Goal: Information Seeking & Learning: Understand process/instructions

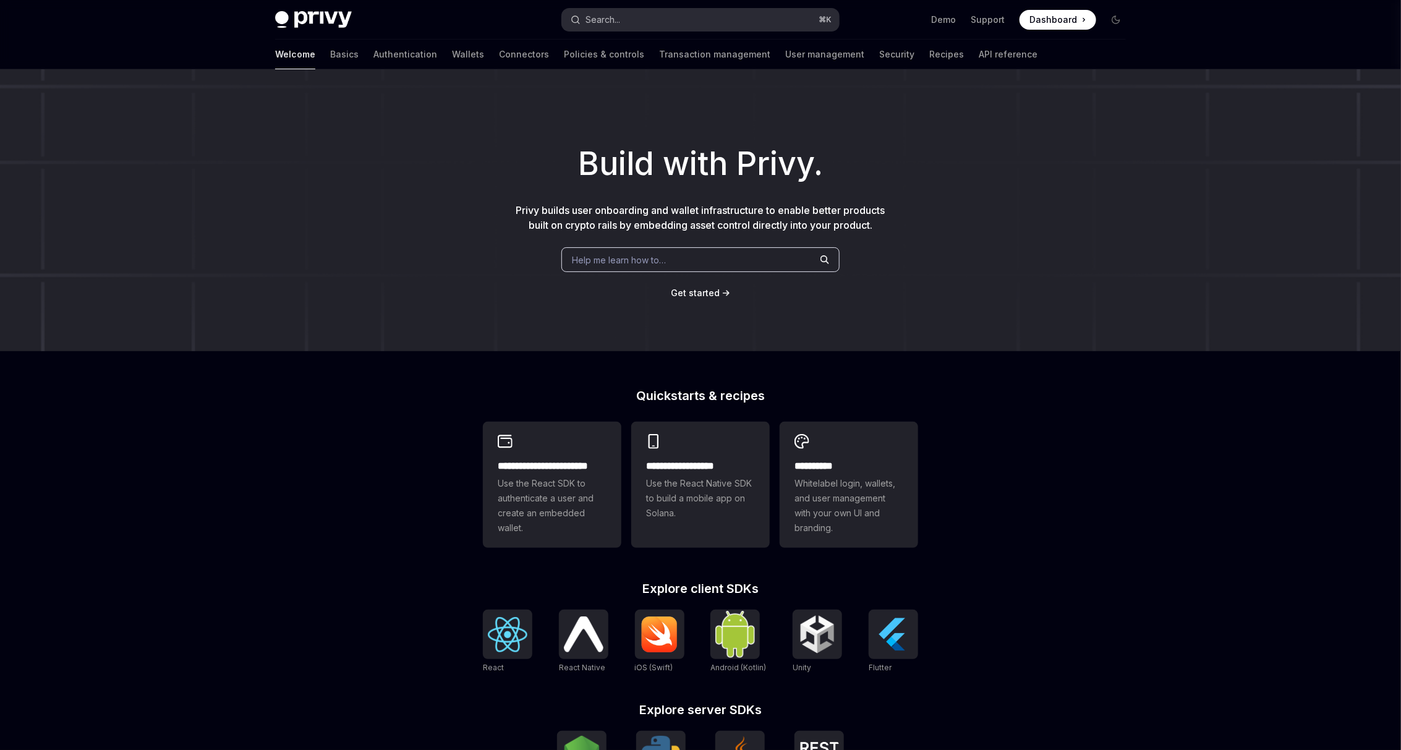
click at [620, 23] on div "Search..." at bounding box center [602, 19] width 35 height 15
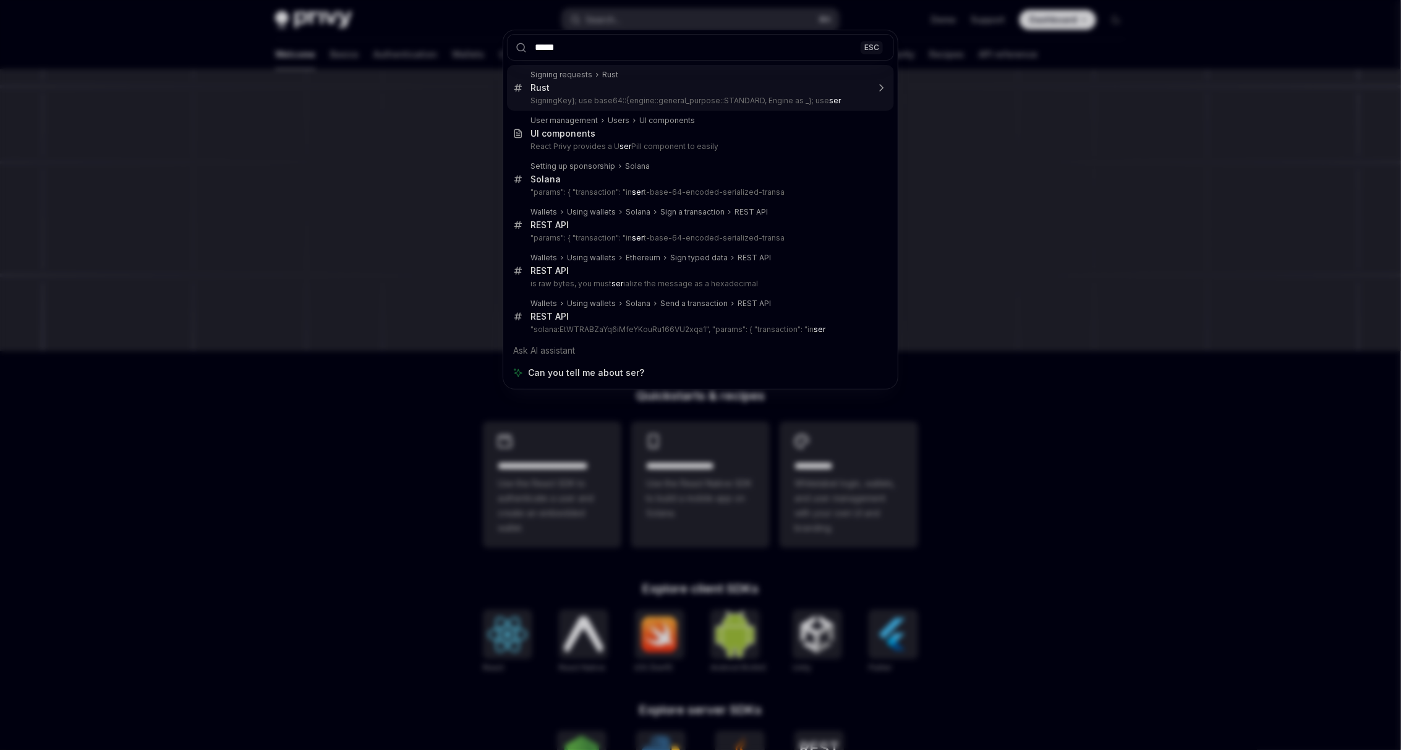
type input "******"
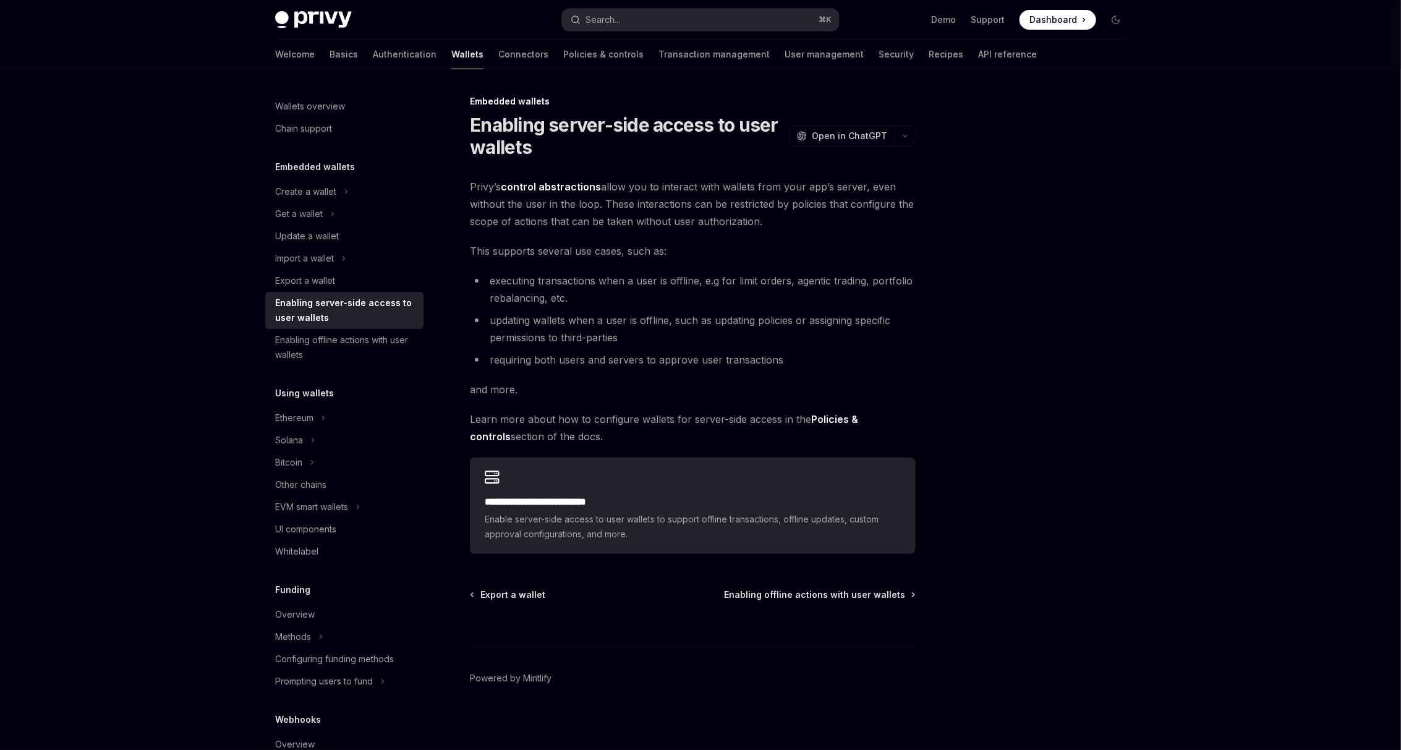
scroll to position [2, 0]
click at [302, 20] on img at bounding box center [313, 19] width 77 height 17
type textarea "*"
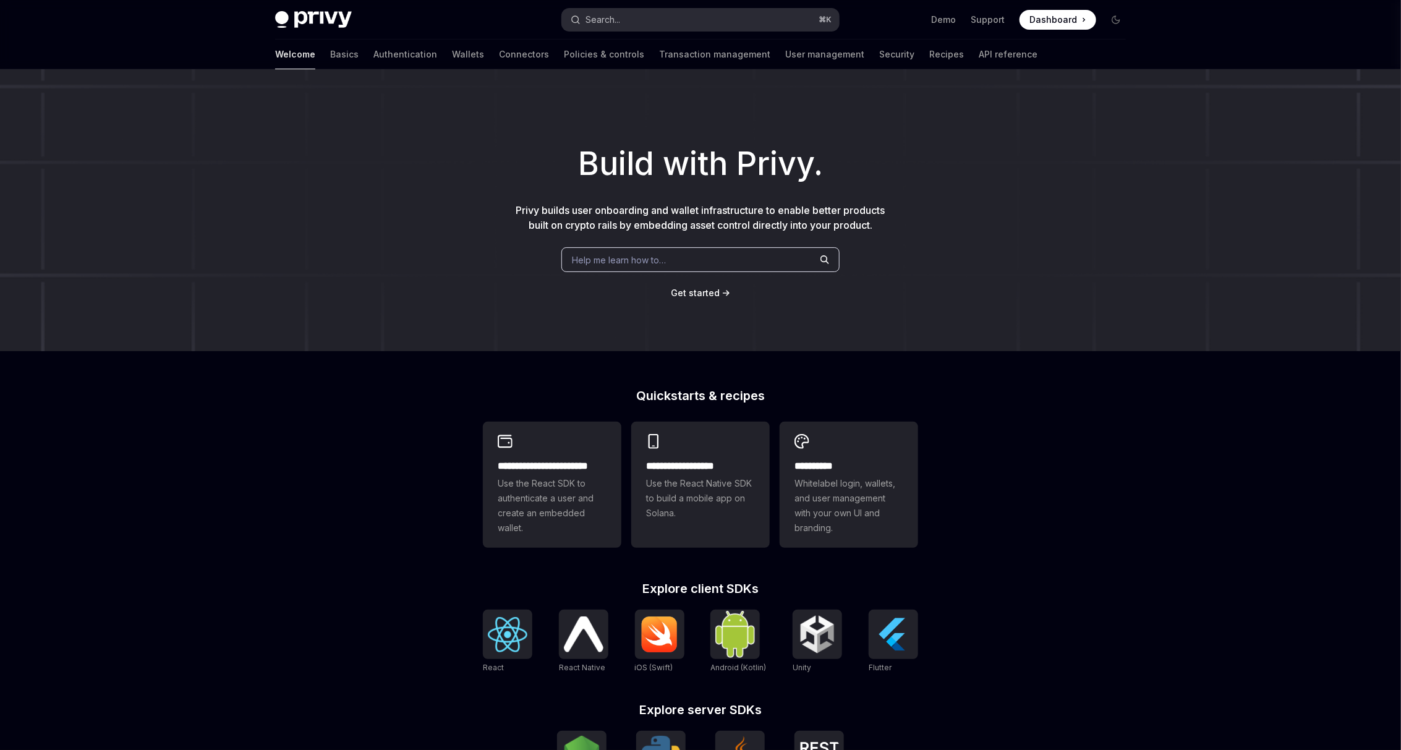
click at [598, 22] on div "Search..." at bounding box center [602, 19] width 35 height 15
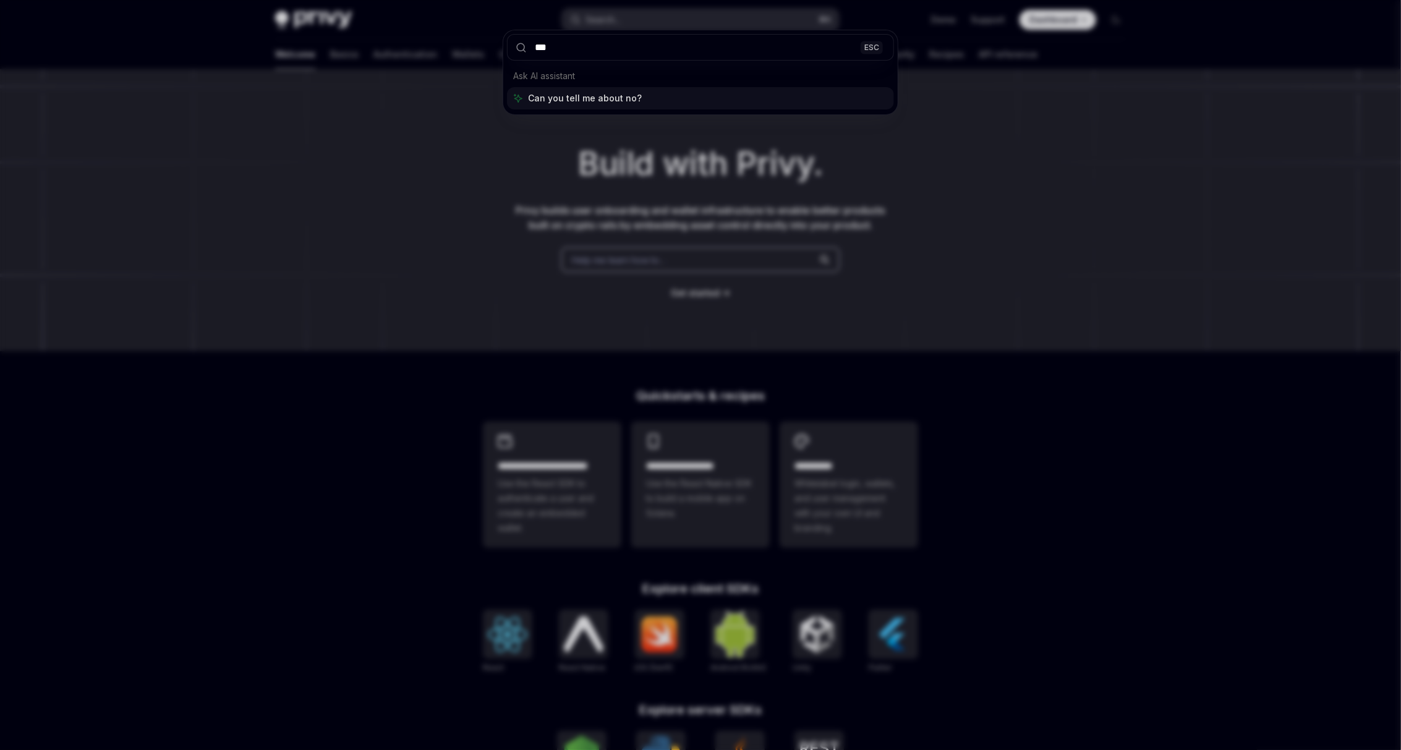
type input "****"
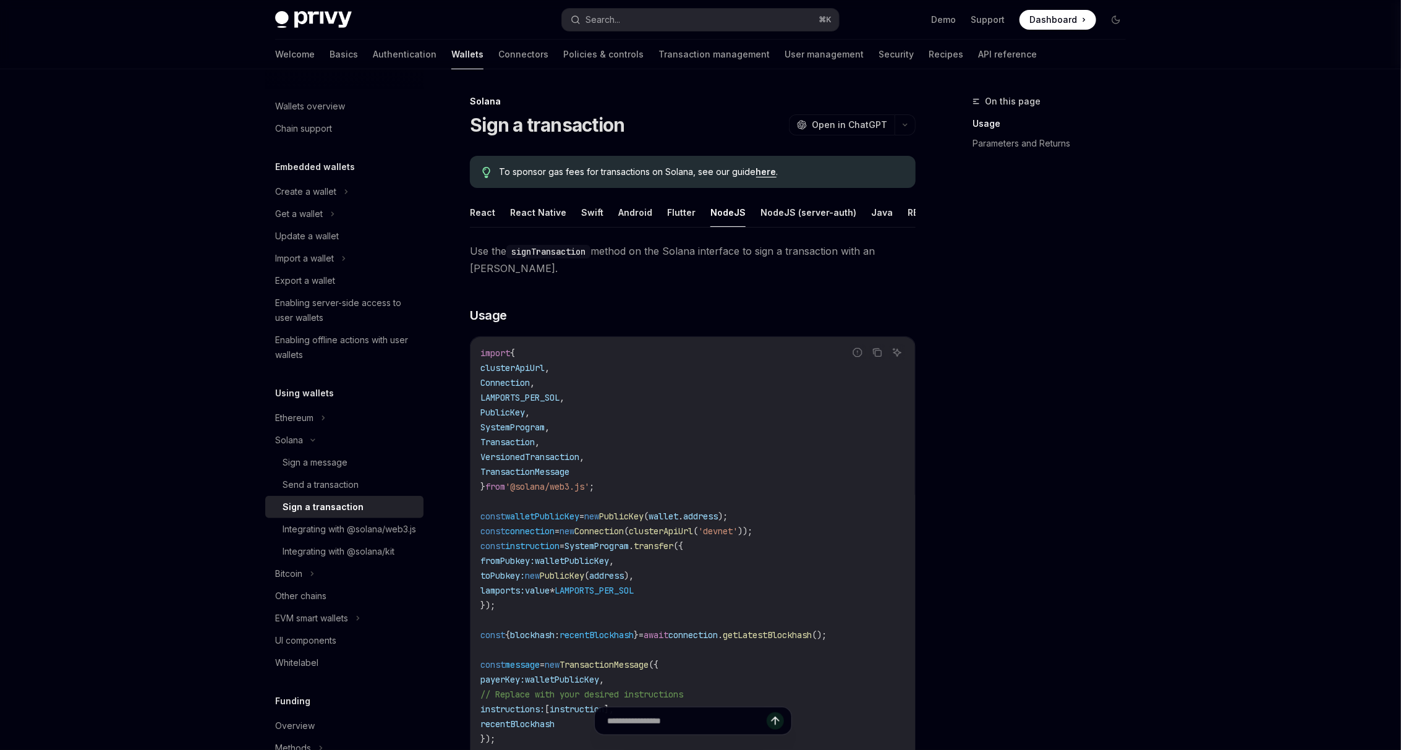
click at [319, 26] on img at bounding box center [313, 19] width 77 height 17
type textarea "*"
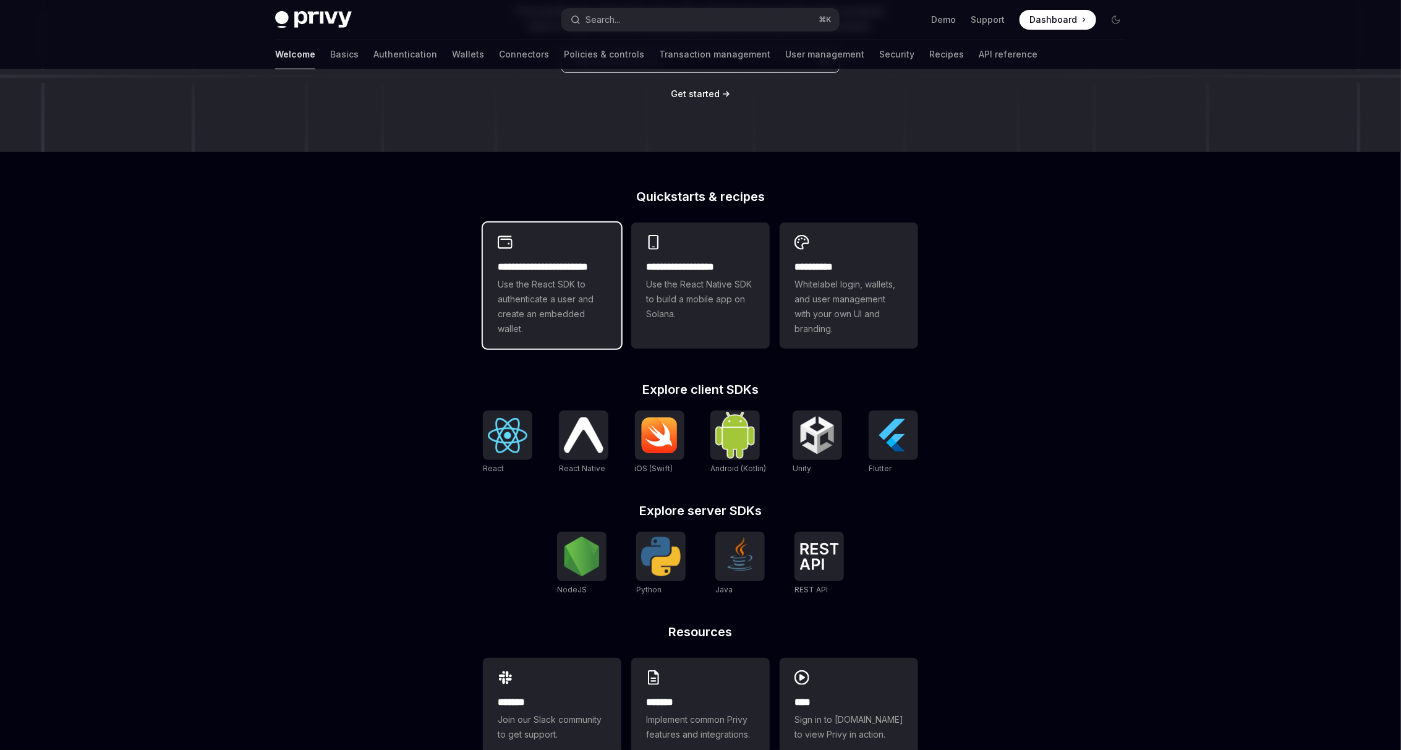
scroll to position [206, 0]
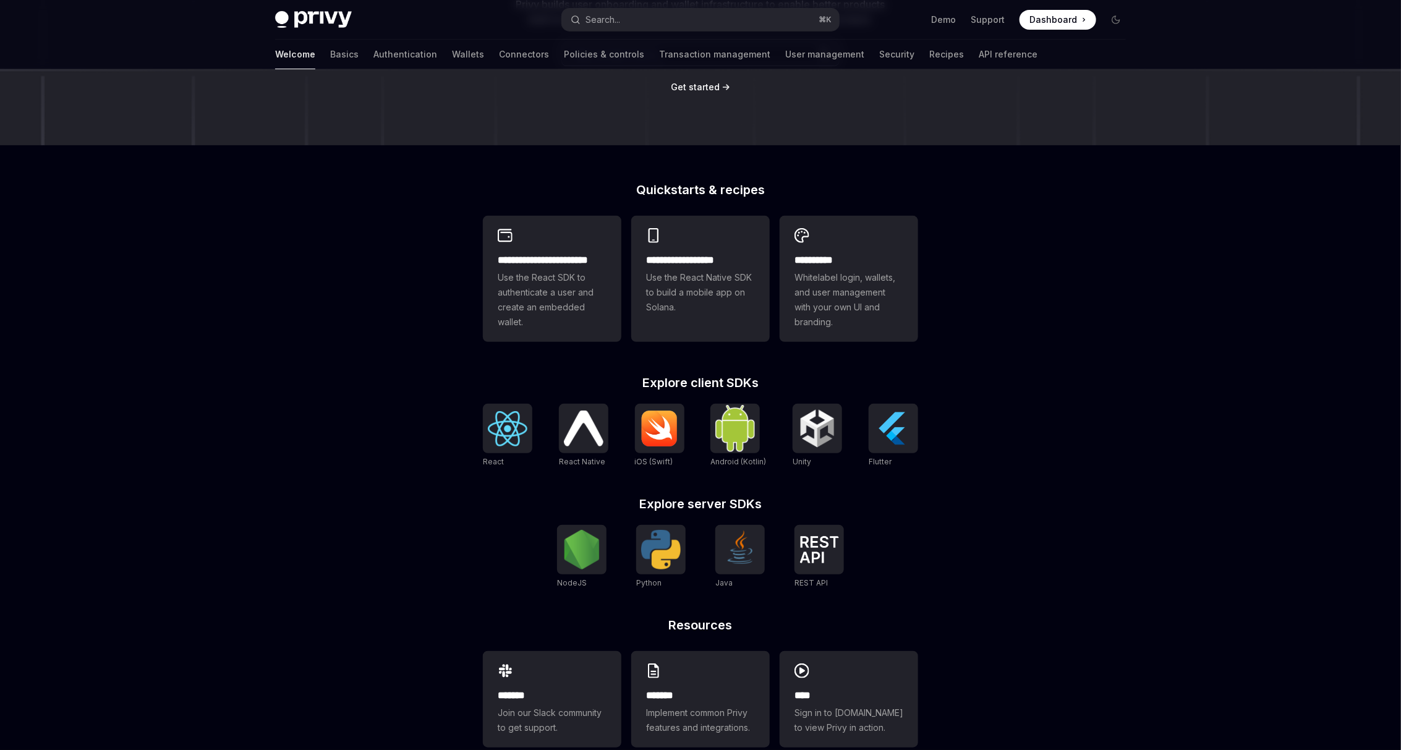
click at [553, 549] on div "NodeJS Python Java REST API REST API" at bounding box center [700, 557] width 435 height 64
click at [566, 549] on img at bounding box center [582, 550] width 40 height 40
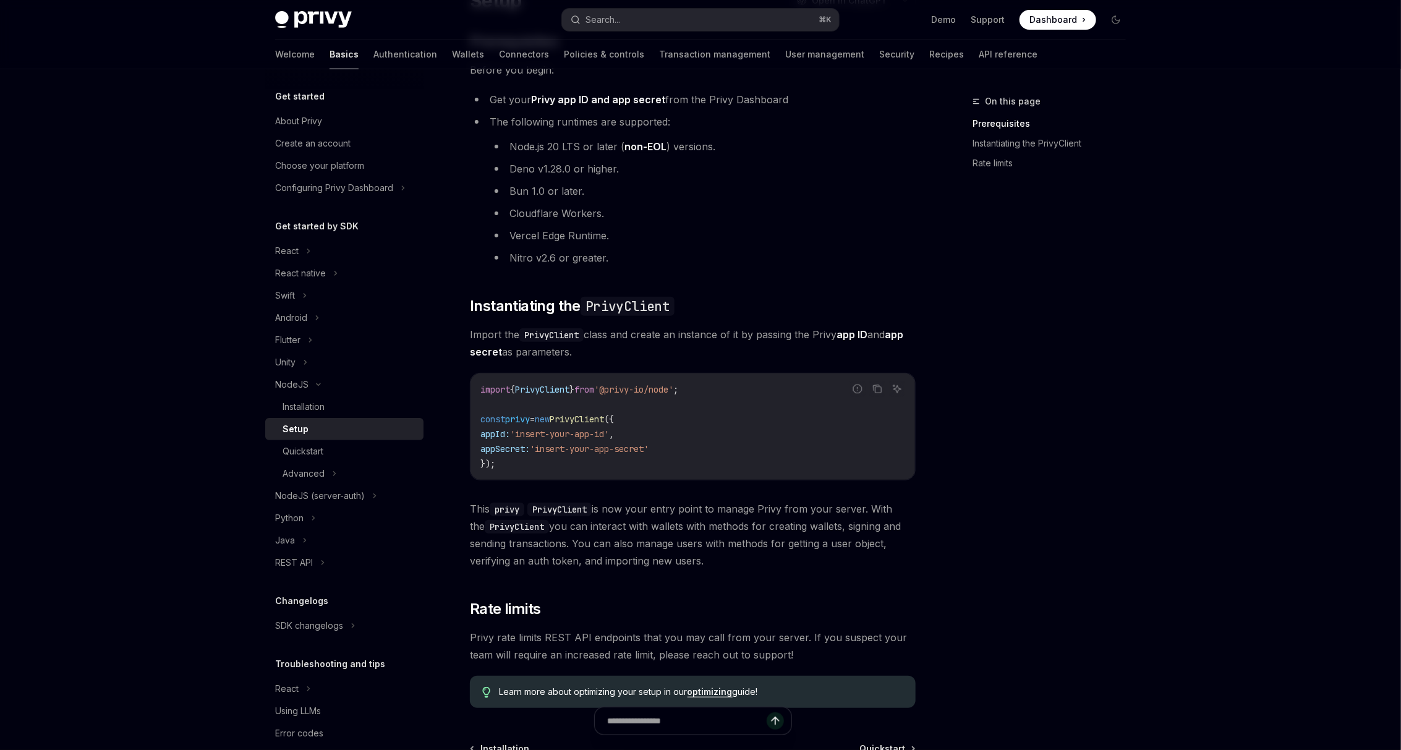
scroll to position [122, 0]
drag, startPoint x: 692, startPoint y: 393, endPoint x: 621, endPoint y: 394, distance: 70.5
click at [621, 394] on span "'@privy-io/node'" at bounding box center [633, 391] width 79 height 11
copy span "@privy-io/node"
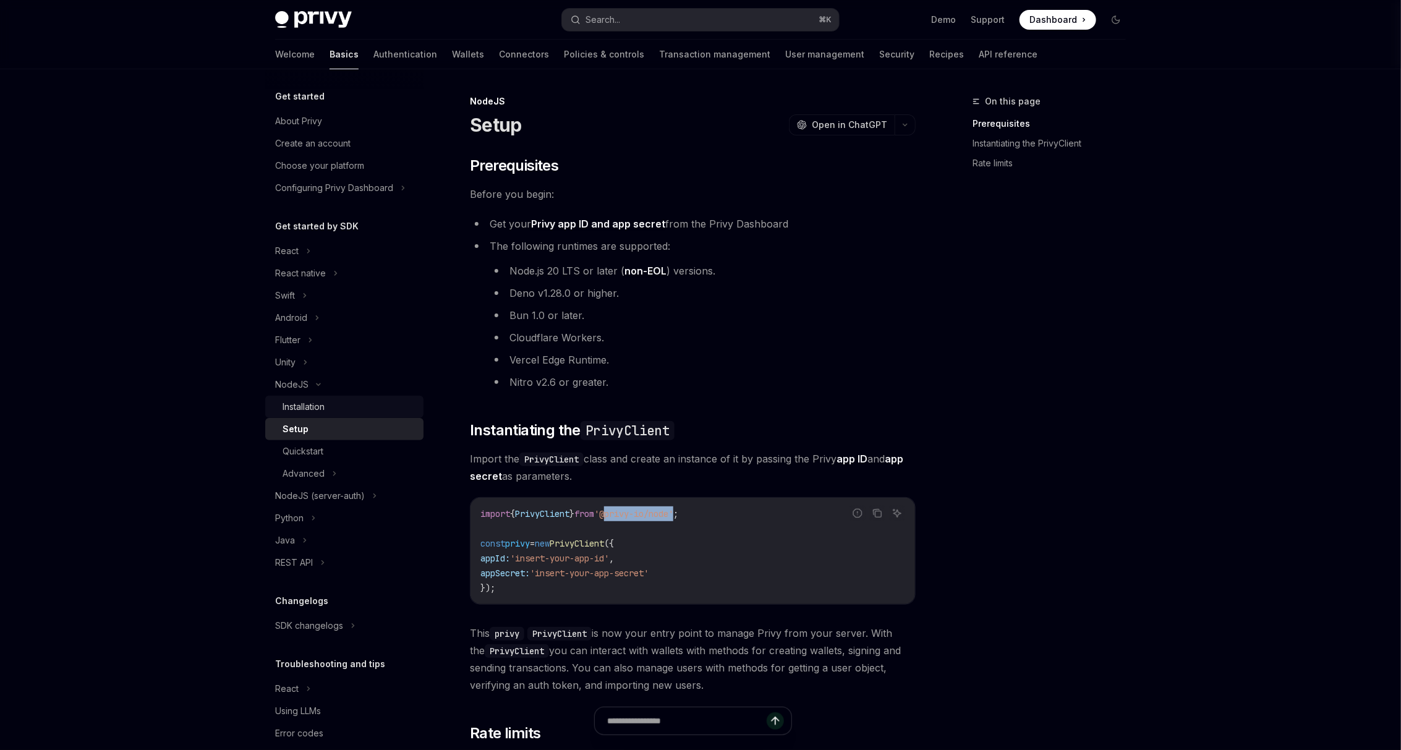
click at [328, 405] on div "Installation" at bounding box center [349, 406] width 134 height 15
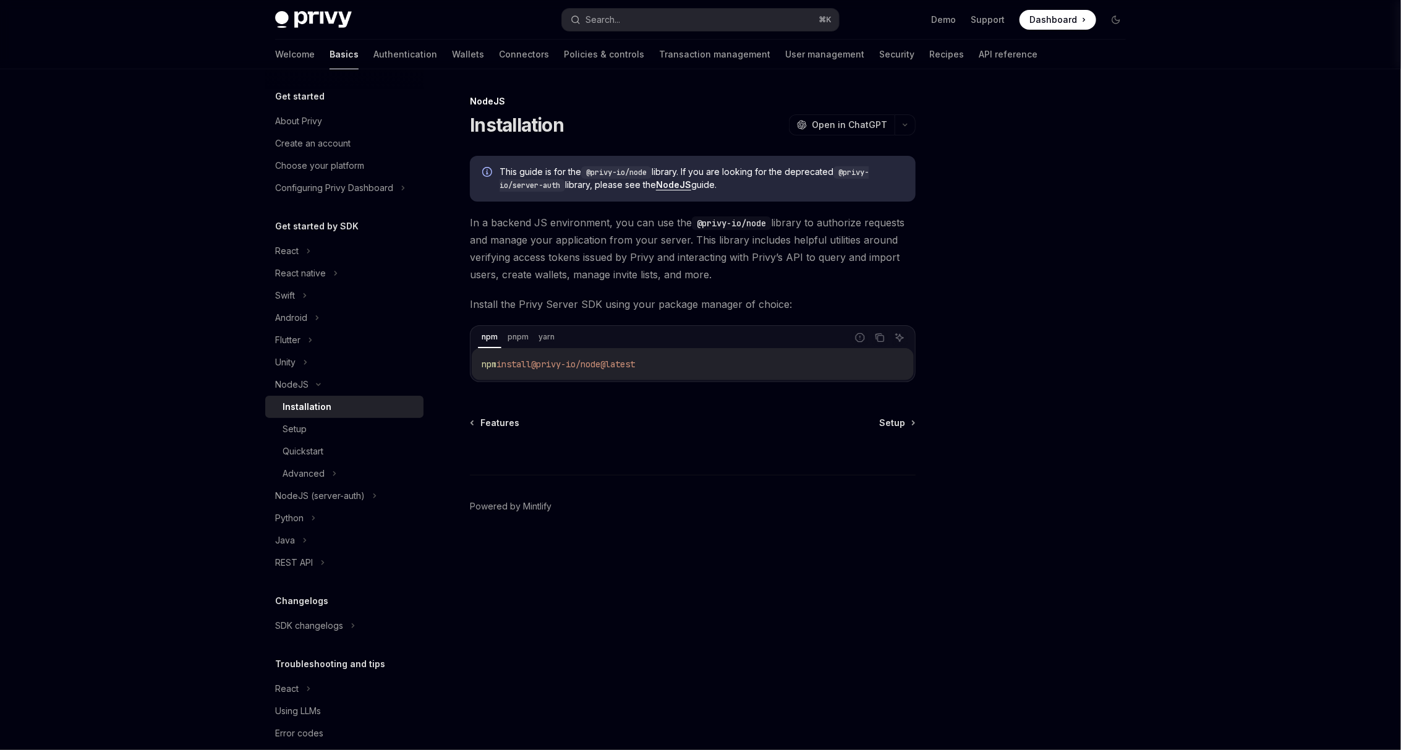
drag, startPoint x: 674, startPoint y: 360, endPoint x: 452, endPoint y: 360, distance: 221.3
click at [452, 360] on div "NodeJS Installation OpenAI Open in ChatGPT OpenAI Open in ChatGPT This guide is…" at bounding box center [577, 422] width 682 height 656
copy span "npm install @privy-io/node@latest"
click at [302, 426] on div "Setup" at bounding box center [294, 429] width 24 height 15
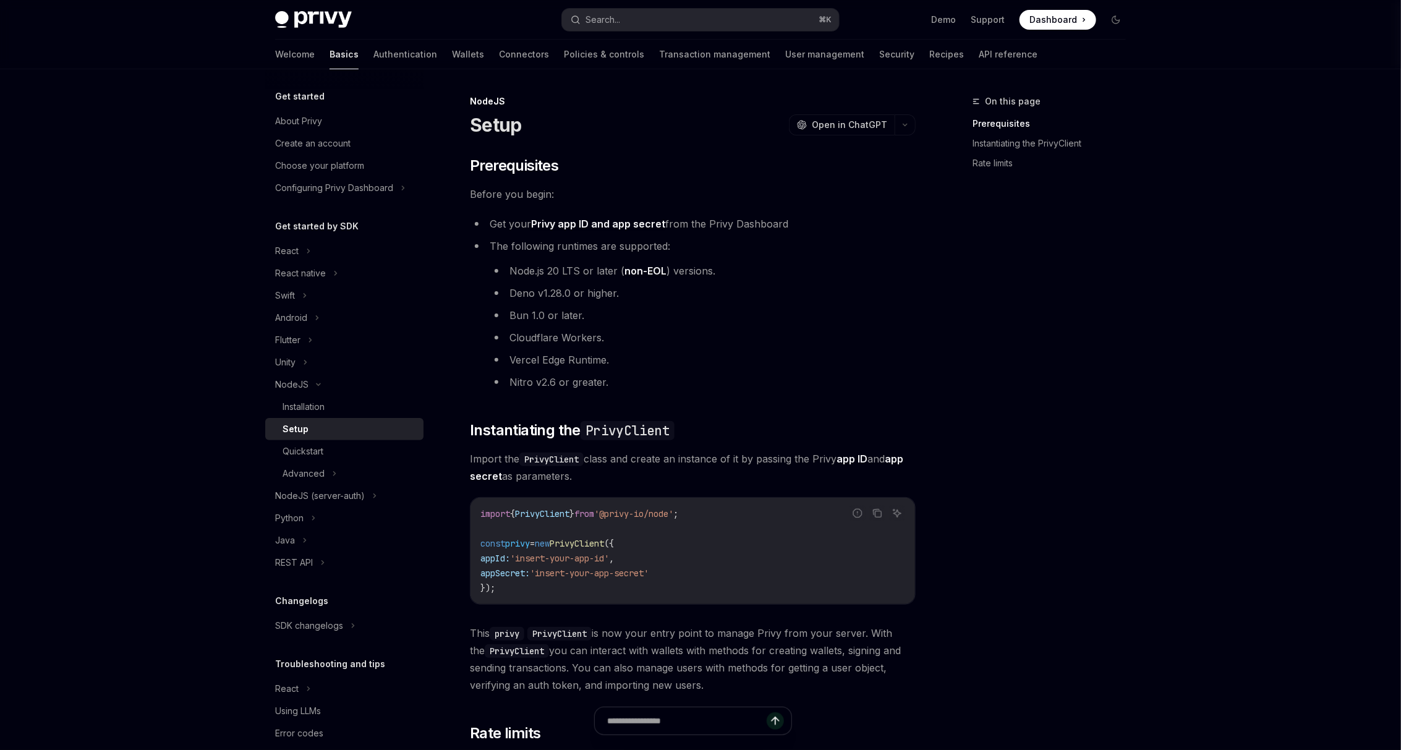
scroll to position [38, 0]
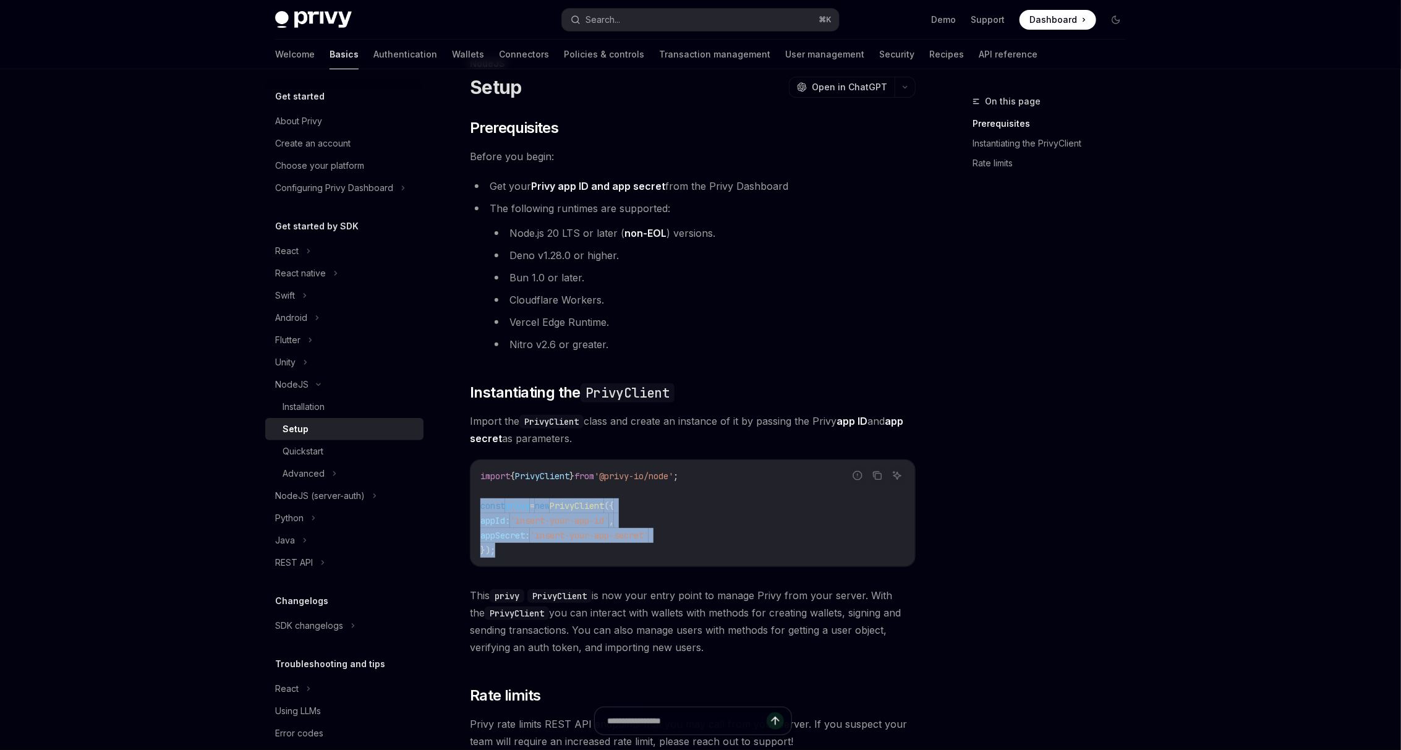
drag, startPoint x: 518, startPoint y: 551, endPoint x: 478, endPoint y: 502, distance: 63.7
click at [478, 502] on div "import { PrivyClient } from '@privy-io/node' ; const privy = new PrivyClient ({…" at bounding box center [692, 513] width 444 height 106
copy code "const privy = new PrivyClient ({ appId: 'insert-your-app-id' , appSecret: 'inse…"
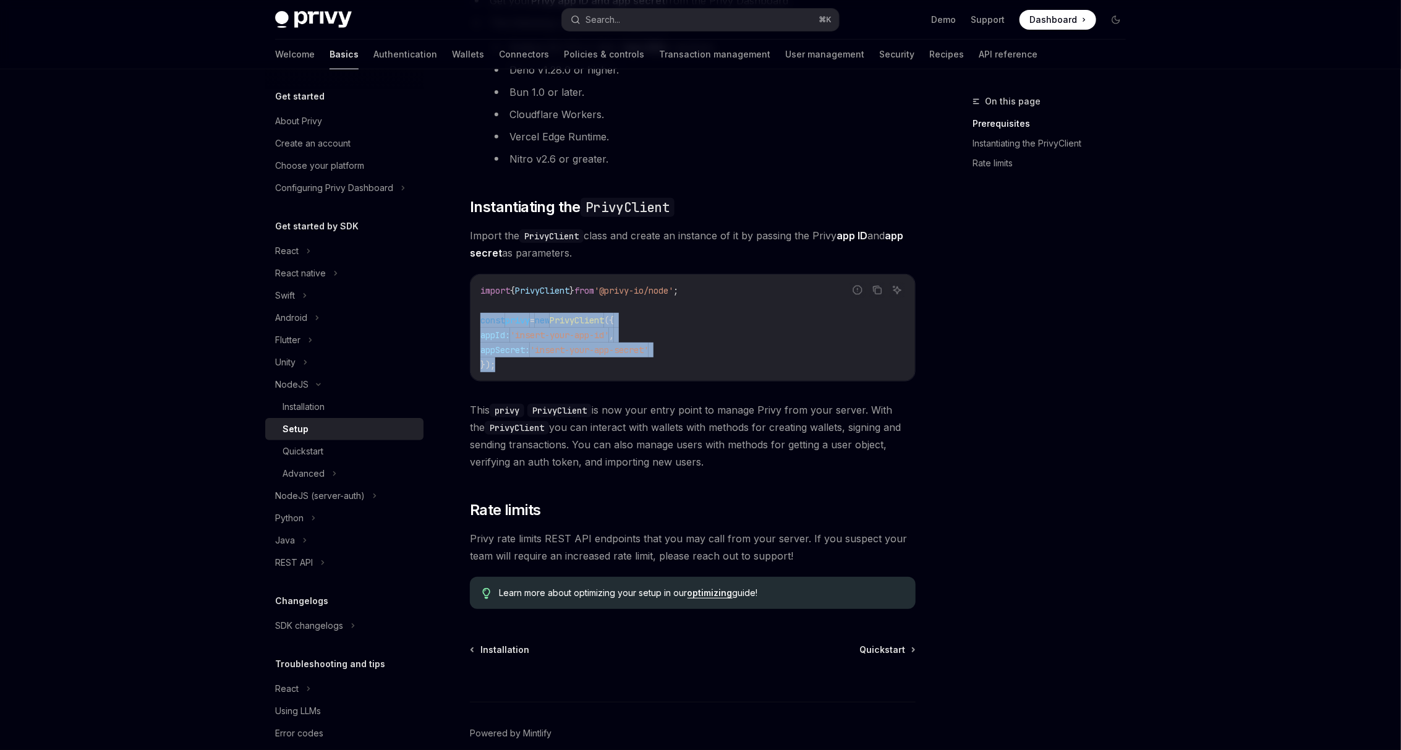
scroll to position [248, 0]
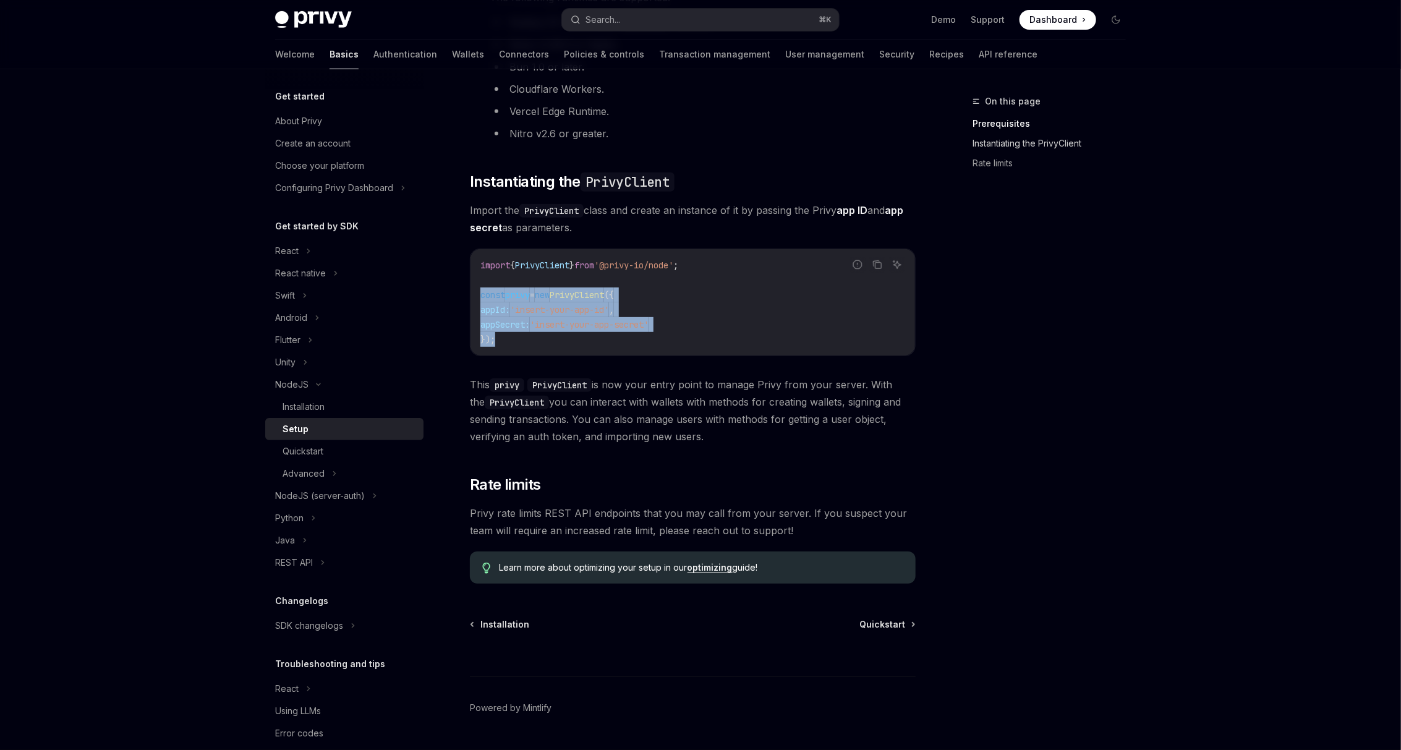
click at [1022, 140] on link "Instantiating the PrivyClient" at bounding box center [1053, 144] width 163 height 20
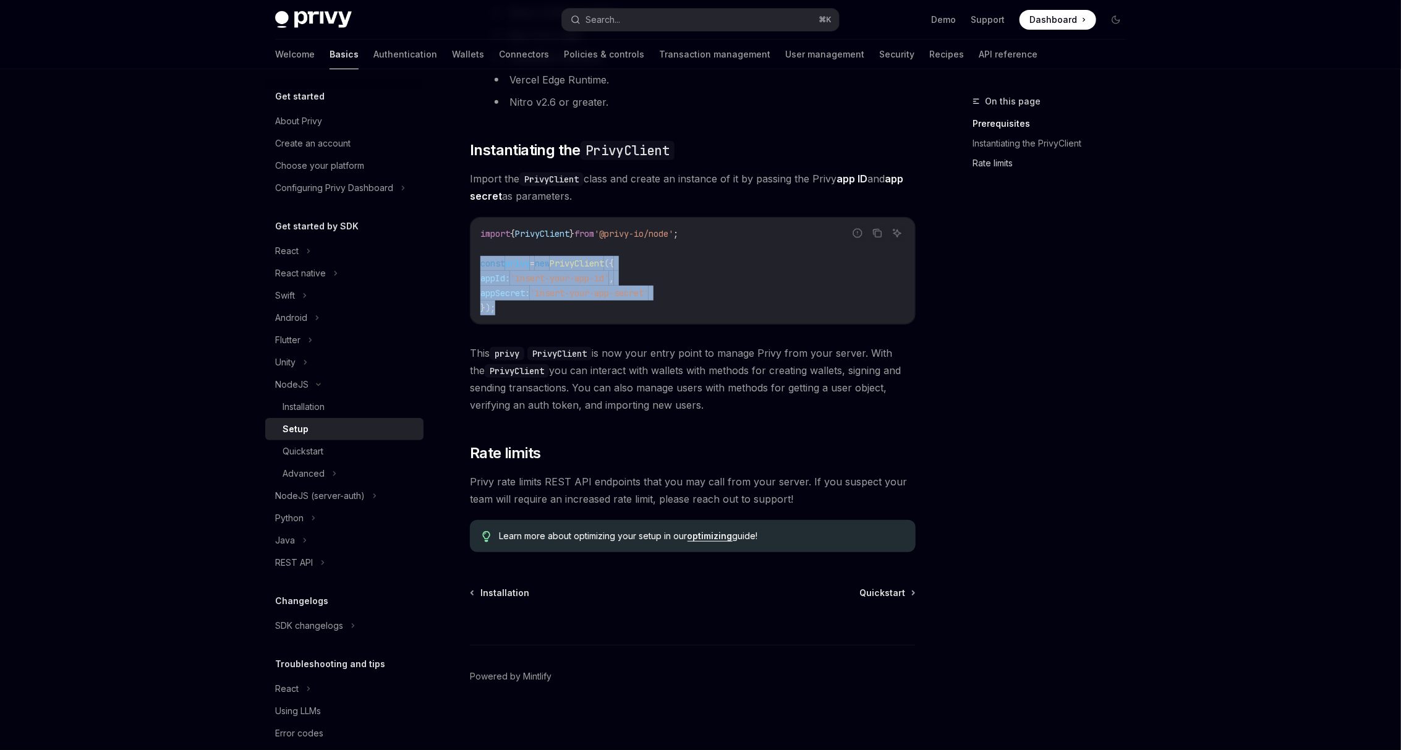
click at [1001, 164] on link "Rate limits" at bounding box center [1053, 163] width 163 height 20
click at [334, 444] on div "Quickstart" at bounding box center [349, 451] width 134 height 15
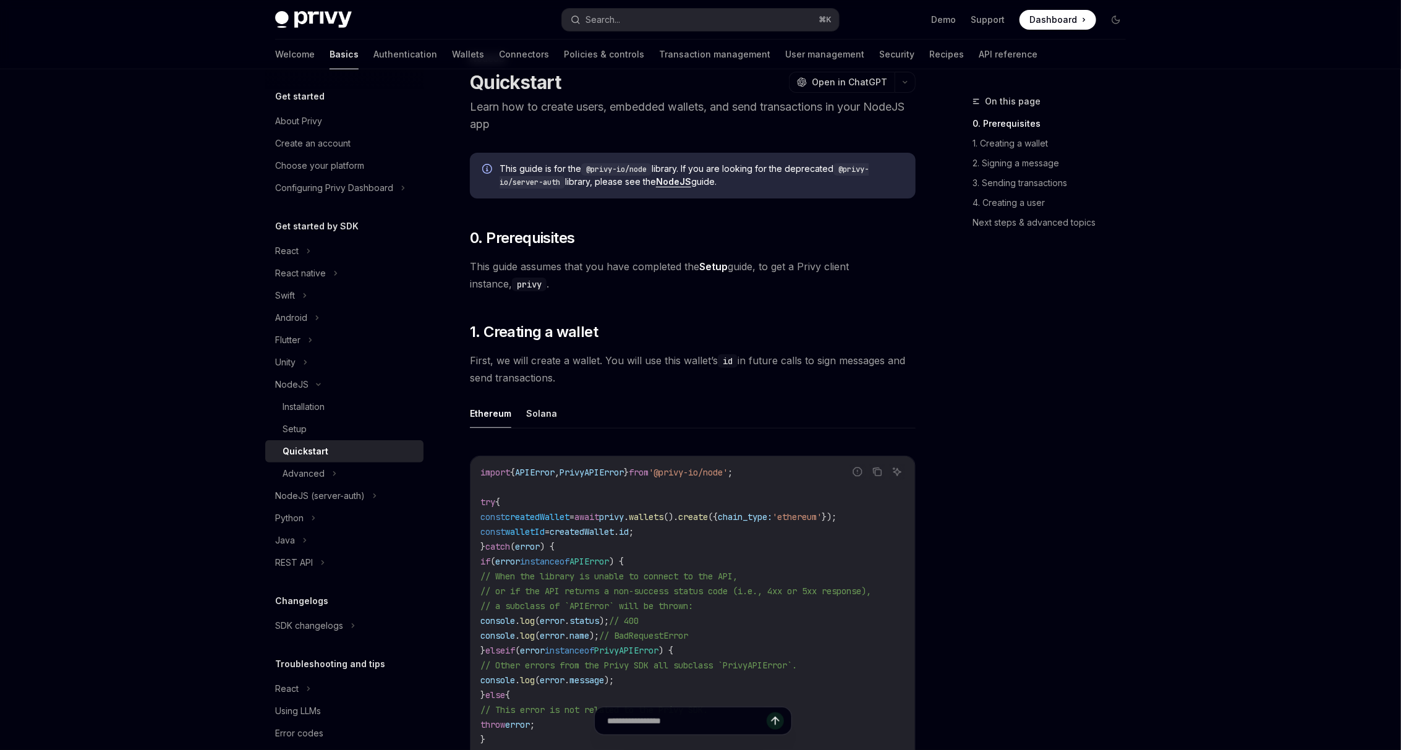
scroll to position [61, 0]
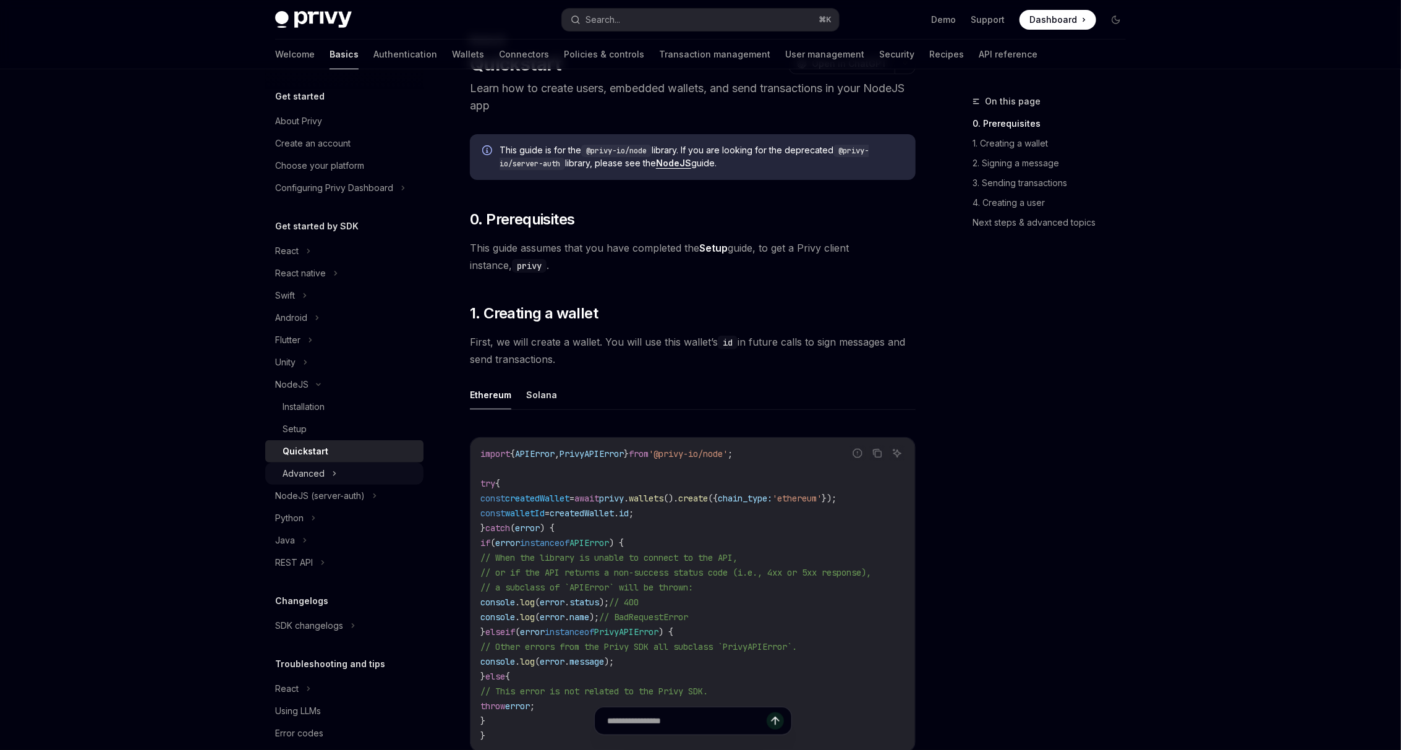
click at [295, 477] on div "Advanced" at bounding box center [303, 473] width 42 height 15
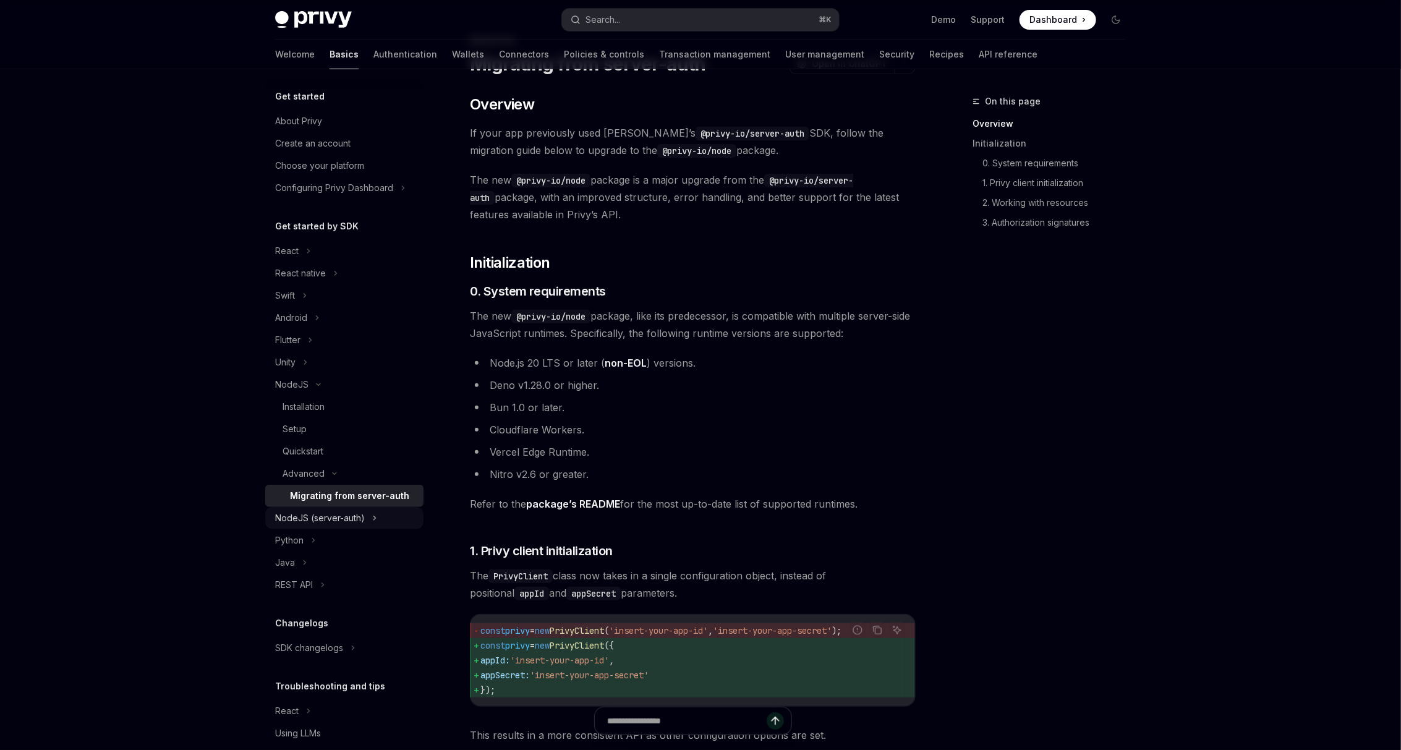
click at [345, 514] on div "NodeJS (server-auth)" at bounding box center [320, 518] width 90 height 15
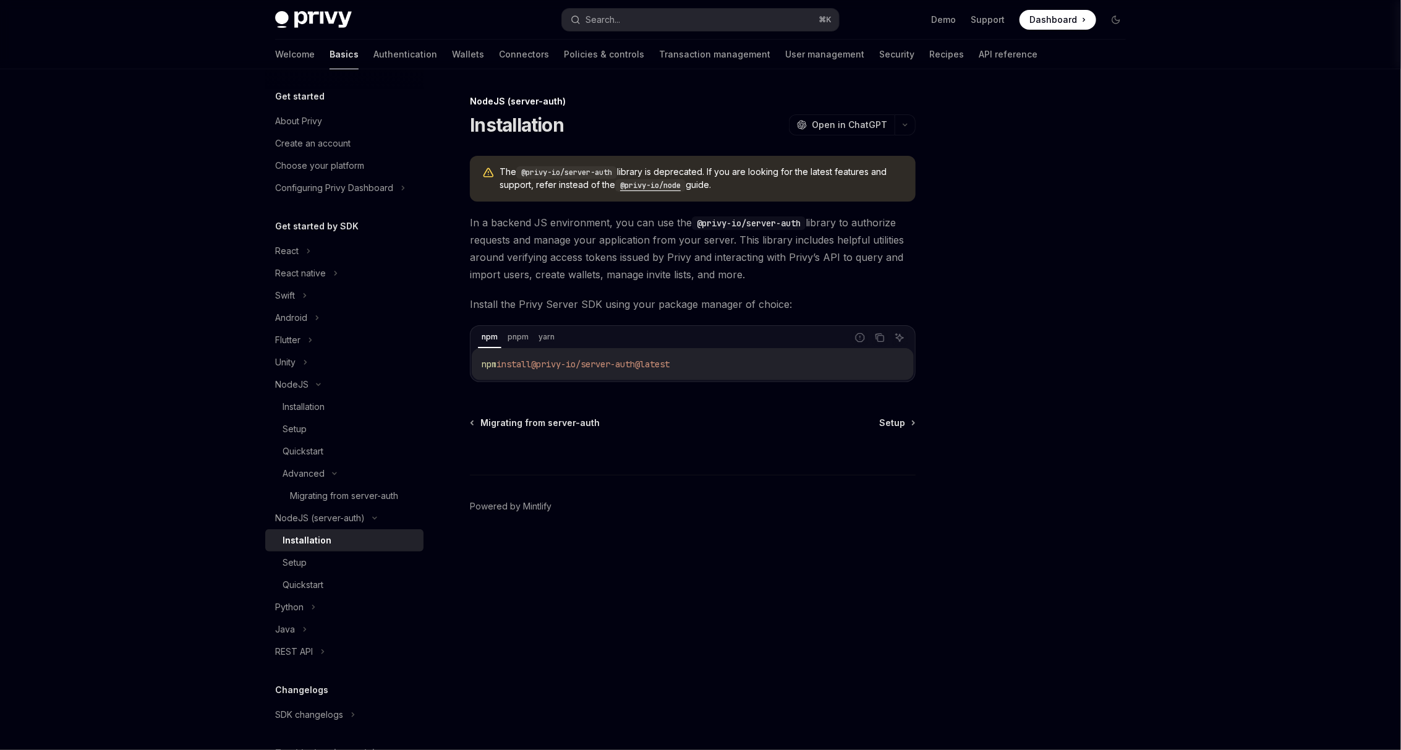
click at [337, 546] on div "Installation" at bounding box center [349, 540] width 134 height 15
click at [337, 556] on div "Setup" at bounding box center [349, 562] width 134 height 15
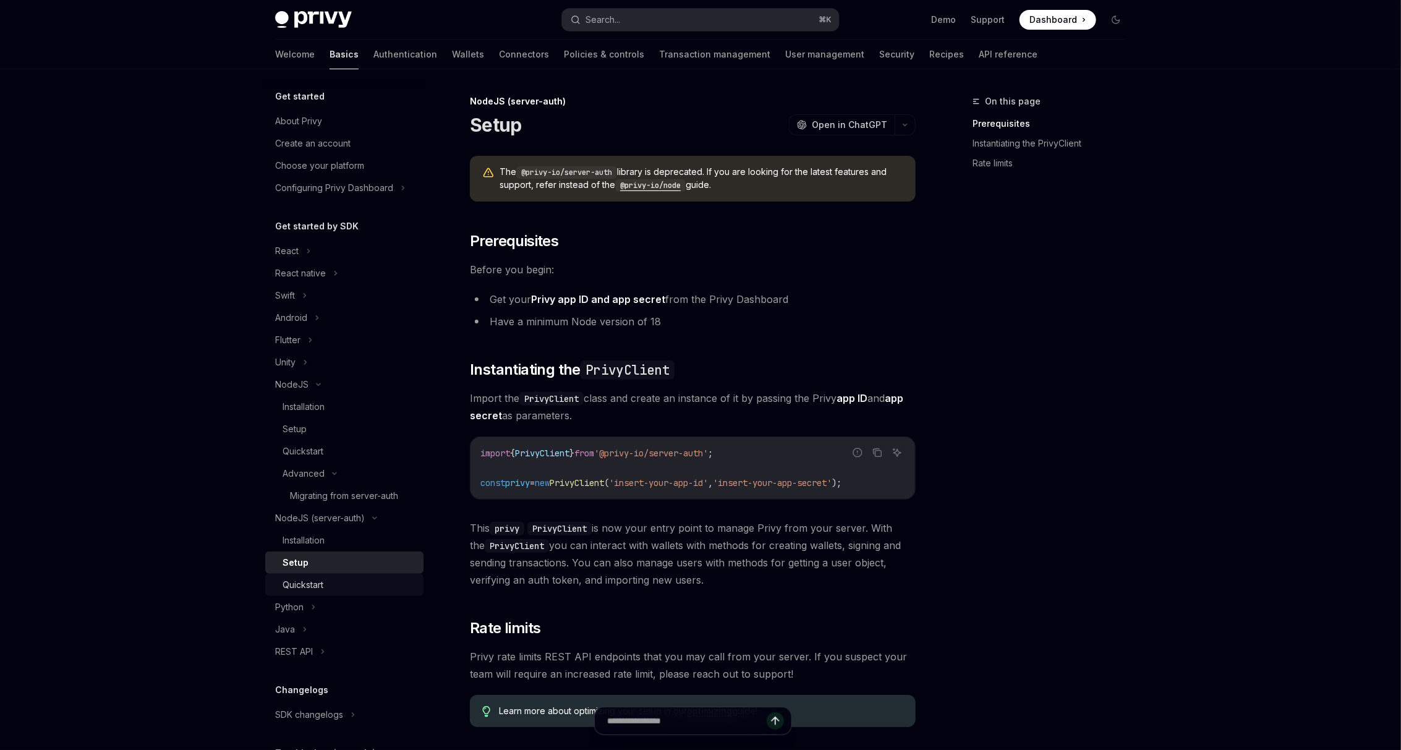
click at [334, 579] on div "Quickstart" at bounding box center [349, 584] width 134 height 15
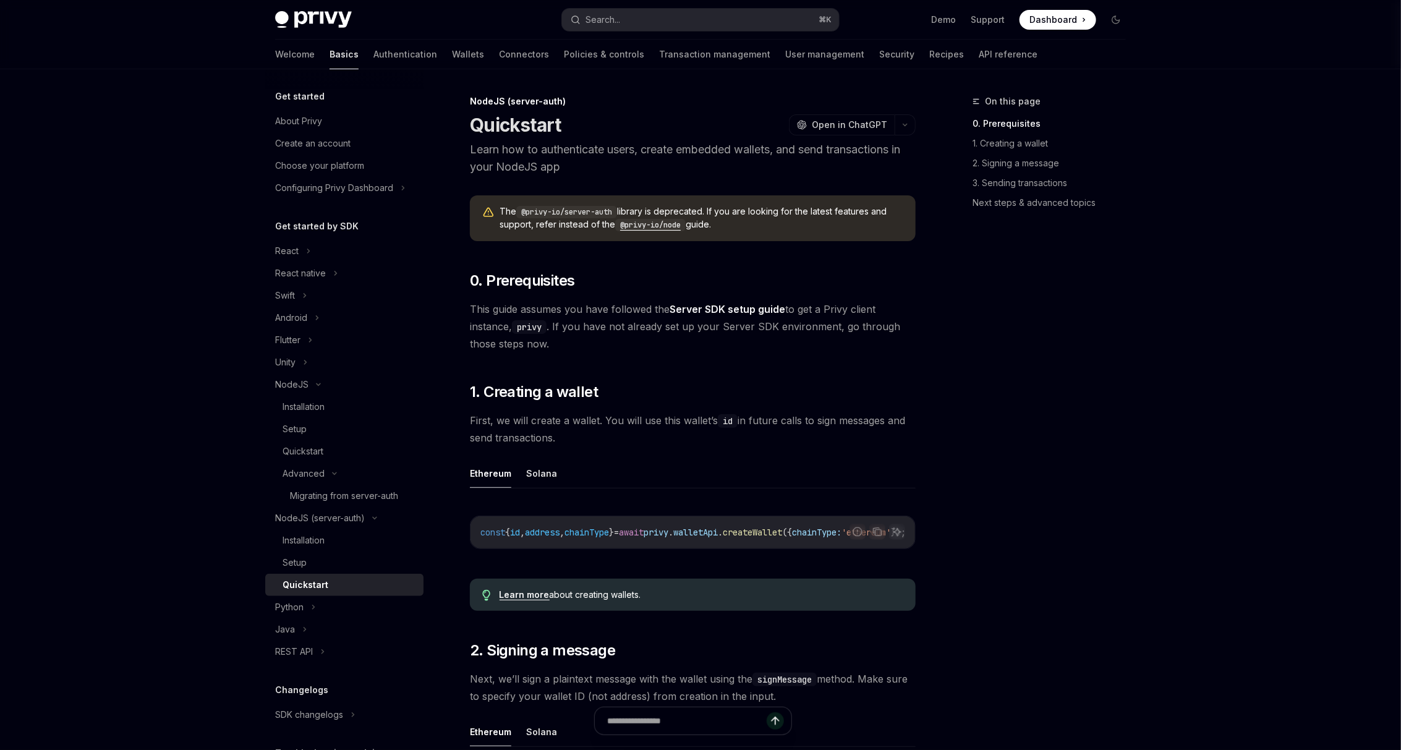
scroll to position [0, 38]
click at [345, 557] on div "Setup" at bounding box center [349, 562] width 134 height 15
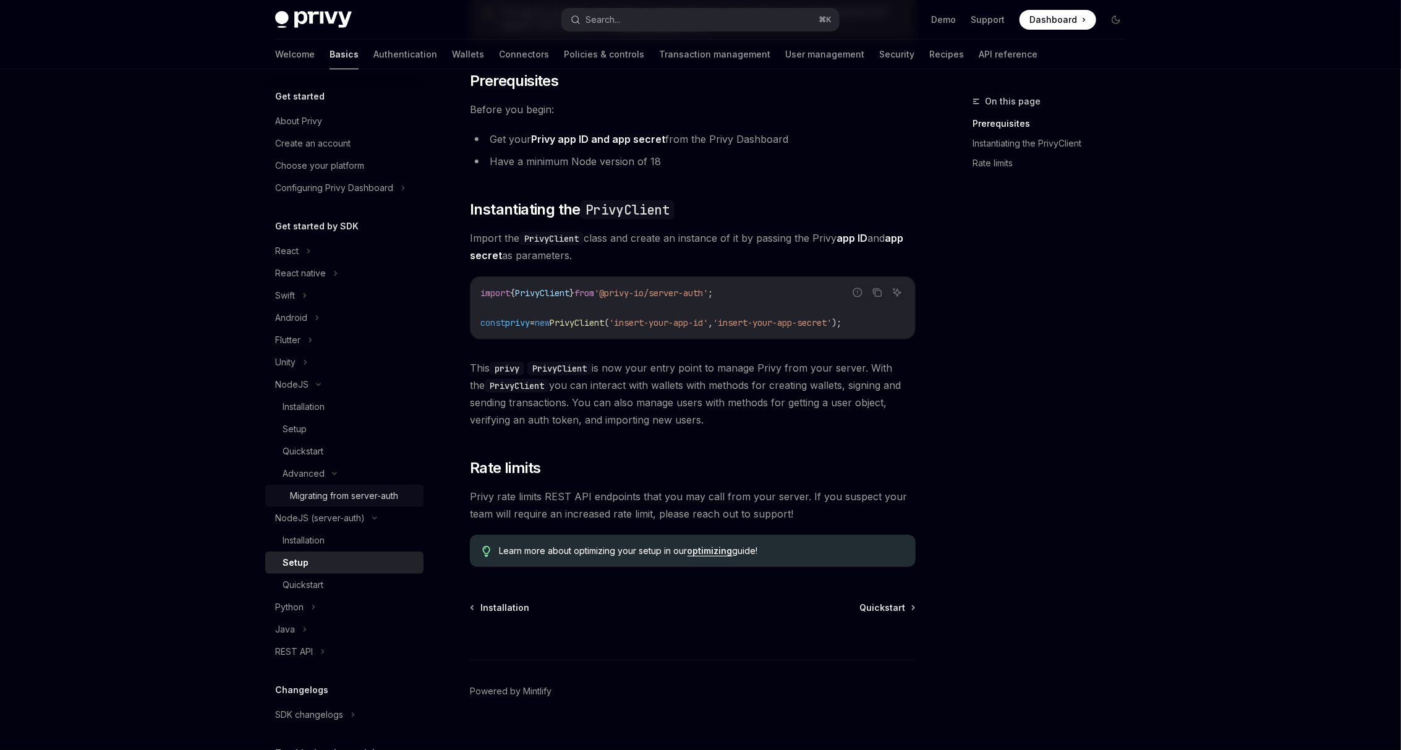
scroll to position [137, 0]
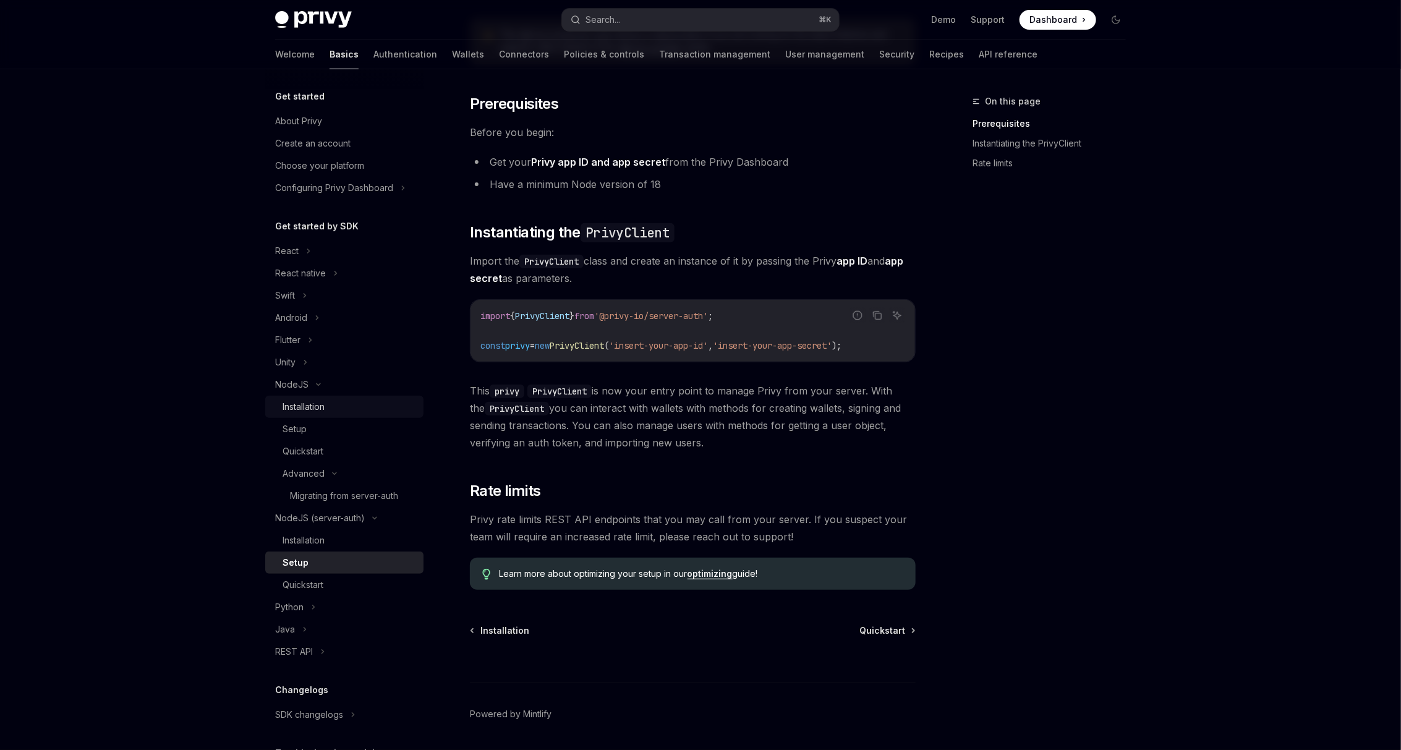
click at [328, 409] on div "Installation" at bounding box center [349, 406] width 134 height 15
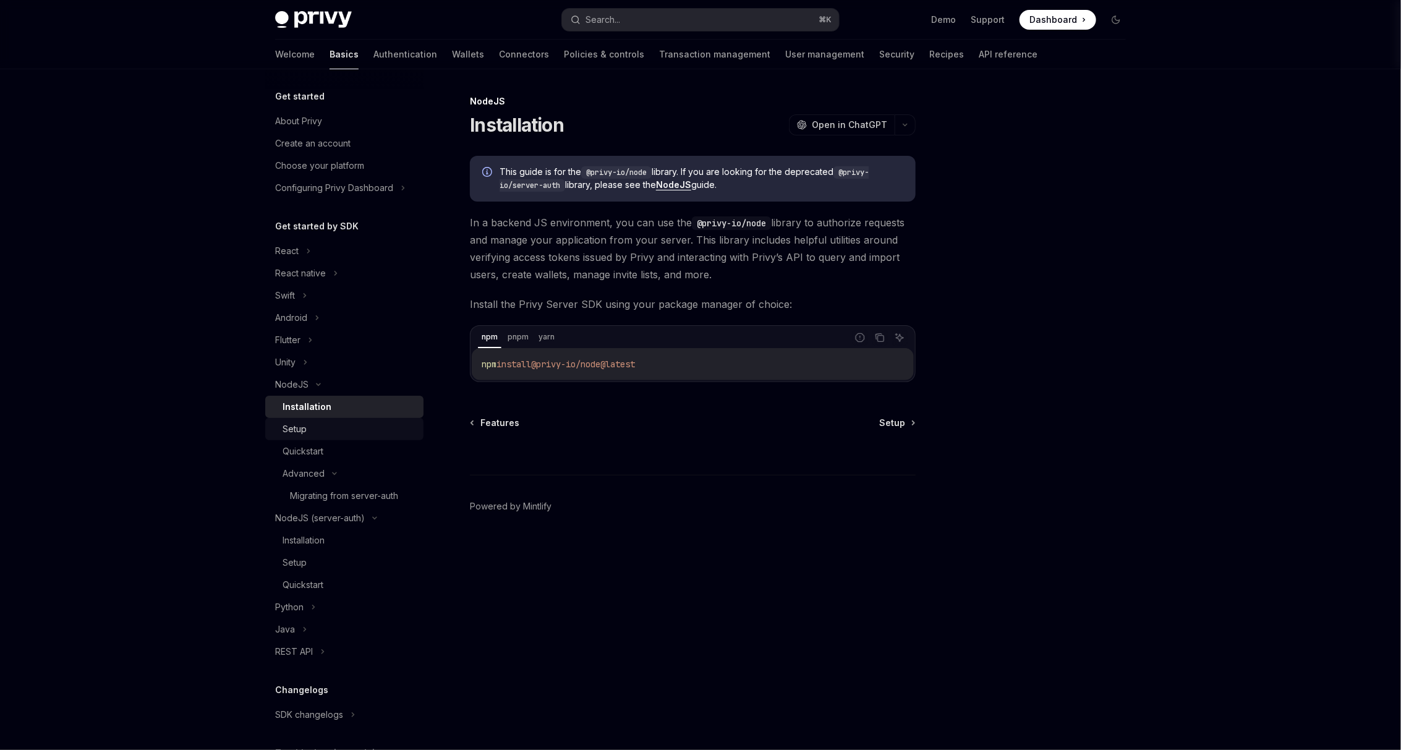
click at [328, 431] on div "Setup" at bounding box center [349, 429] width 134 height 15
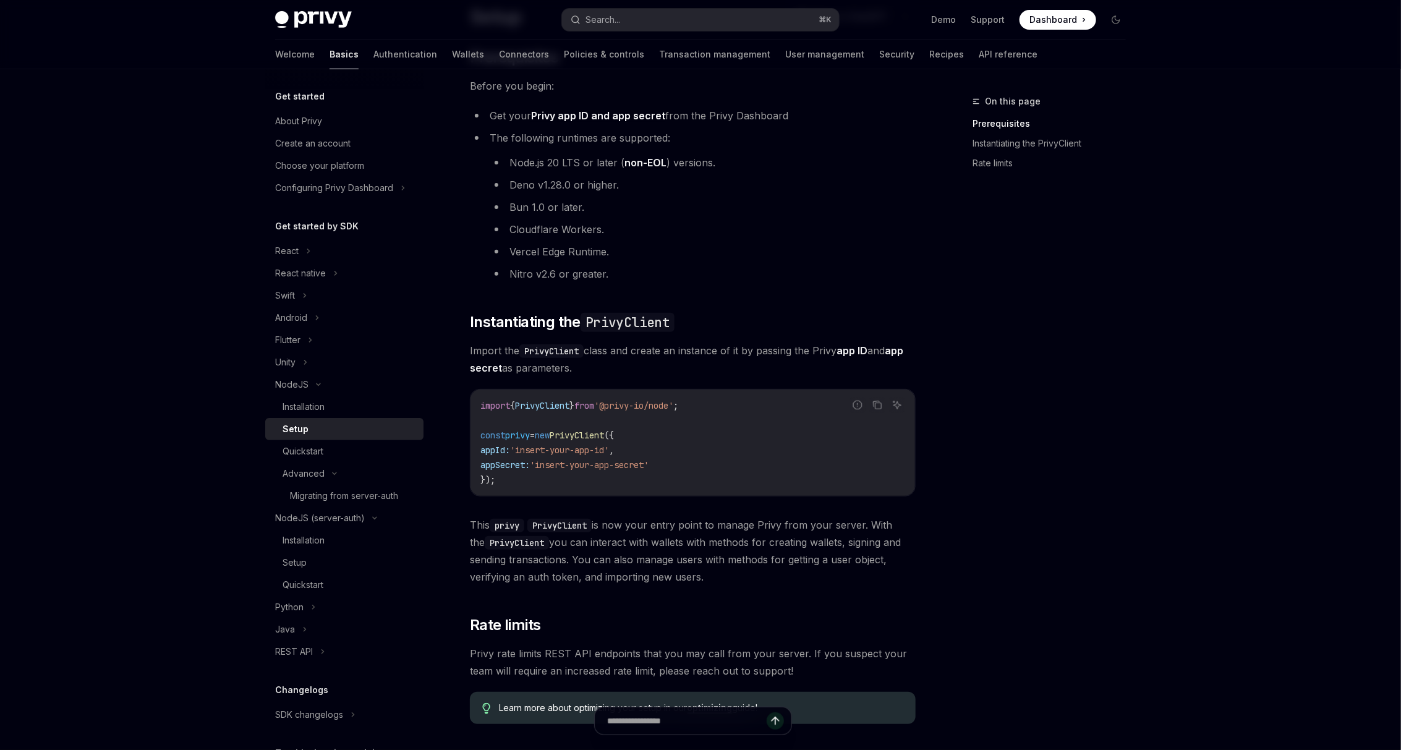
scroll to position [280, 0]
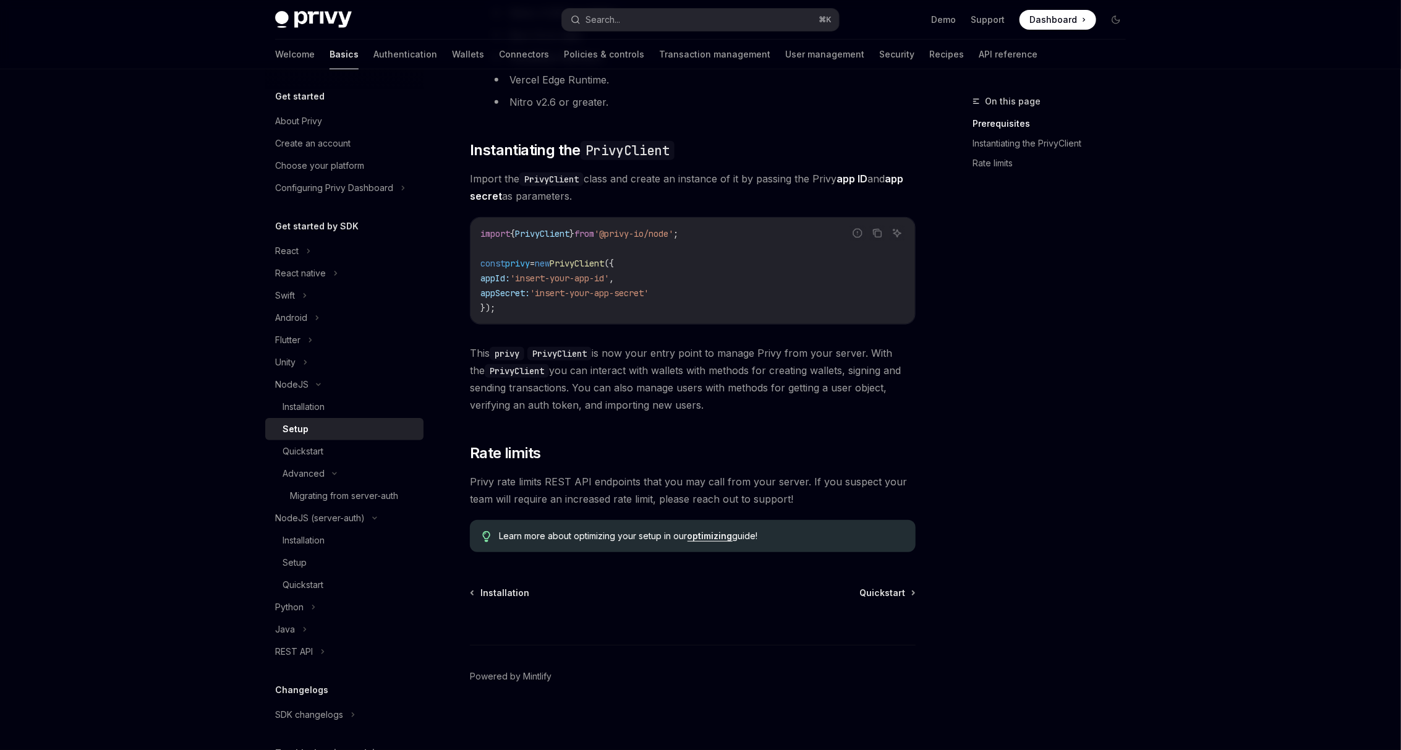
click at [718, 538] on link "optimizing" at bounding box center [709, 535] width 45 height 11
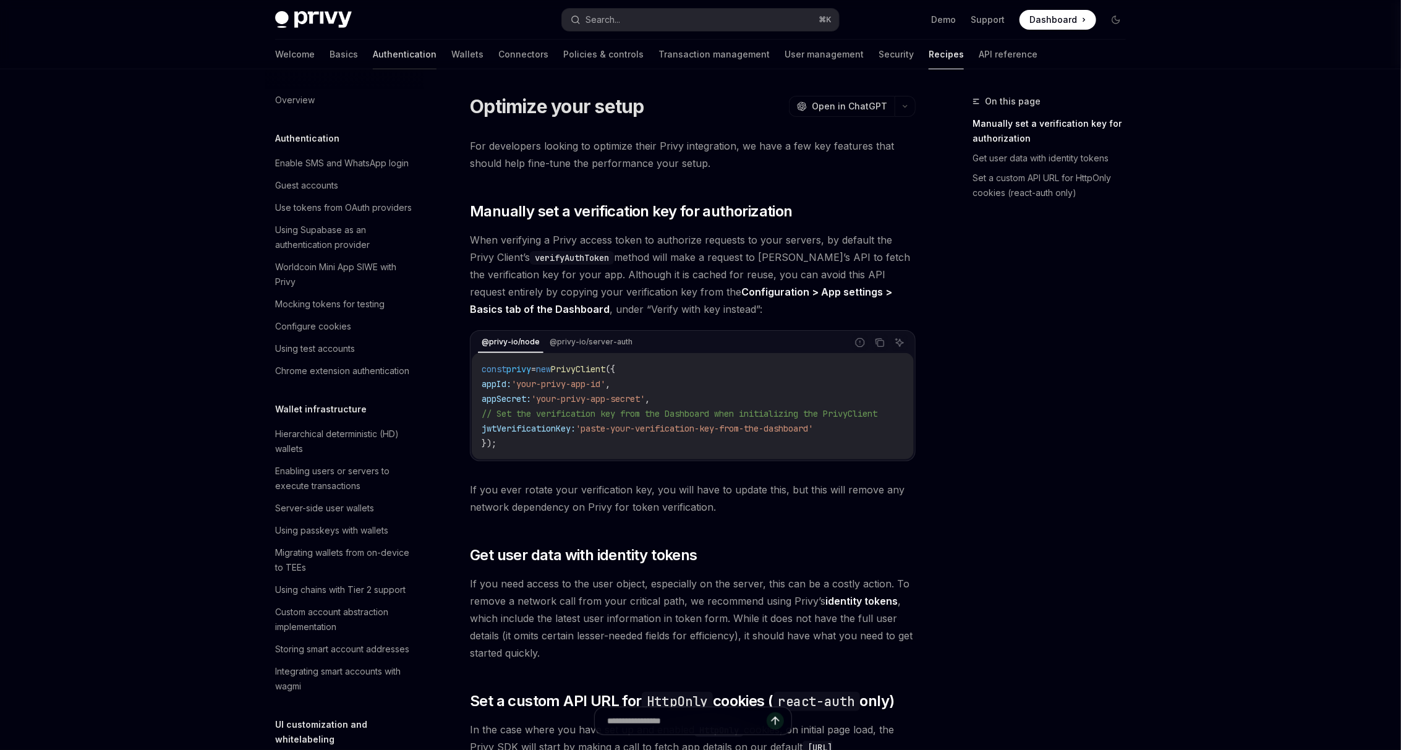
click at [373, 54] on link "Authentication" at bounding box center [405, 55] width 64 height 30
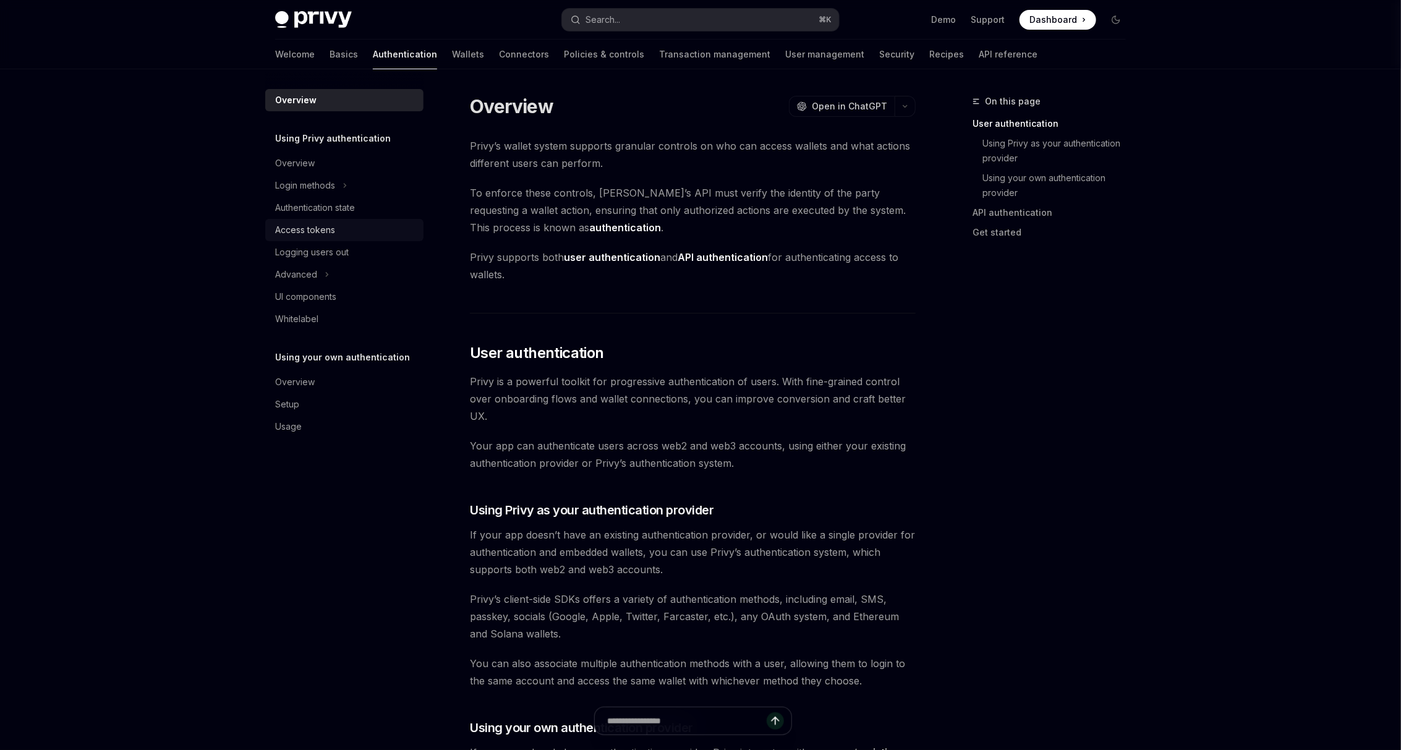
click at [312, 227] on div "Access tokens" at bounding box center [305, 230] width 60 height 15
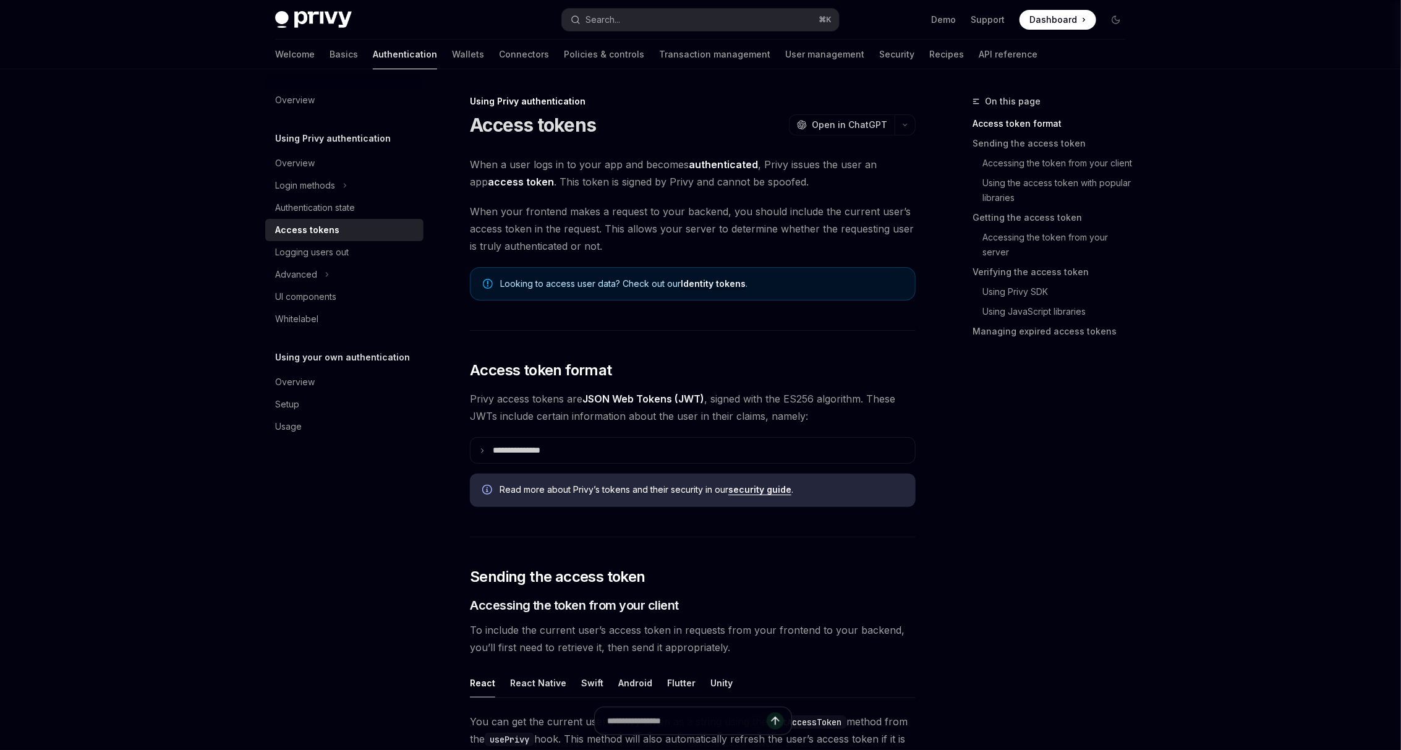
scroll to position [2, 0]
click at [707, 279] on link "Identity tokens" at bounding box center [713, 281] width 65 height 11
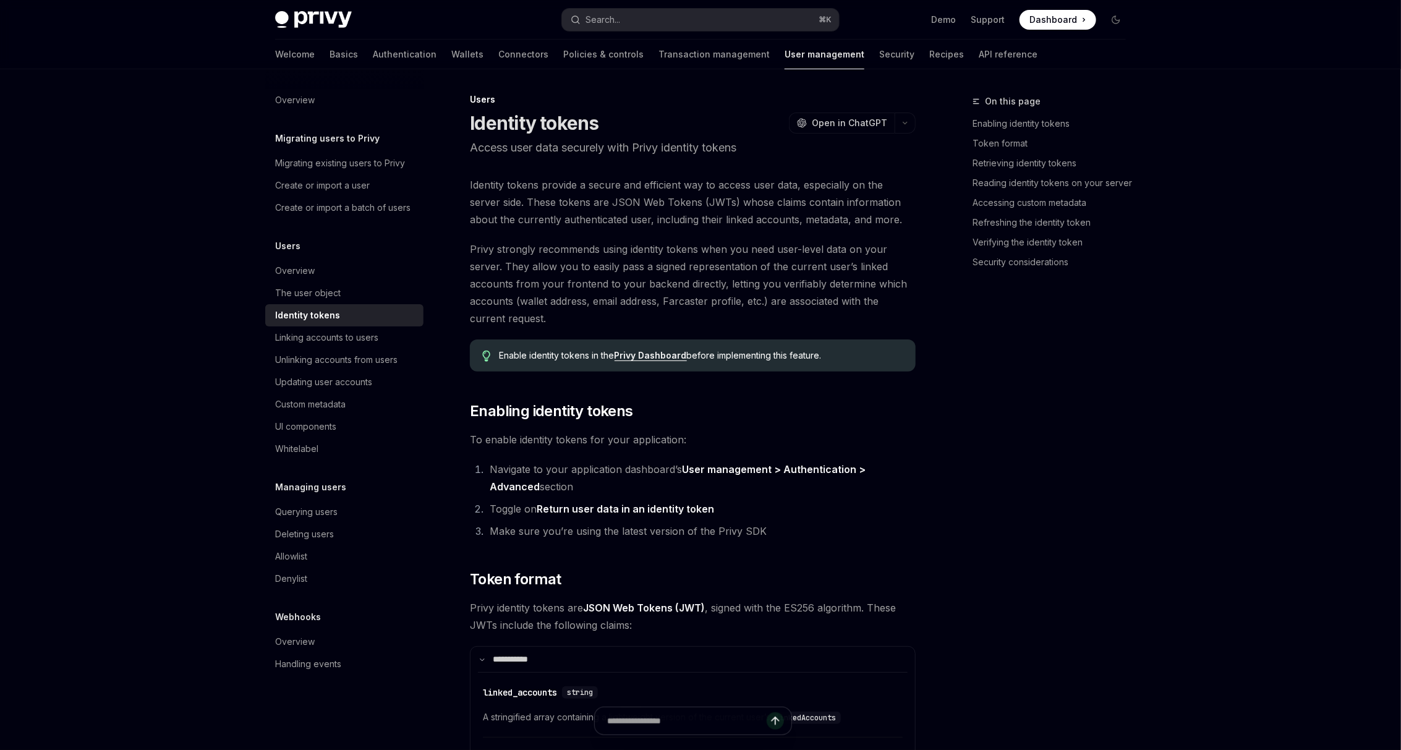
scroll to position [69, 0]
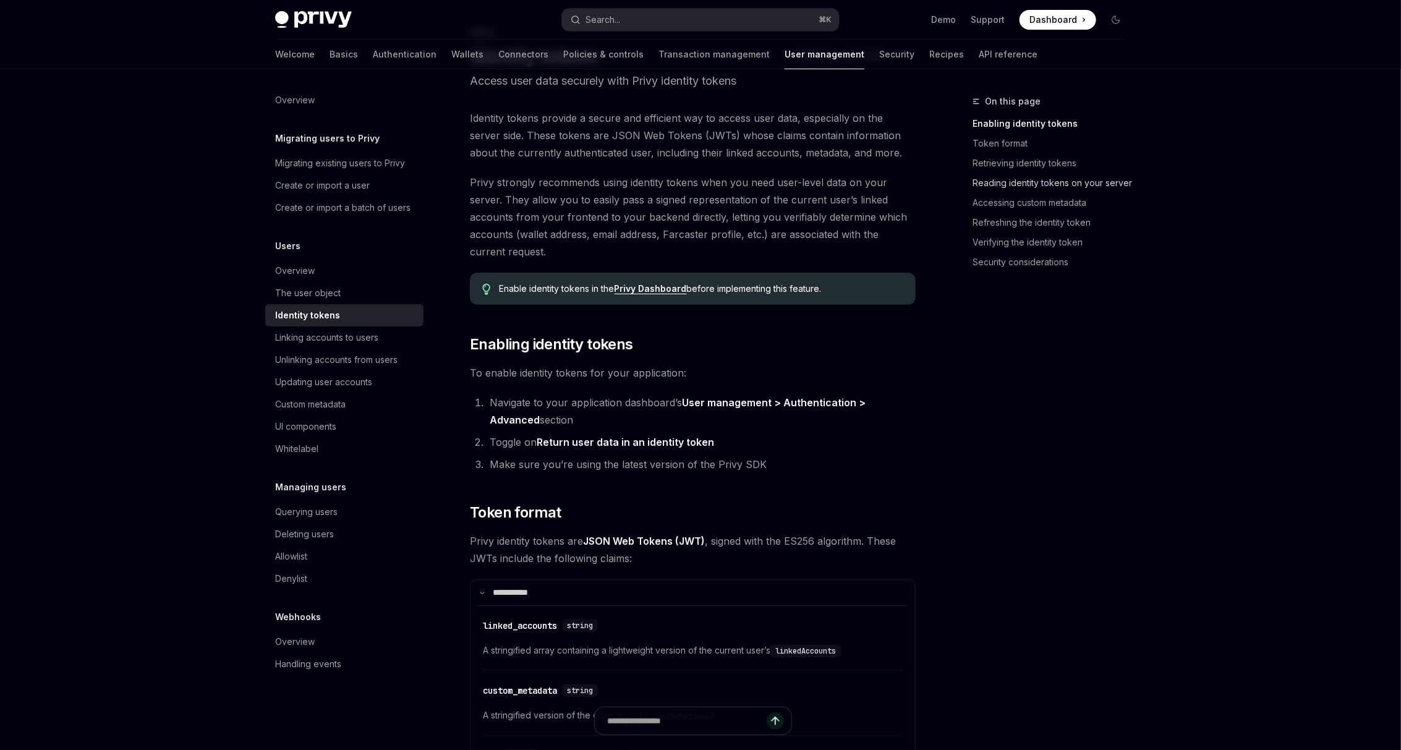
click at [1056, 185] on link "Reading identity tokens on your server" at bounding box center [1053, 183] width 163 height 20
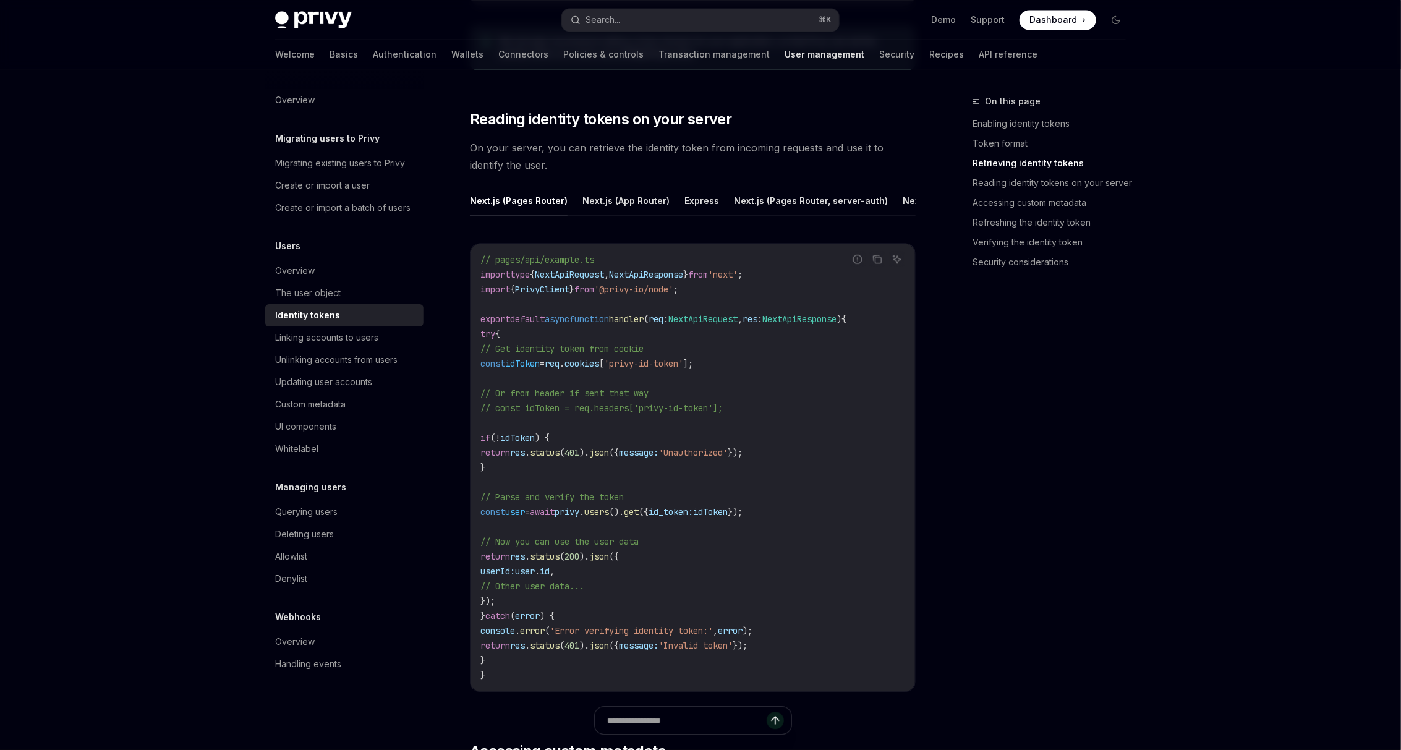
scroll to position [1626, 0]
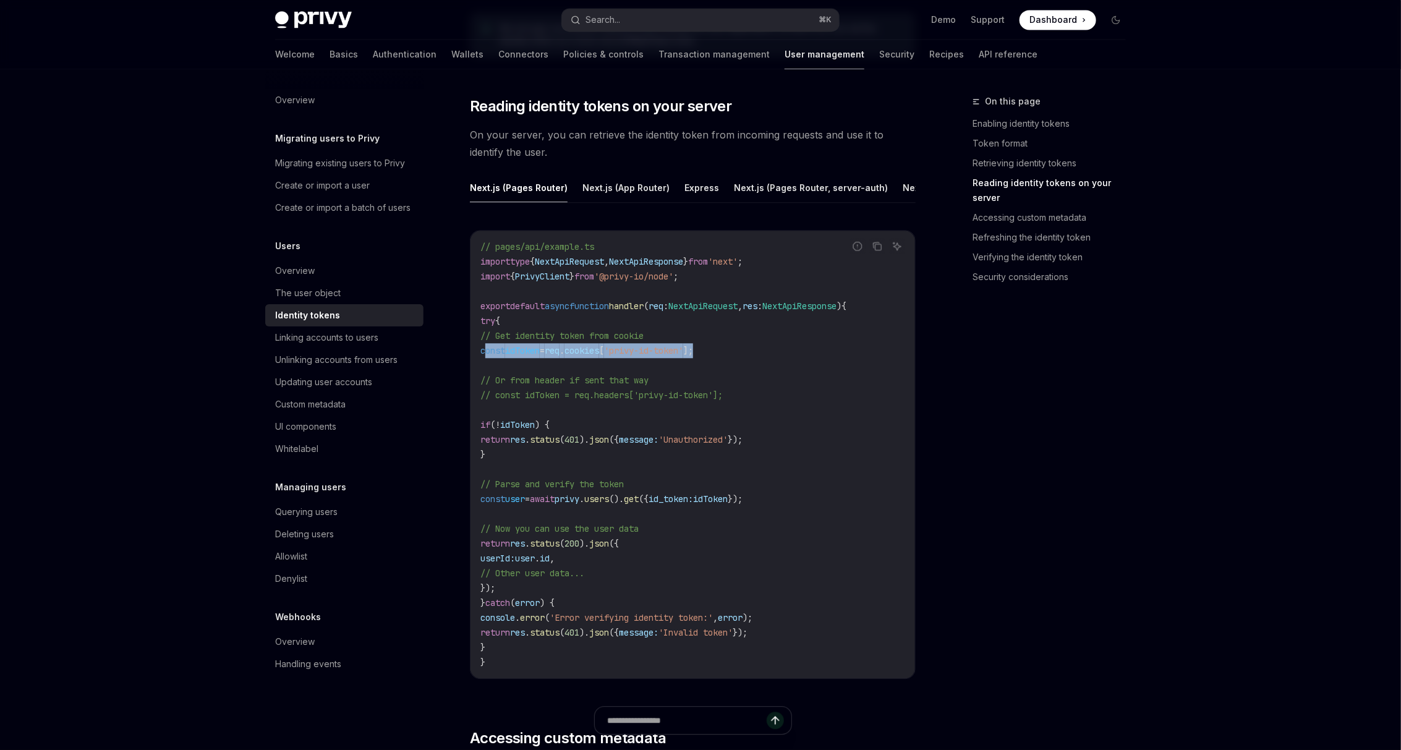
drag, startPoint x: 485, startPoint y: 347, endPoint x: 783, endPoint y: 347, distance: 297.9
click at [783, 347] on code "// pages/api/example.ts import type { NextApiRequest , NextApiResponse } from '…" at bounding box center [692, 454] width 425 height 430
copy span "const idToken = req . cookies [ 'privy-id-token' ];"
click at [636, 184] on button "Next.js (App Router)" at bounding box center [625, 187] width 87 height 29
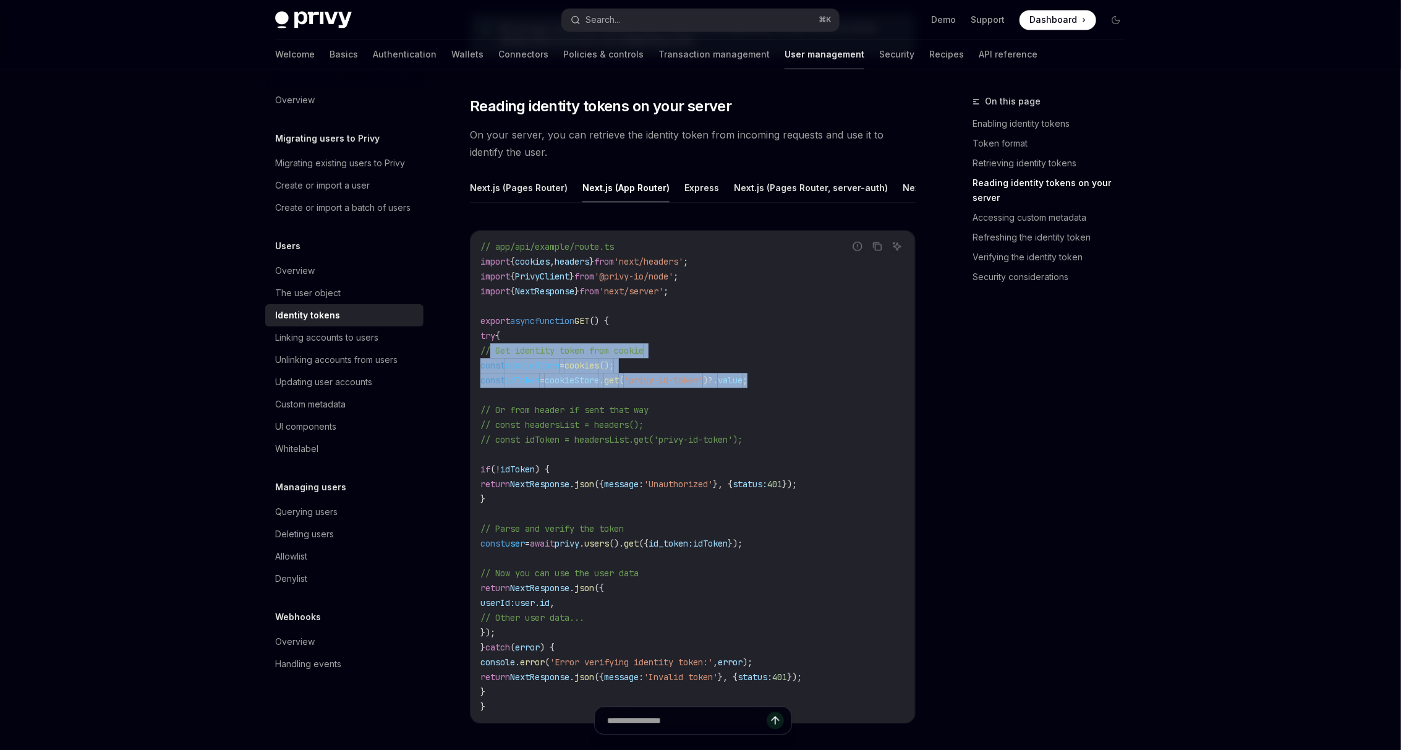
drag, startPoint x: 490, startPoint y: 349, endPoint x: 867, endPoint y: 382, distance: 378.5
click at [867, 382] on code "// app/api/example/route.ts import { cookies , headers } from 'next/headers' ; …" at bounding box center [692, 476] width 425 height 475
copy code "// Get identity token from cookie const cookieStore = cookies (); const idToken…"
click at [741, 185] on button "Next.js (Pages Router, server-auth)" at bounding box center [811, 187] width 154 height 29
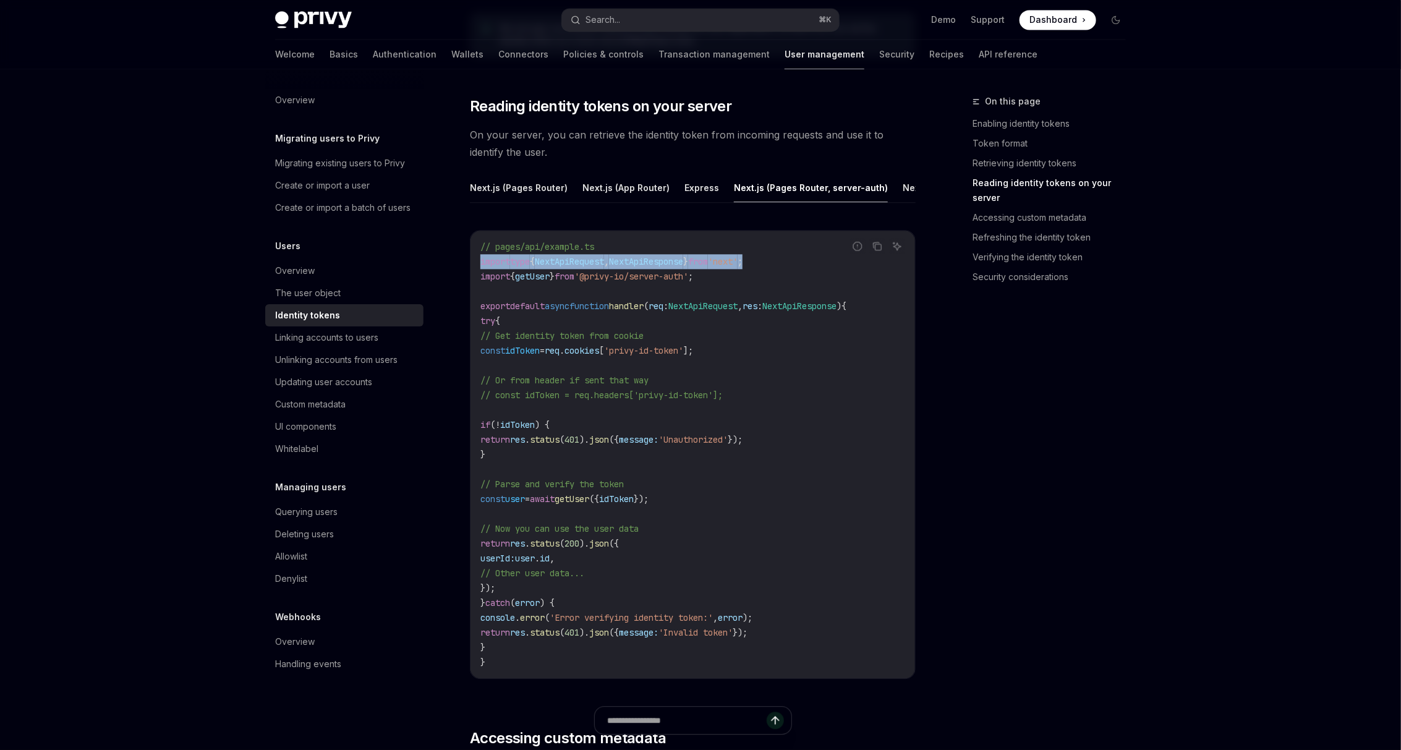
drag, startPoint x: 800, startPoint y: 260, endPoint x: 478, endPoint y: 261, distance: 321.4
click at [478, 261] on div "// pages/api/example.ts import type { NextApiRequest , NextApiResponse } from '…" at bounding box center [692, 455] width 444 height 448
copy span "import type { NextApiRequest , NextApiResponse } from 'next' ;"
click at [796, 180] on button "Next.js (App Router, server-auth)" at bounding box center [788, 187] width 143 height 29
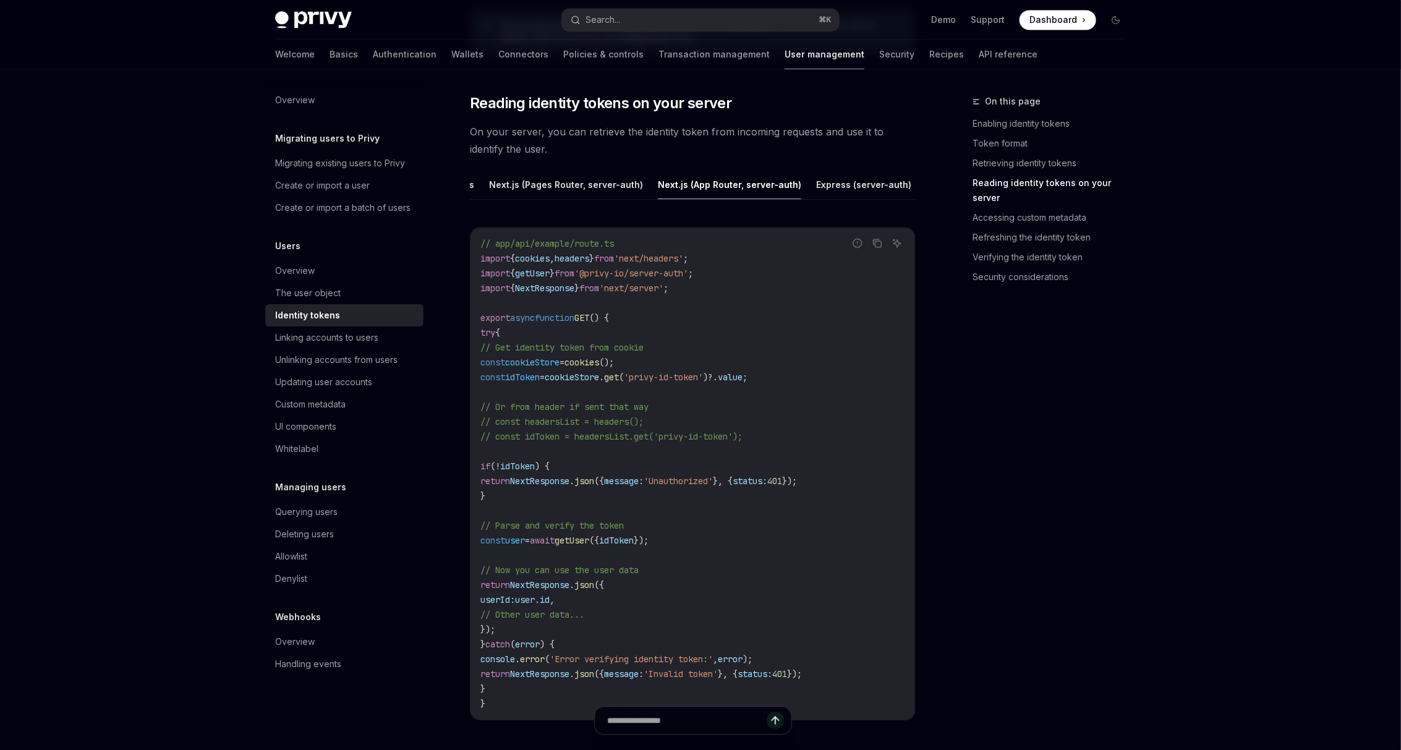
scroll to position [0, 247]
click at [599, 377] on span "cookieStore" at bounding box center [572, 376] width 54 height 11
drag, startPoint x: 498, startPoint y: 361, endPoint x: 815, endPoint y: 371, distance: 317.2
click at [815, 371] on code "// app/api/example/route.ts import { cookies , headers } from 'next/headers' ; …" at bounding box center [692, 473] width 425 height 475
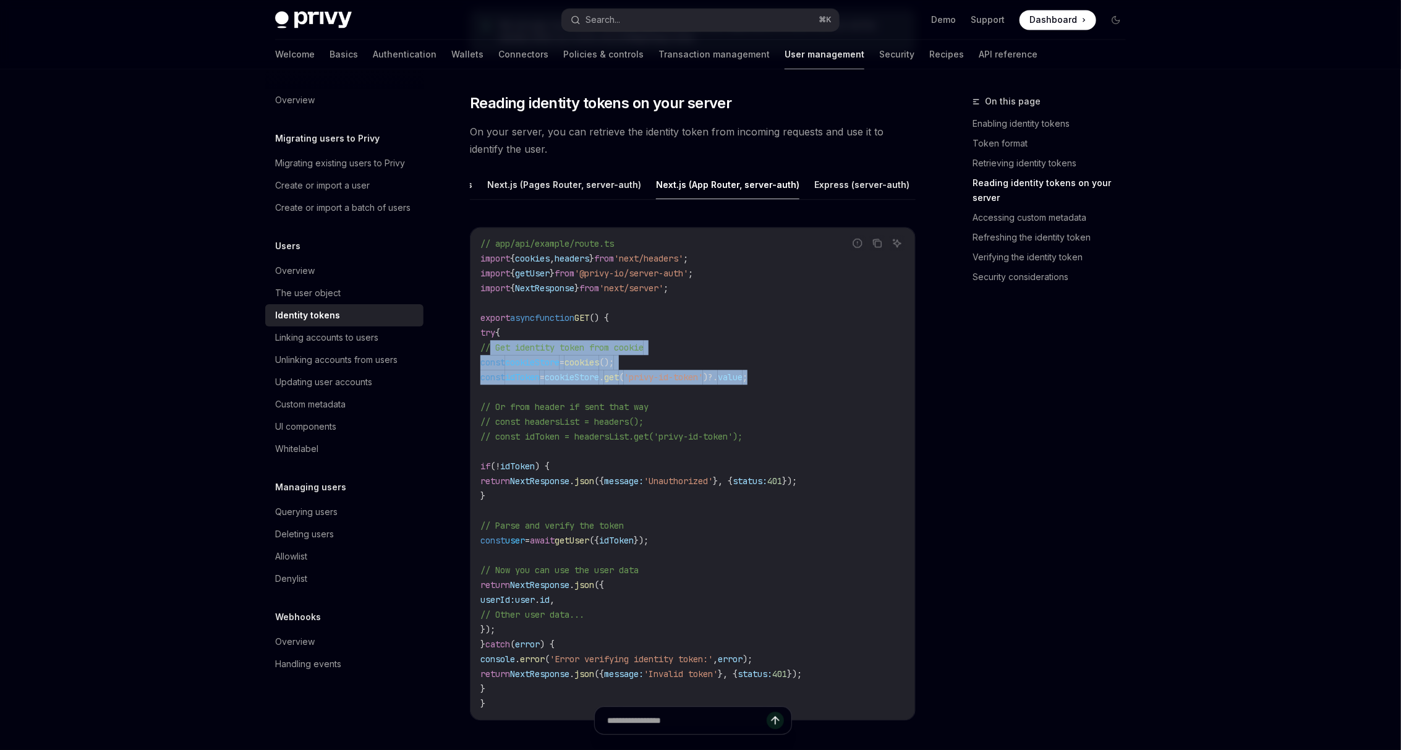
drag, startPoint x: 662, startPoint y: 367, endPoint x: 490, endPoint y: 349, distance: 172.8
click at [490, 349] on code "// app/api/example/route.ts import { cookies , headers } from 'next/headers' ; …" at bounding box center [692, 473] width 425 height 475
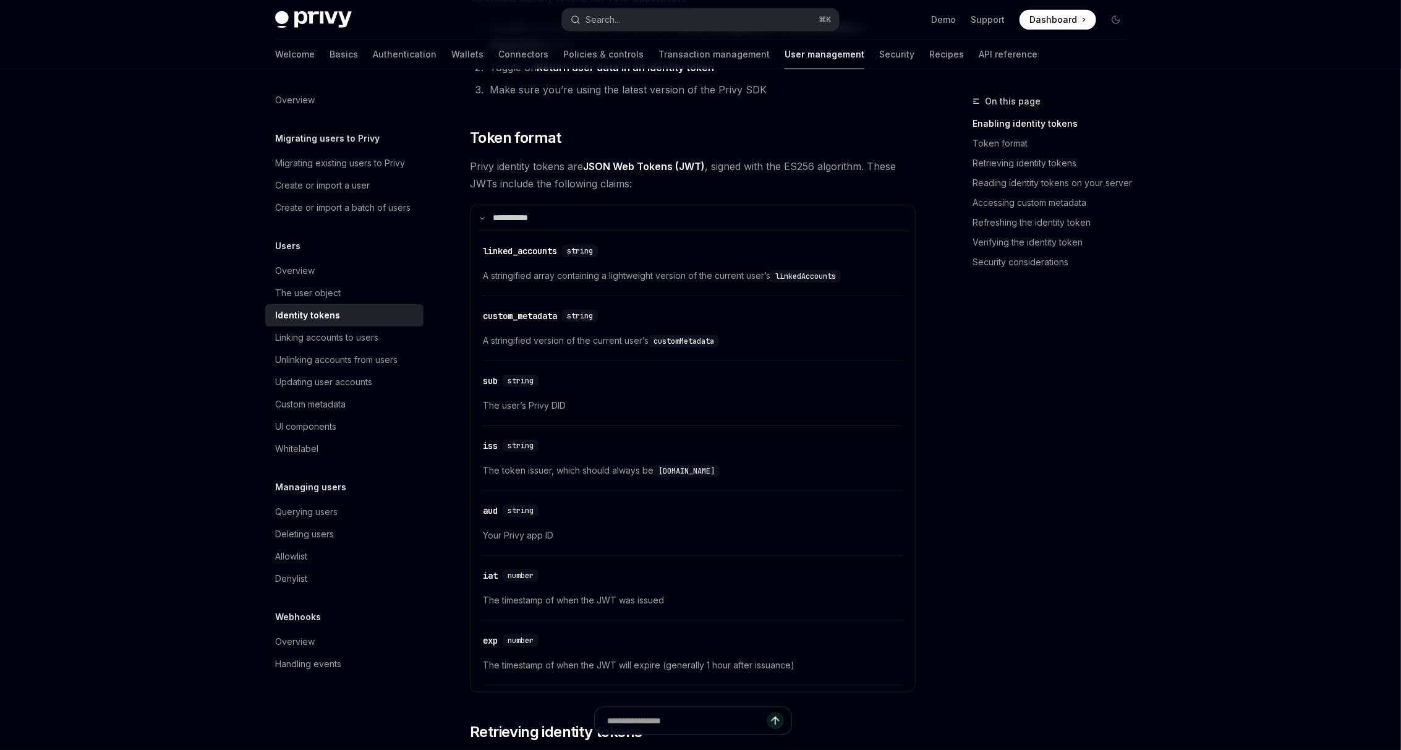
scroll to position [0, 0]
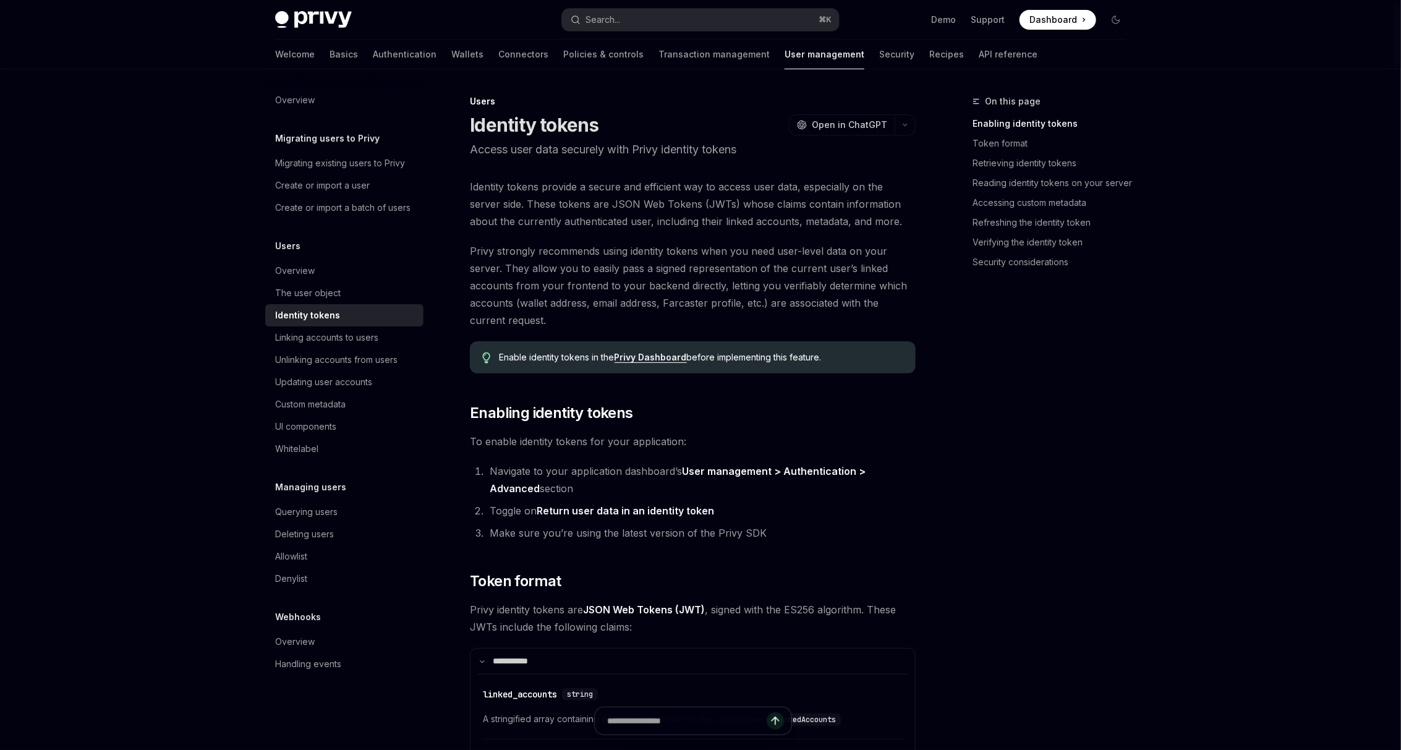
click at [672, 352] on link "Privy Dashboard" at bounding box center [650, 357] width 72 height 11
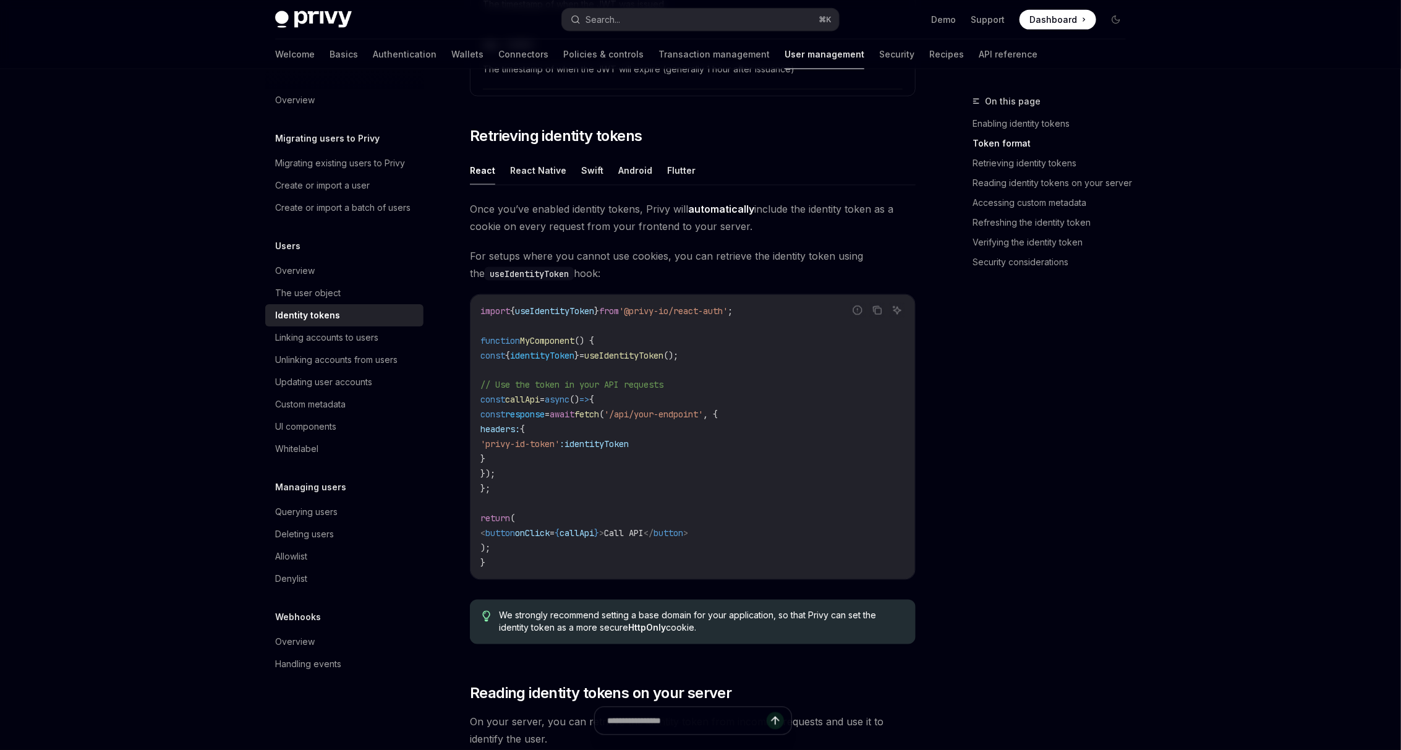
scroll to position [1044, 0]
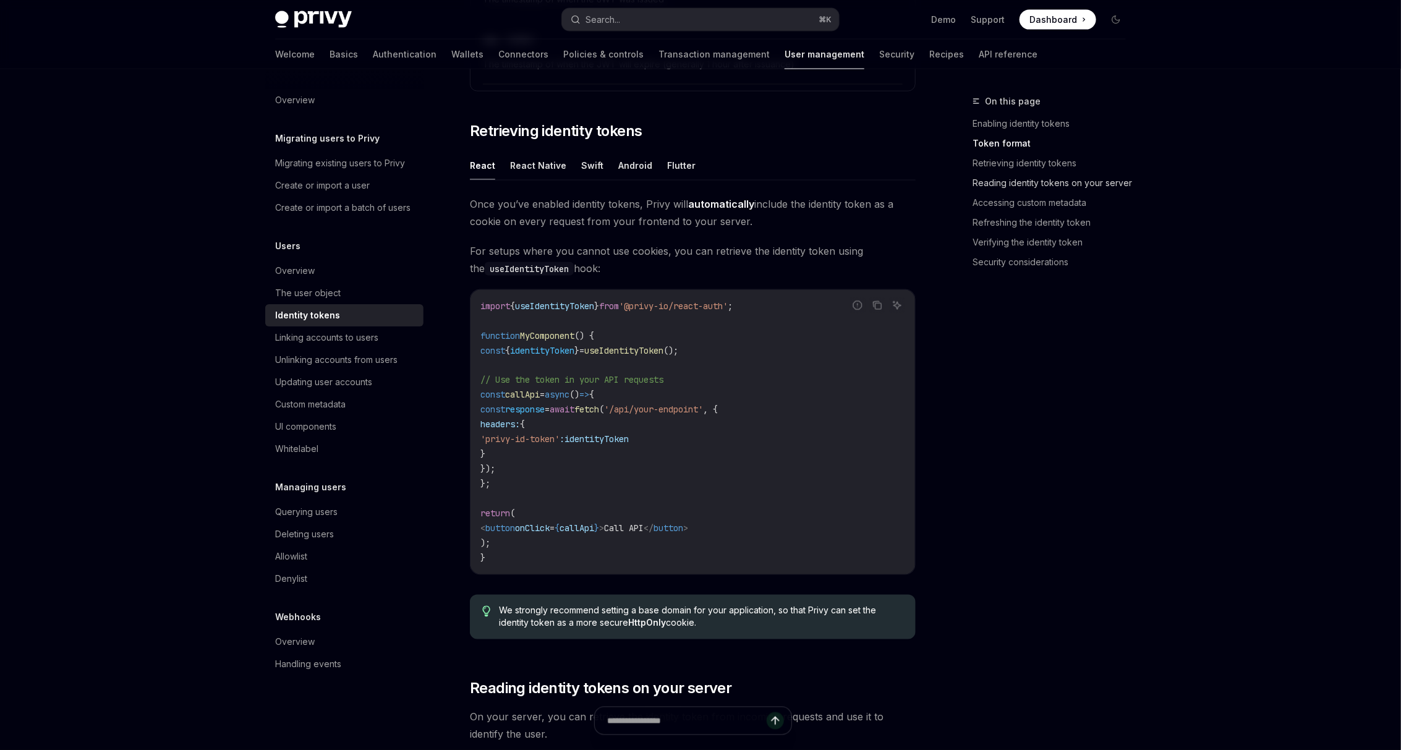
click at [1050, 182] on link "Reading identity tokens on your server" at bounding box center [1053, 183] width 163 height 20
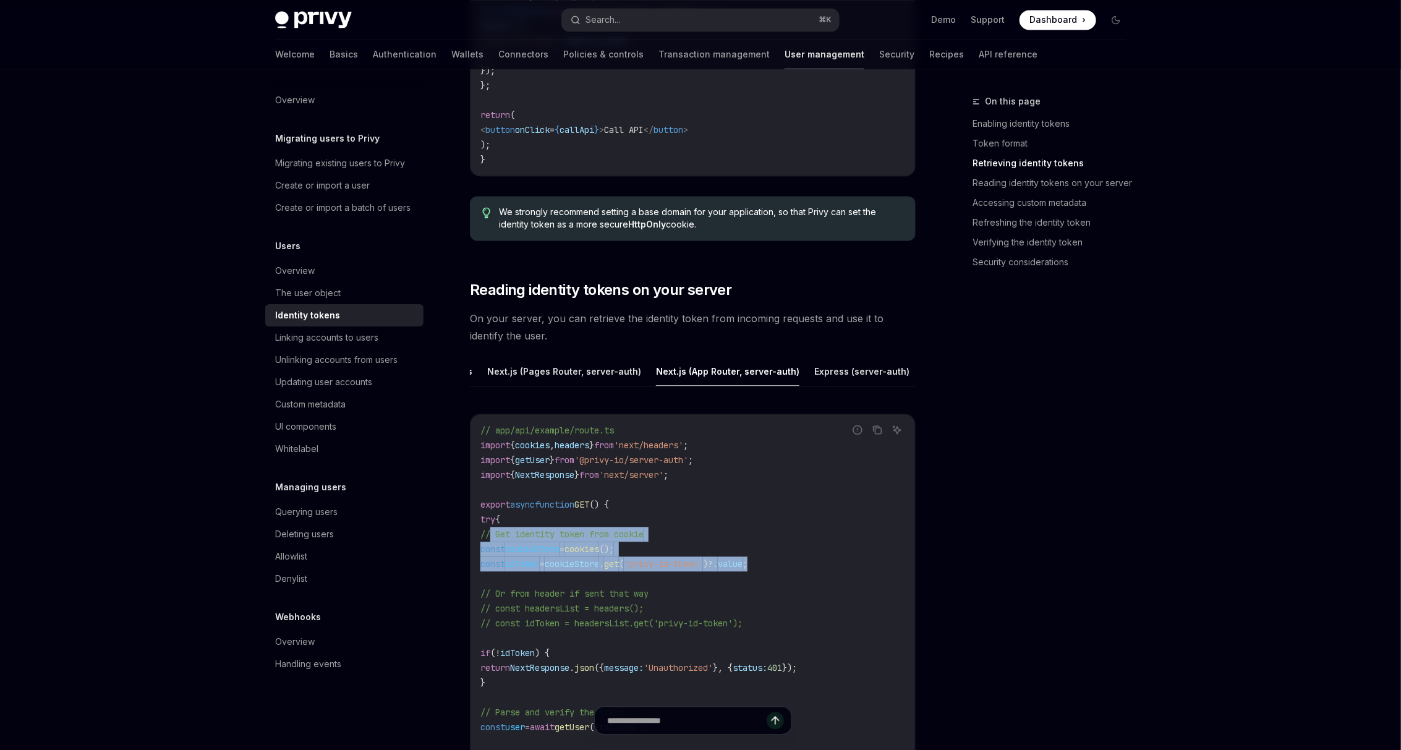
scroll to position [1511, 0]
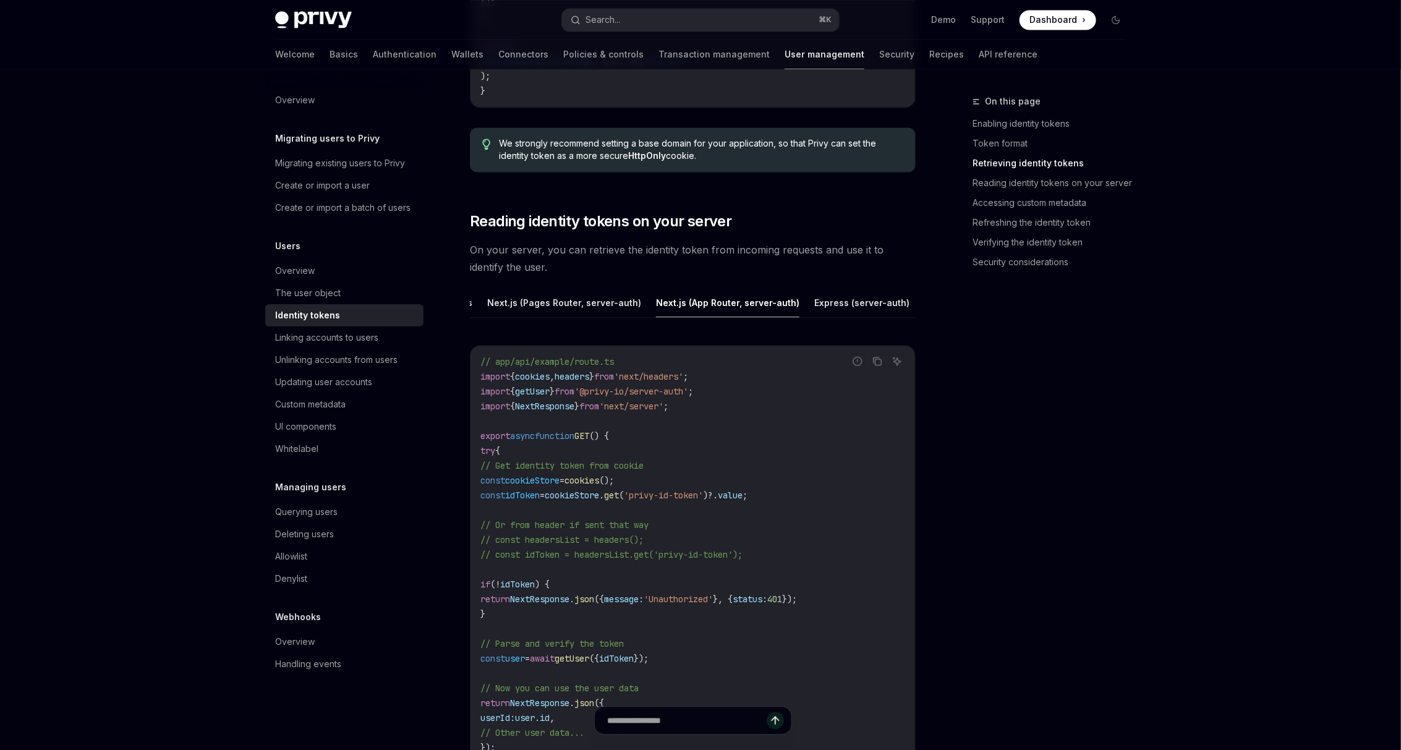
click at [1017, 202] on link "Accessing custom metadata" at bounding box center [1053, 203] width 163 height 20
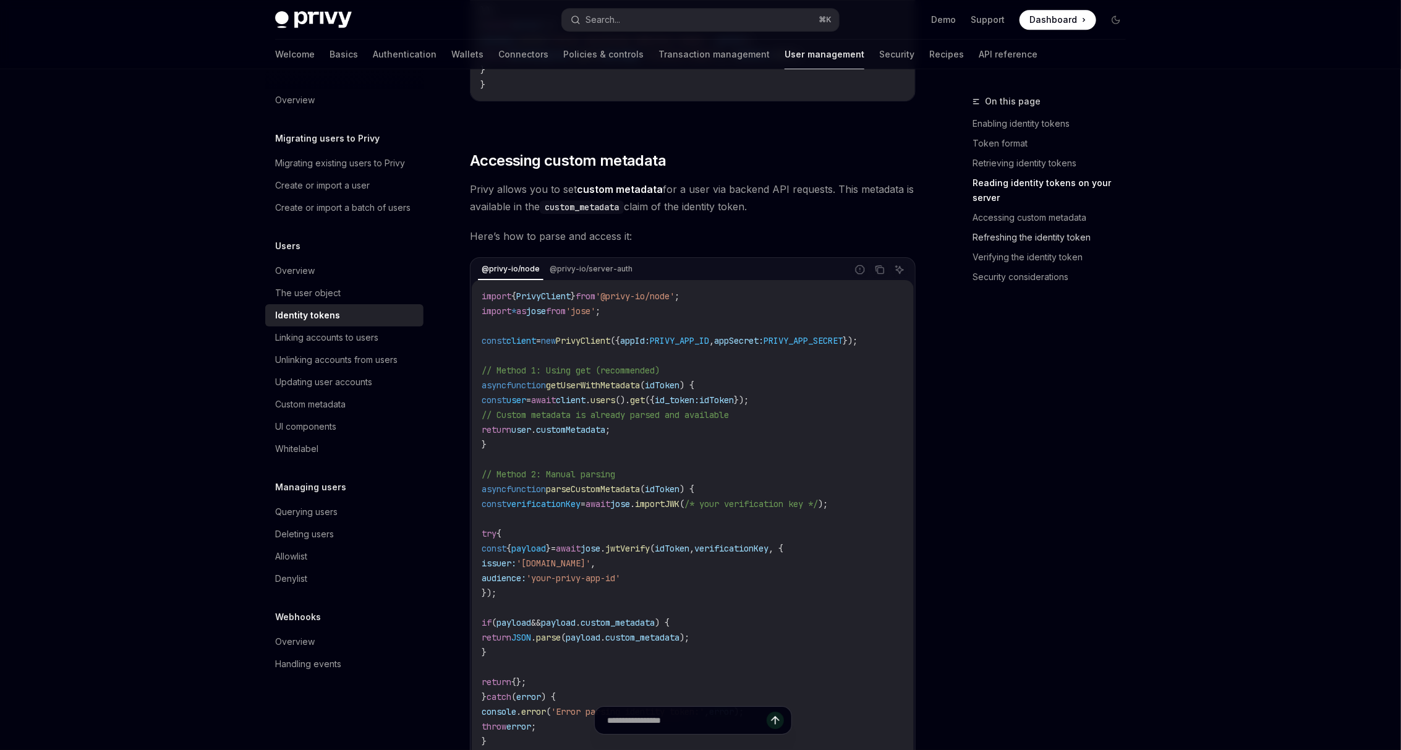
click at [1017, 227] on link "Refreshing the identity token" at bounding box center [1053, 237] width 163 height 20
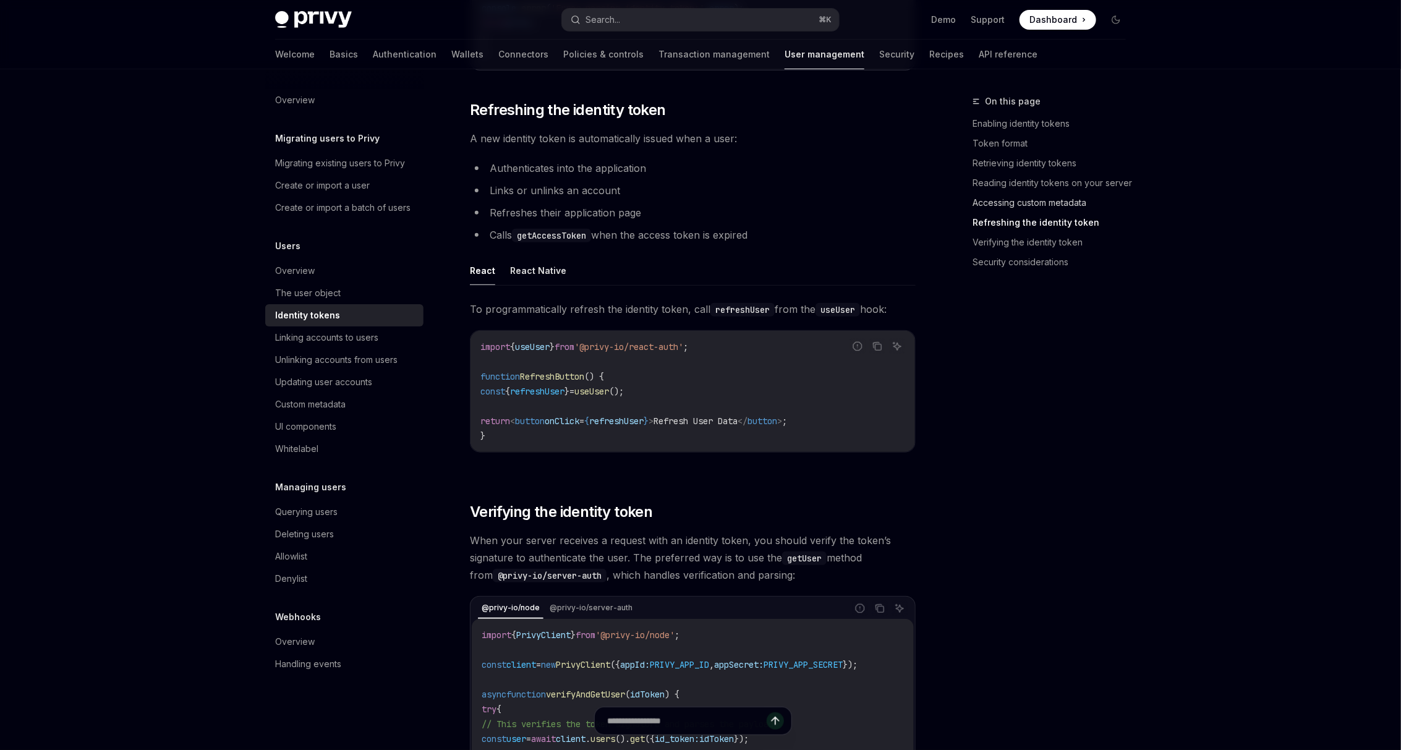
scroll to position [2959, 0]
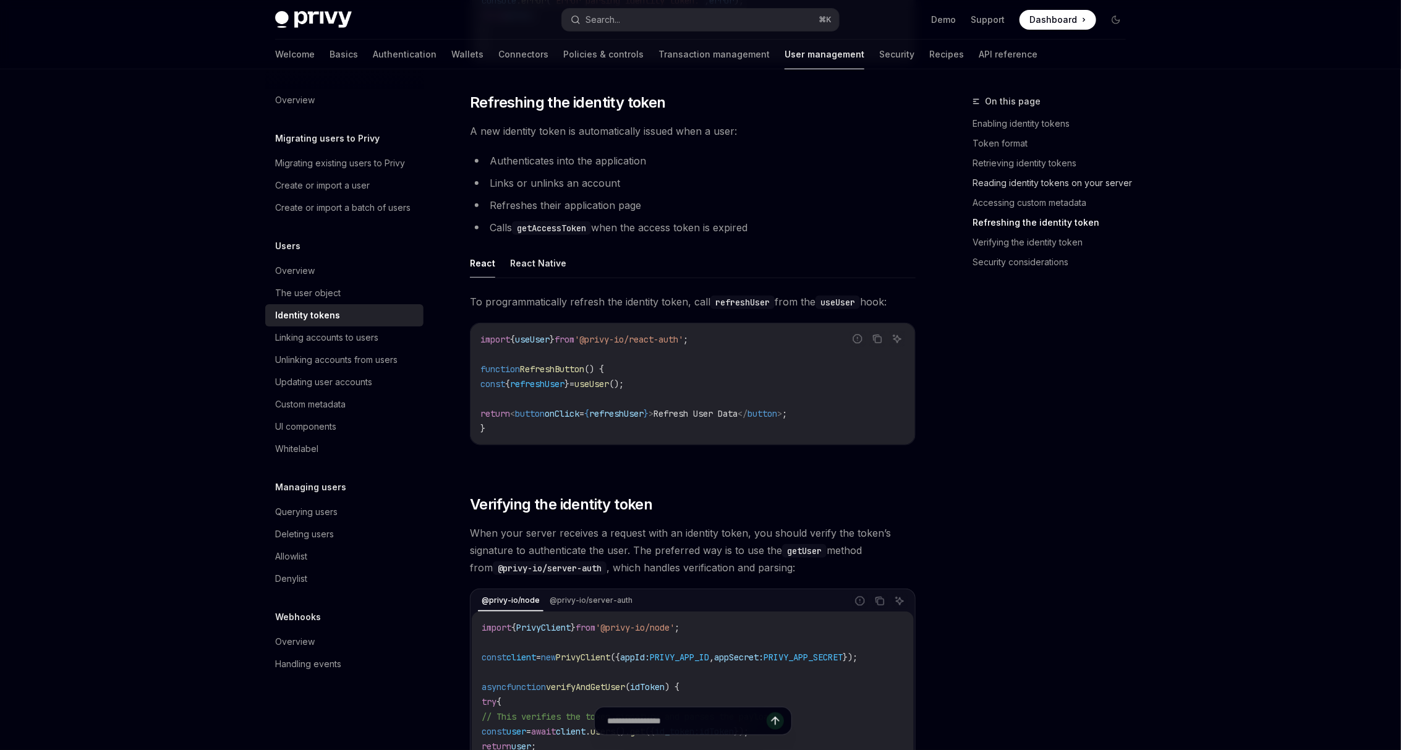
click at [1006, 182] on link "Reading identity tokens on your server" at bounding box center [1053, 183] width 163 height 20
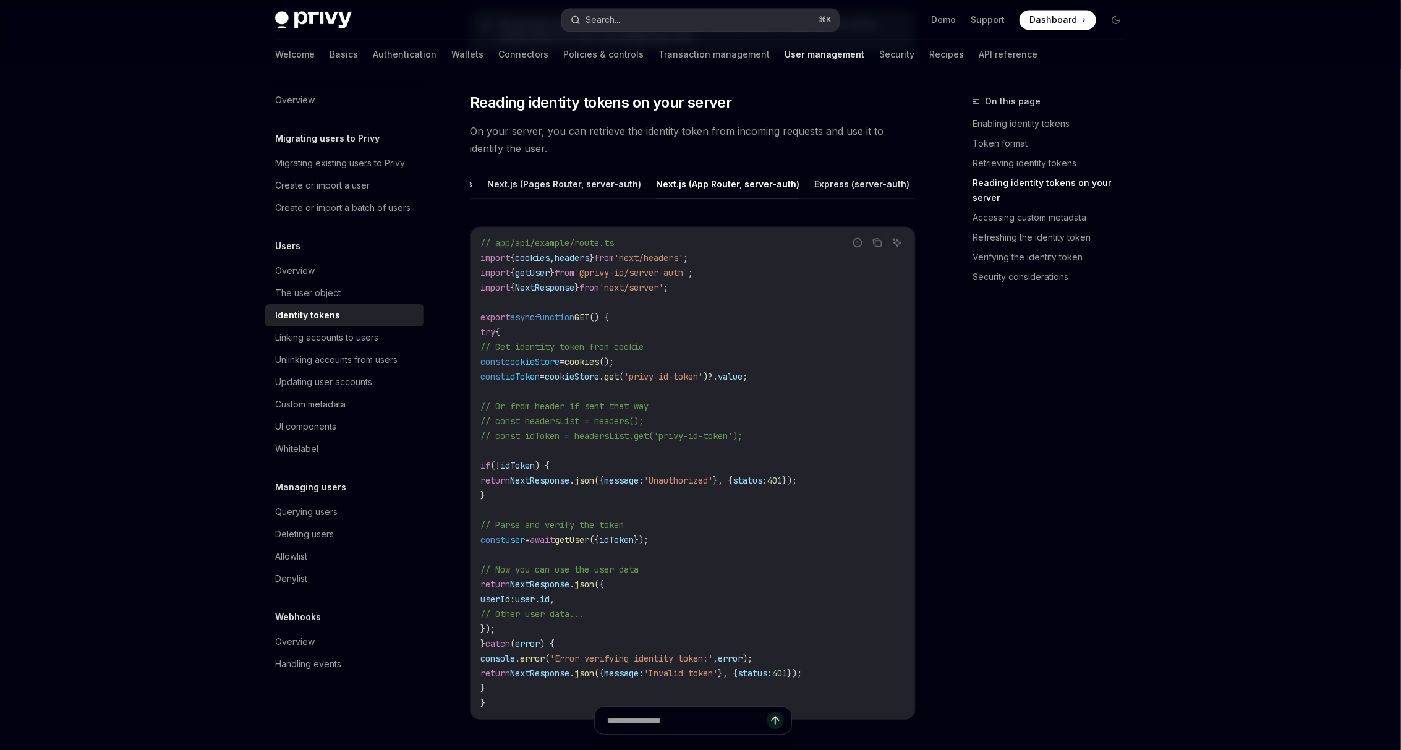
scroll to position [1626, 0]
click at [876, 247] on icon "Copy the contents from the code block" at bounding box center [877, 246] width 10 height 10
click at [96, 393] on div "Privy Docs home page Search... ⌘ K Demo Support Dashboard Dashboard Search... N…" at bounding box center [700, 720] width 1401 height 4693
click at [559, 181] on button "Next.js (Pages Router, server-auth)" at bounding box center [564, 187] width 154 height 29
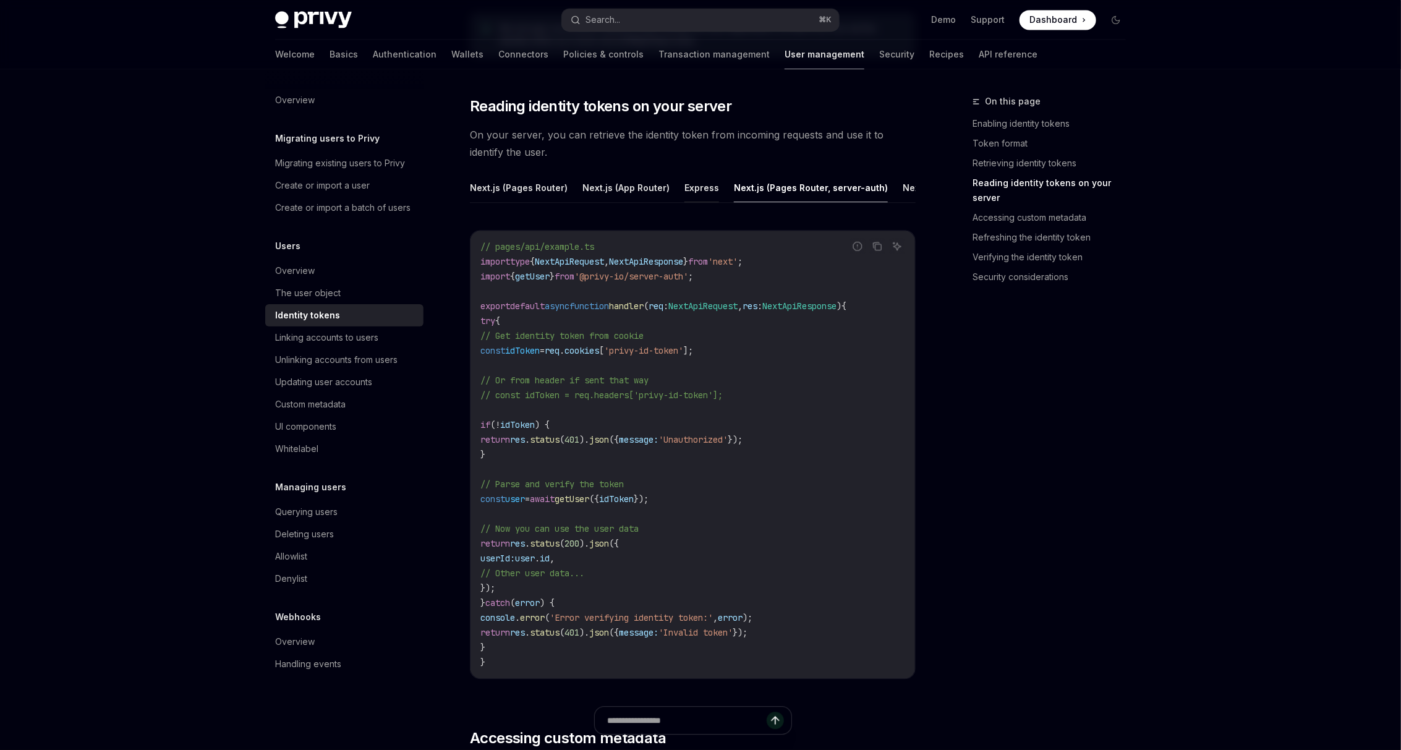
click at [700, 193] on button "Express" at bounding box center [701, 187] width 35 height 29
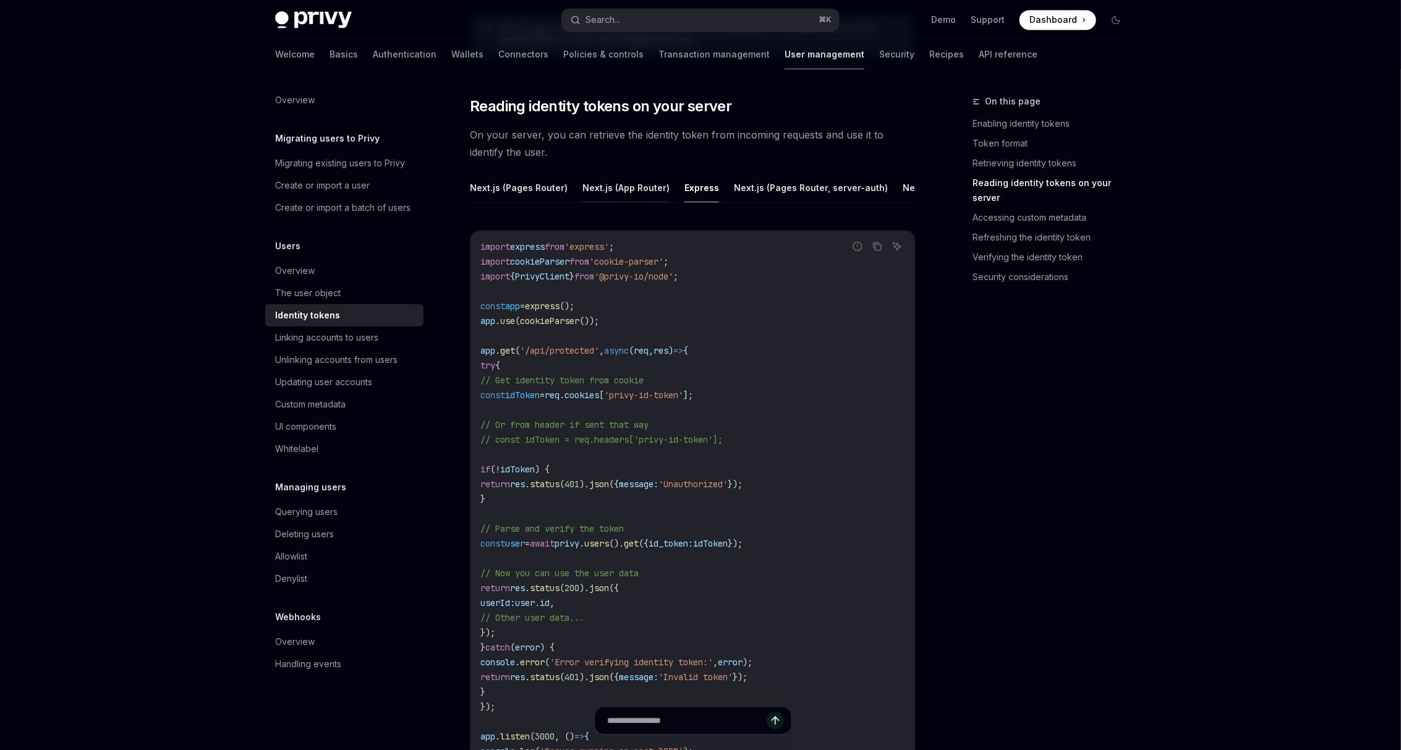
click at [592, 185] on button "Next.js (App Router)" at bounding box center [625, 187] width 87 height 29
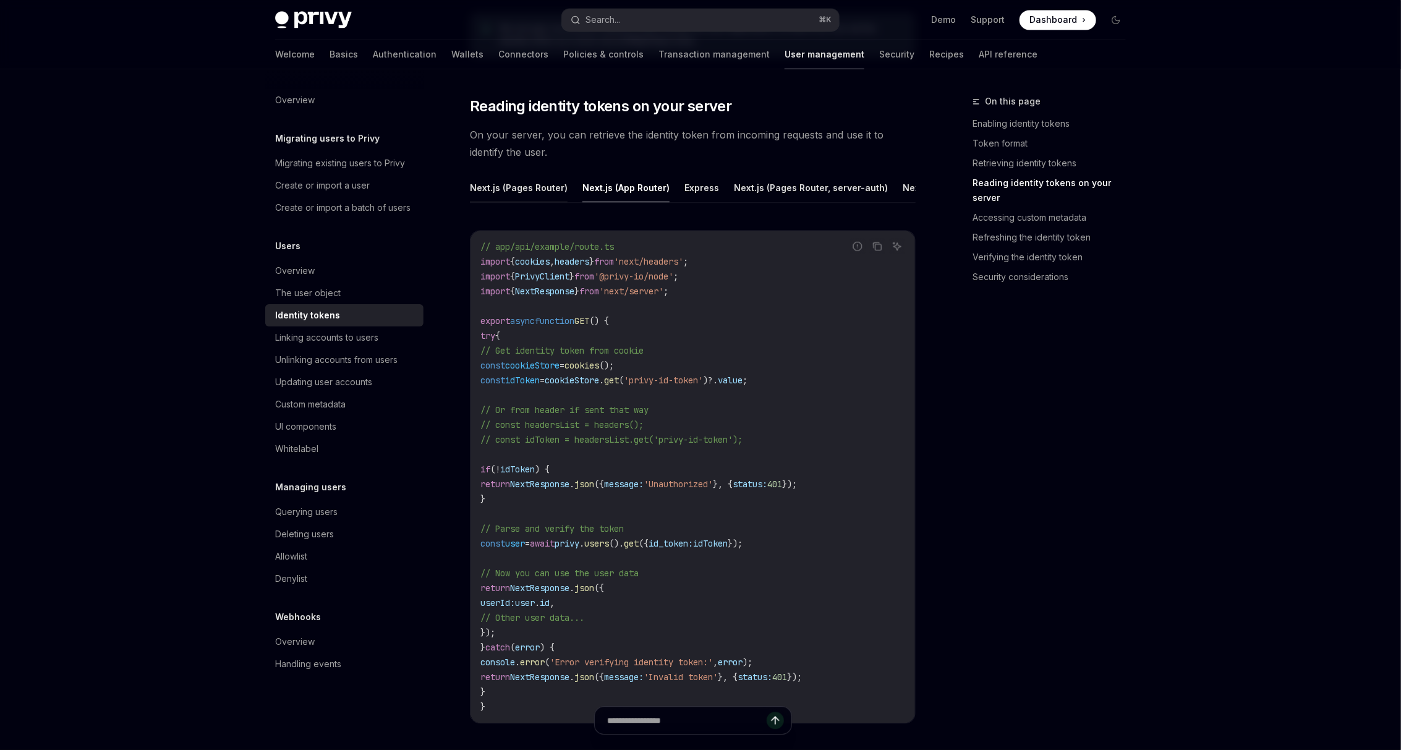
click at [541, 185] on button "Next.js (Pages Router)" at bounding box center [519, 187] width 98 height 29
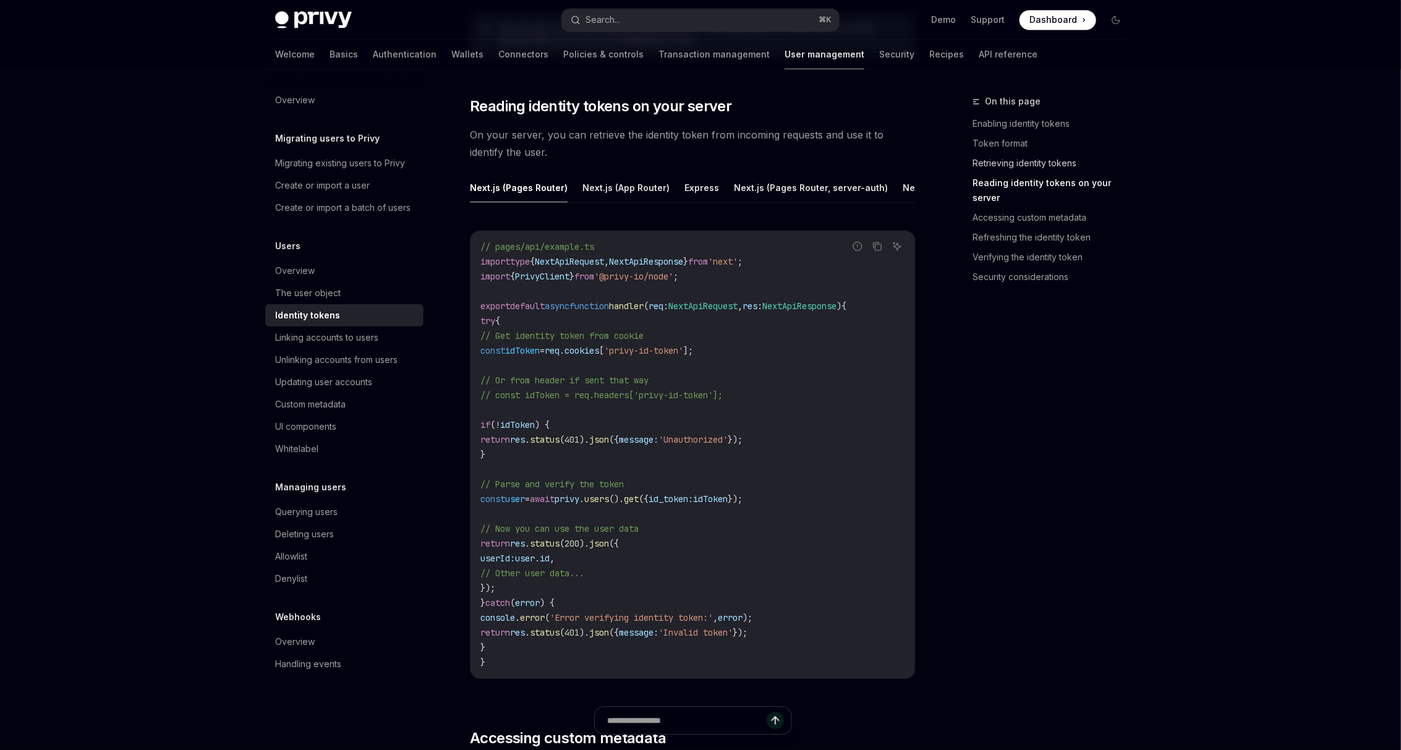
click at [1042, 159] on link "Retrieving identity tokens" at bounding box center [1053, 163] width 163 height 20
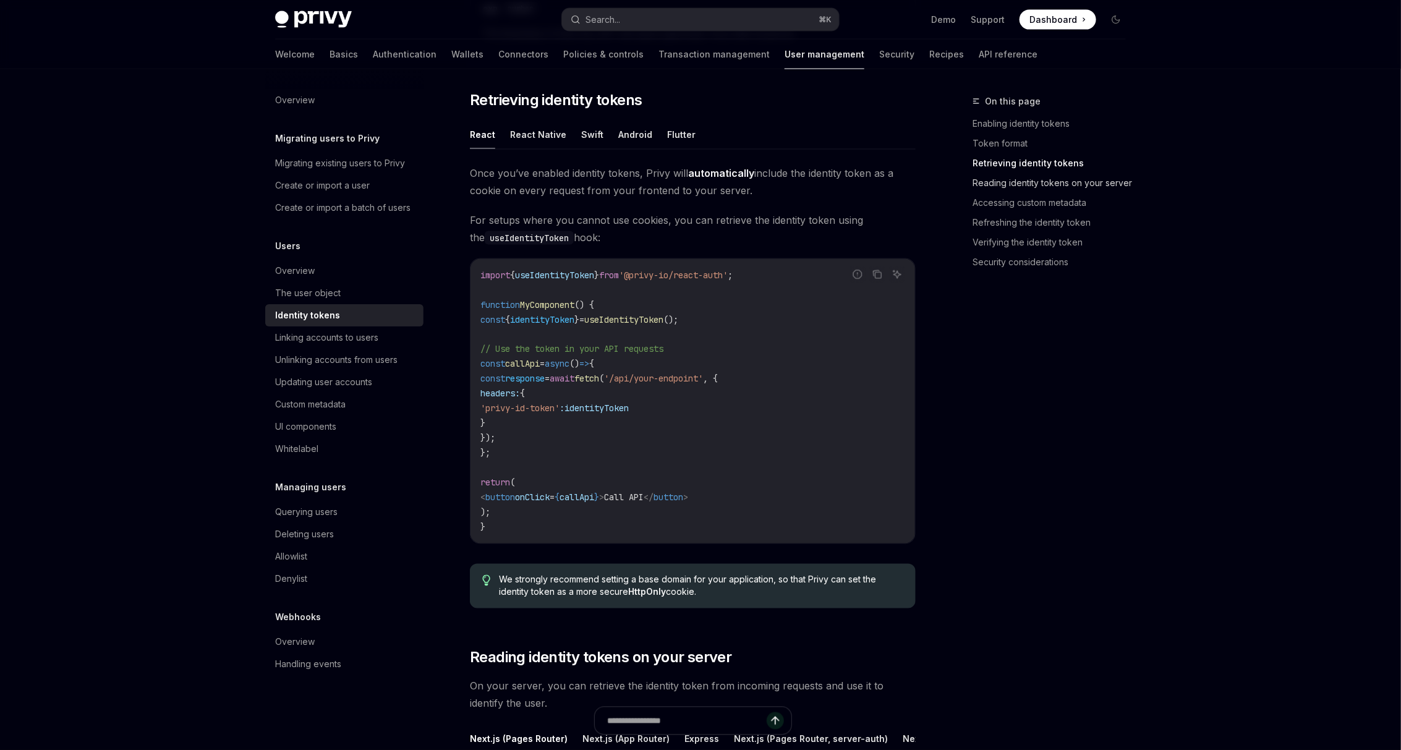
scroll to position [1069, 0]
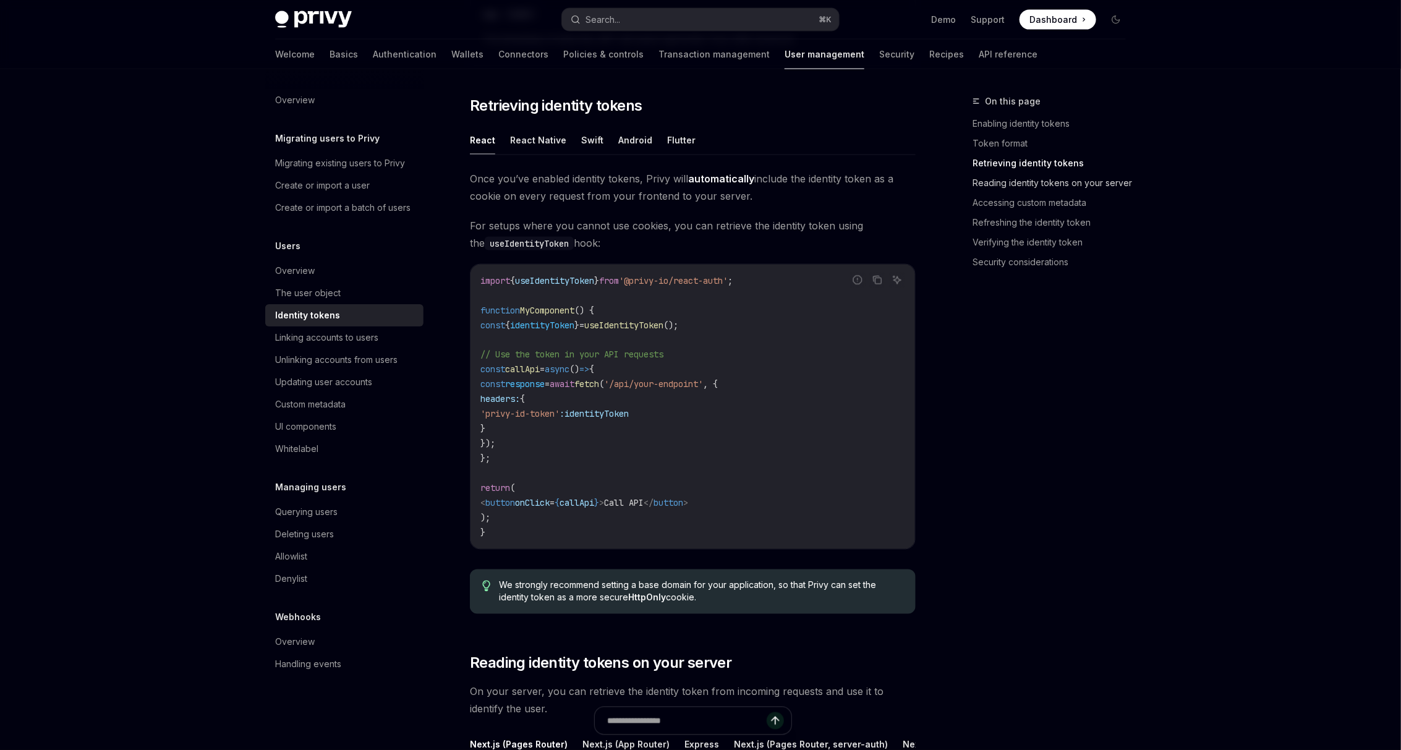
click at [1045, 184] on link "Reading identity tokens on your server" at bounding box center [1053, 183] width 163 height 20
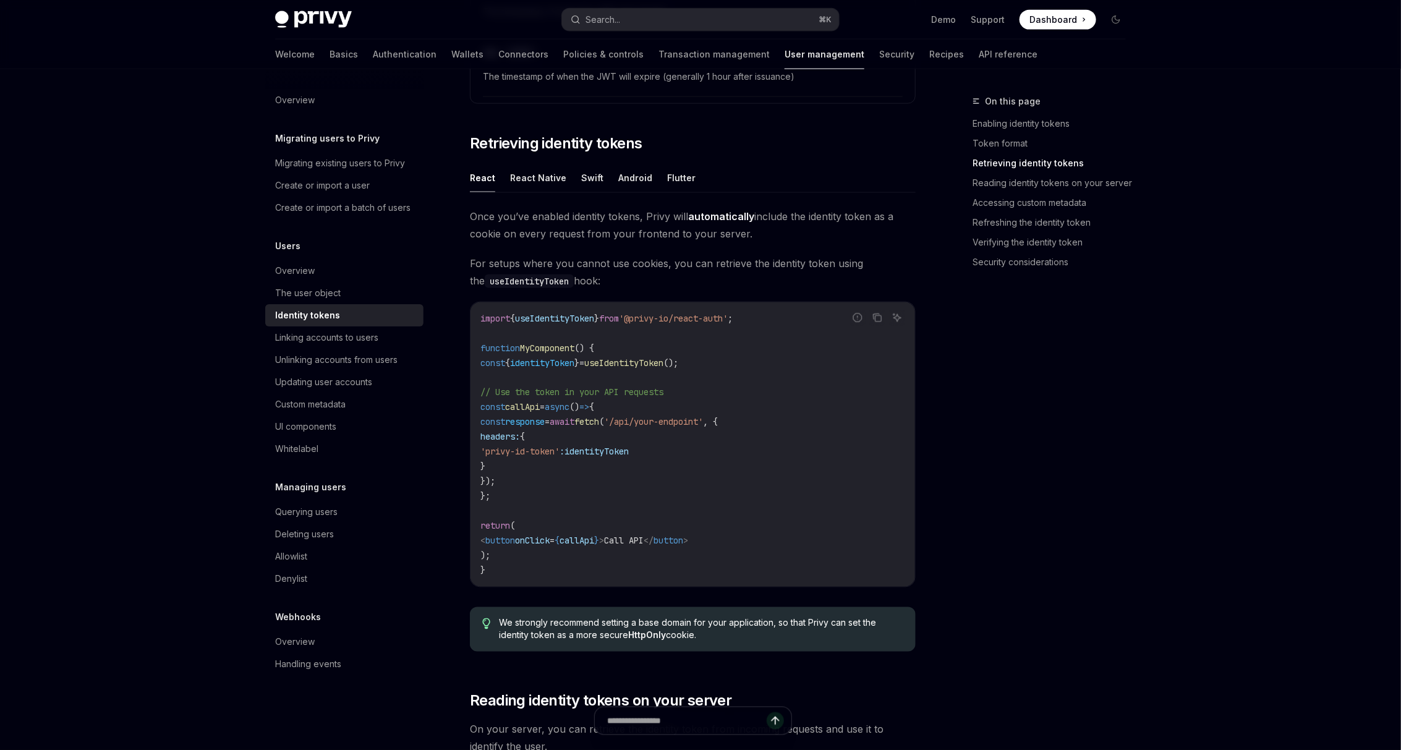
scroll to position [1030, 0]
drag, startPoint x: 506, startPoint y: 437, endPoint x: 564, endPoint y: 462, distance: 63.1
click at [564, 462] on code "import { useIdentityToken } from '@privy-io/react-auth' ; function MyComponent …" at bounding box center [692, 446] width 425 height 267
copy code "headers: { 'privy-id-token' : identityToken }"
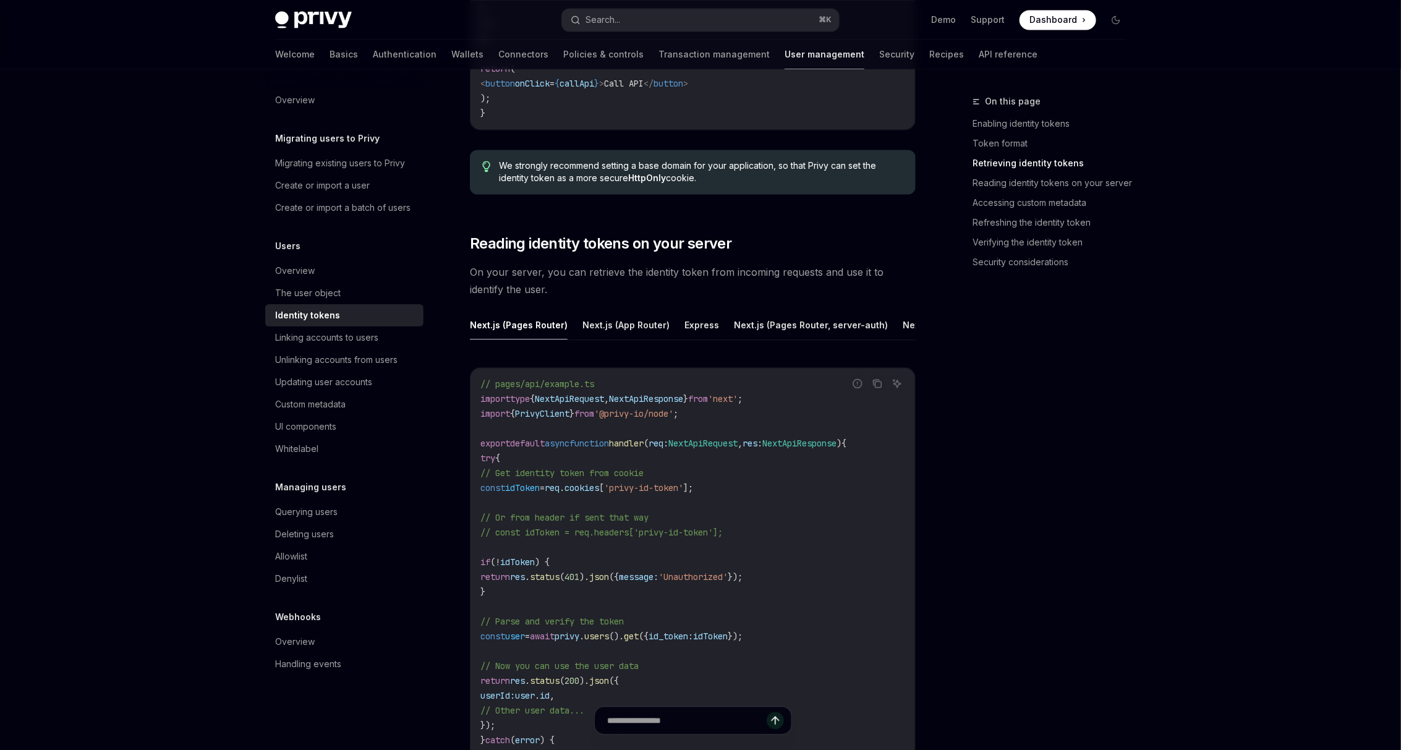
scroll to position [1491, 0]
drag, startPoint x: 493, startPoint y: 462, endPoint x: 883, endPoint y: 497, distance: 392.2
click at [883, 497] on code "// pages/api/example.ts import type { NextApiRequest , NextApiResponse } from '…" at bounding box center [692, 590] width 425 height 430
copy code "// Get identity token from cookie const idToken = req . cookies [ 'privy-id-tok…"
click at [623, 326] on button "Next.js (App Router)" at bounding box center [625, 322] width 87 height 29
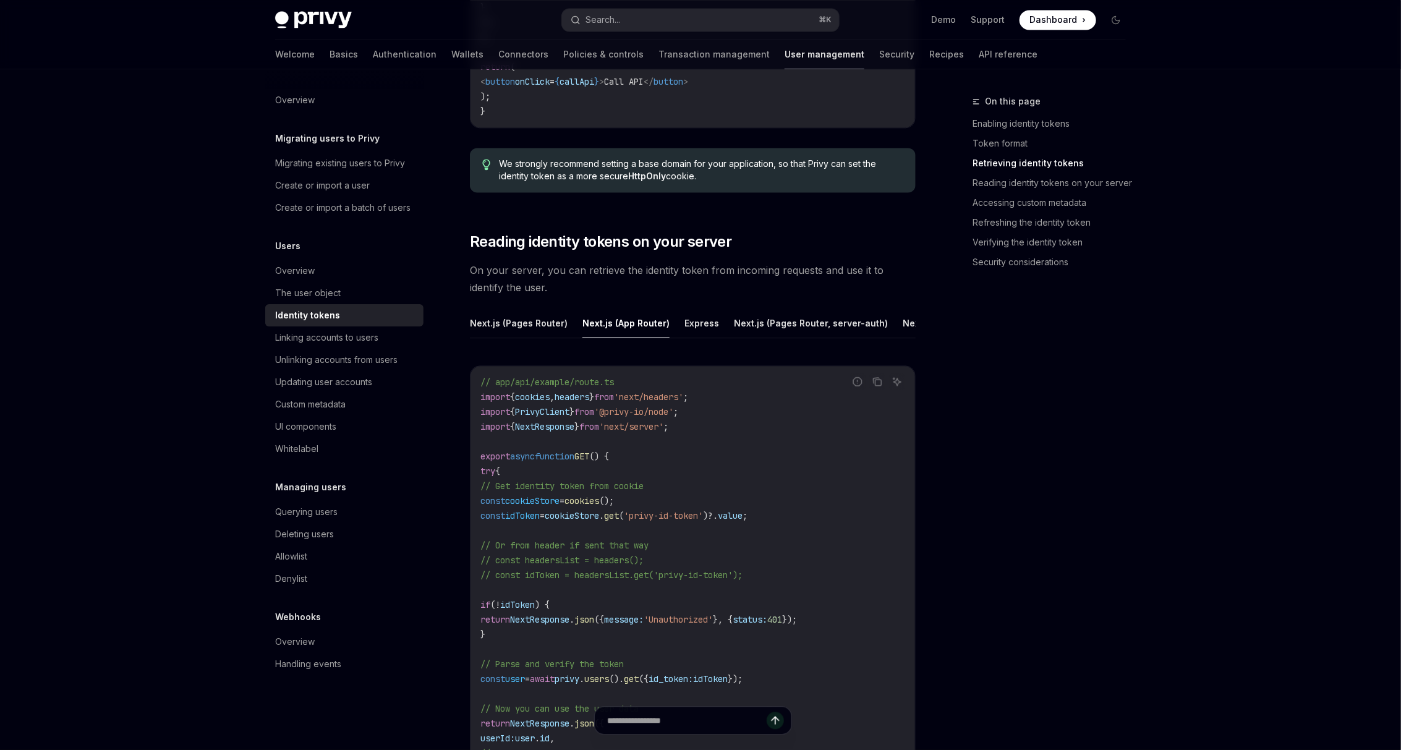
scroll to position [1538, 0]
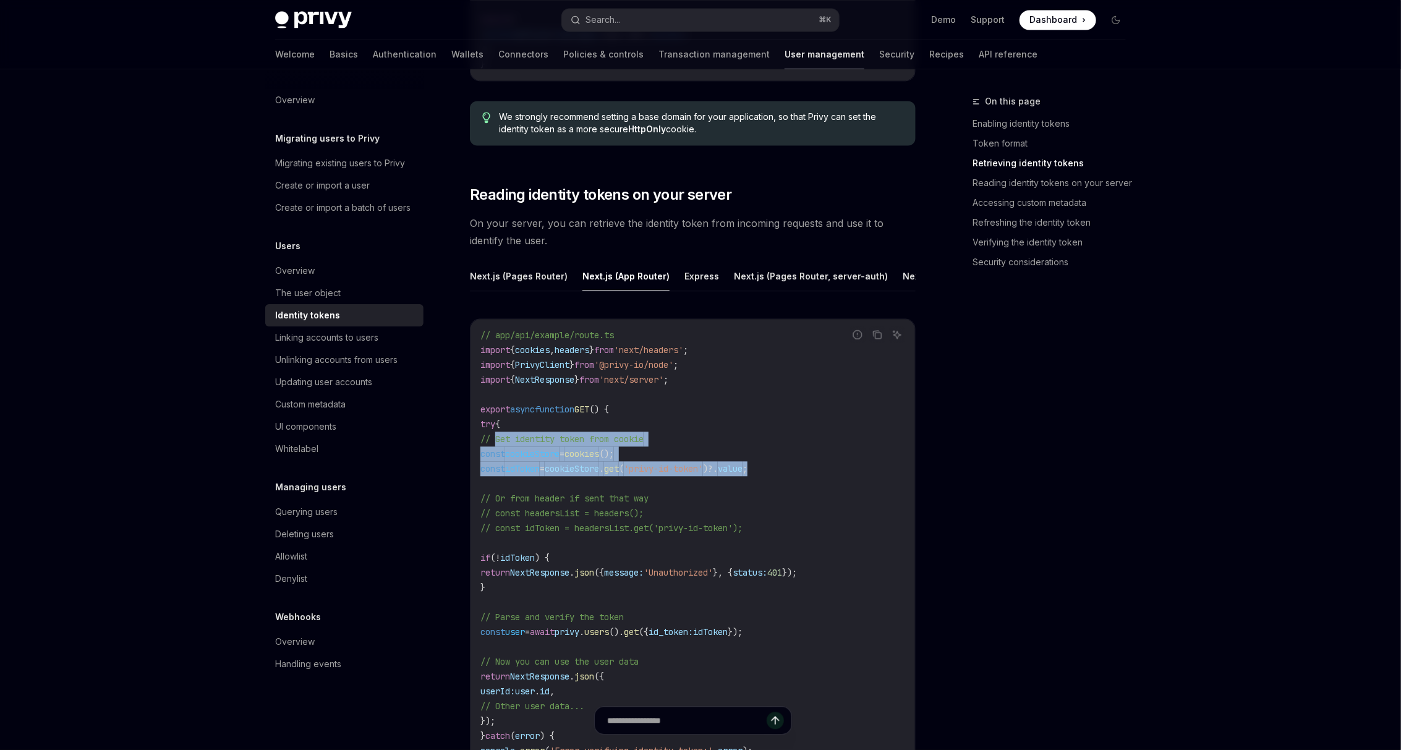
drag, startPoint x: 496, startPoint y: 436, endPoint x: 833, endPoint y: 462, distance: 337.9
click at [833, 462] on code "// app/api/example/route.ts import { cookies , headers } from 'next/headers' ; …" at bounding box center [692, 565] width 425 height 475
copy code "// Get identity token from cookie const cookieStore = cookies (); const idToken…"
click at [701, 422] on code "// app/api/example/route.ts import { cookies , headers } from 'next/headers' ; …" at bounding box center [692, 565] width 425 height 475
click at [639, 493] on span "// Or from header if sent that way" at bounding box center [564, 498] width 168 height 11
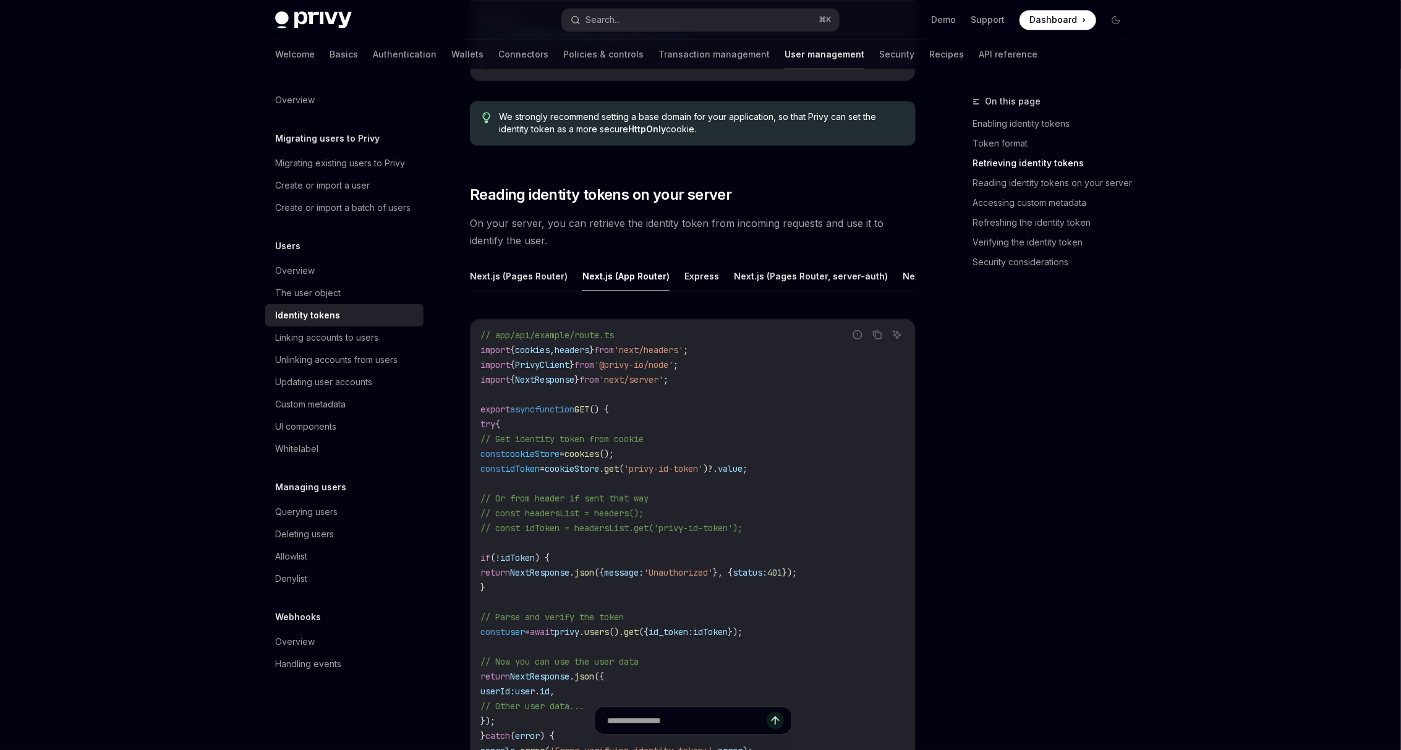
click at [631, 383] on code "// app/api/example/route.ts import { cookies , headers } from 'next/headers' ; …" at bounding box center [692, 565] width 425 height 475
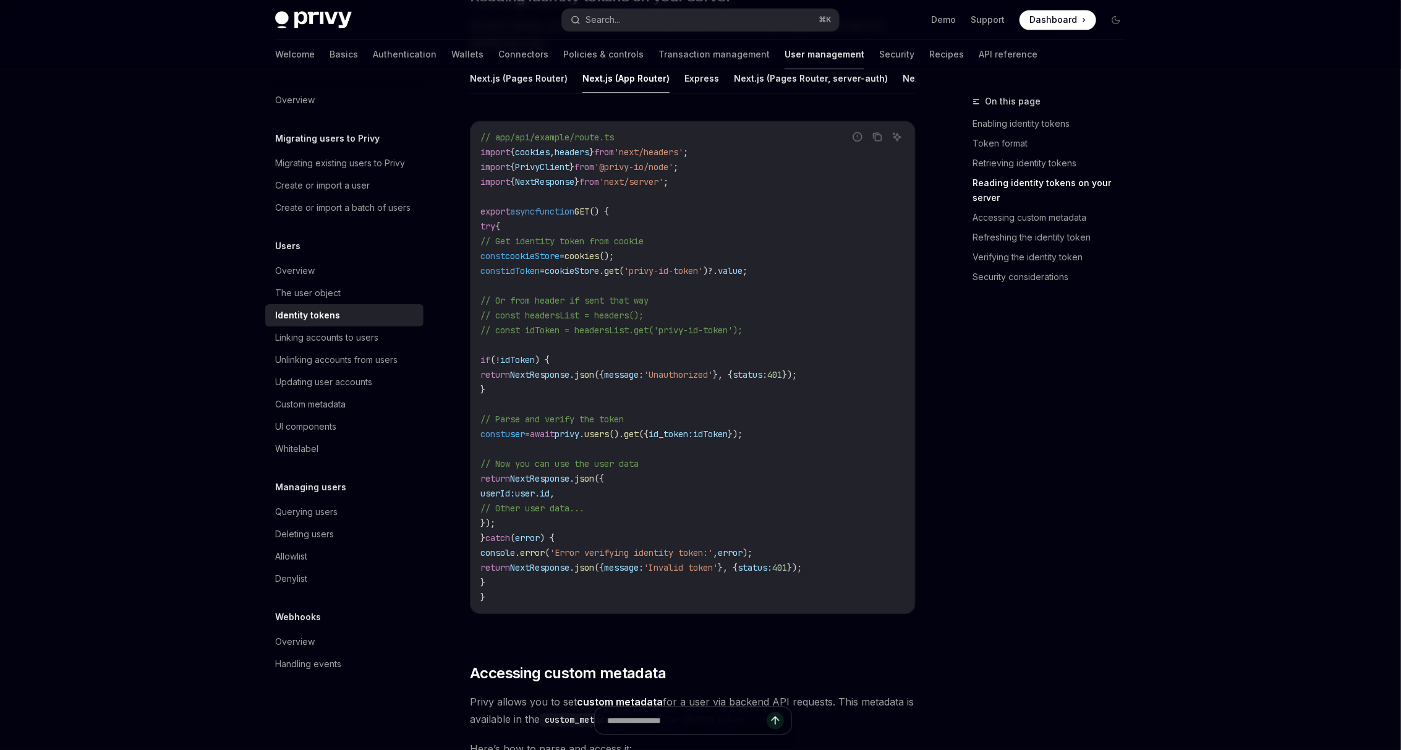
scroll to position [1736, 0]
click at [546, 75] on button "Next.js (Pages Router)" at bounding box center [519, 77] width 98 height 29
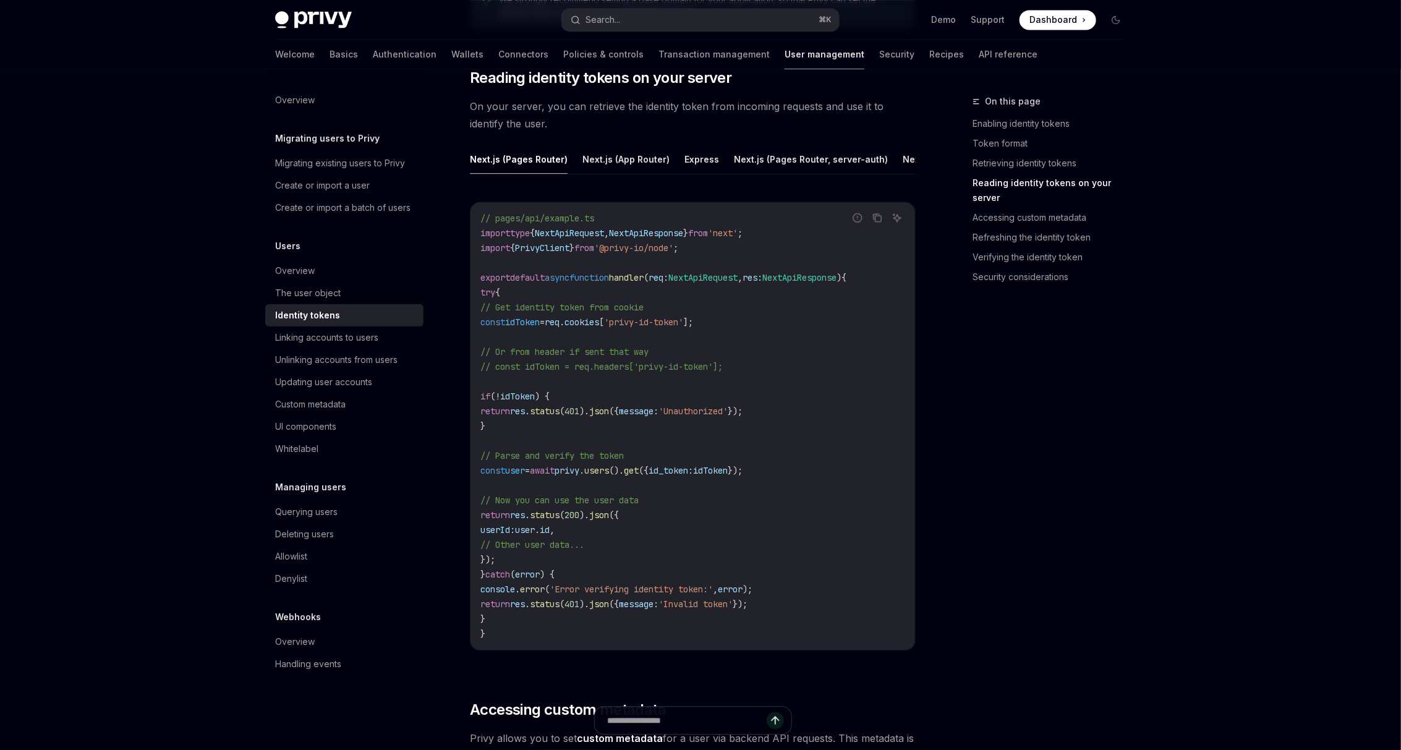
scroll to position [1654, 0]
click at [629, 157] on button "Next.js (App Router)" at bounding box center [625, 159] width 87 height 29
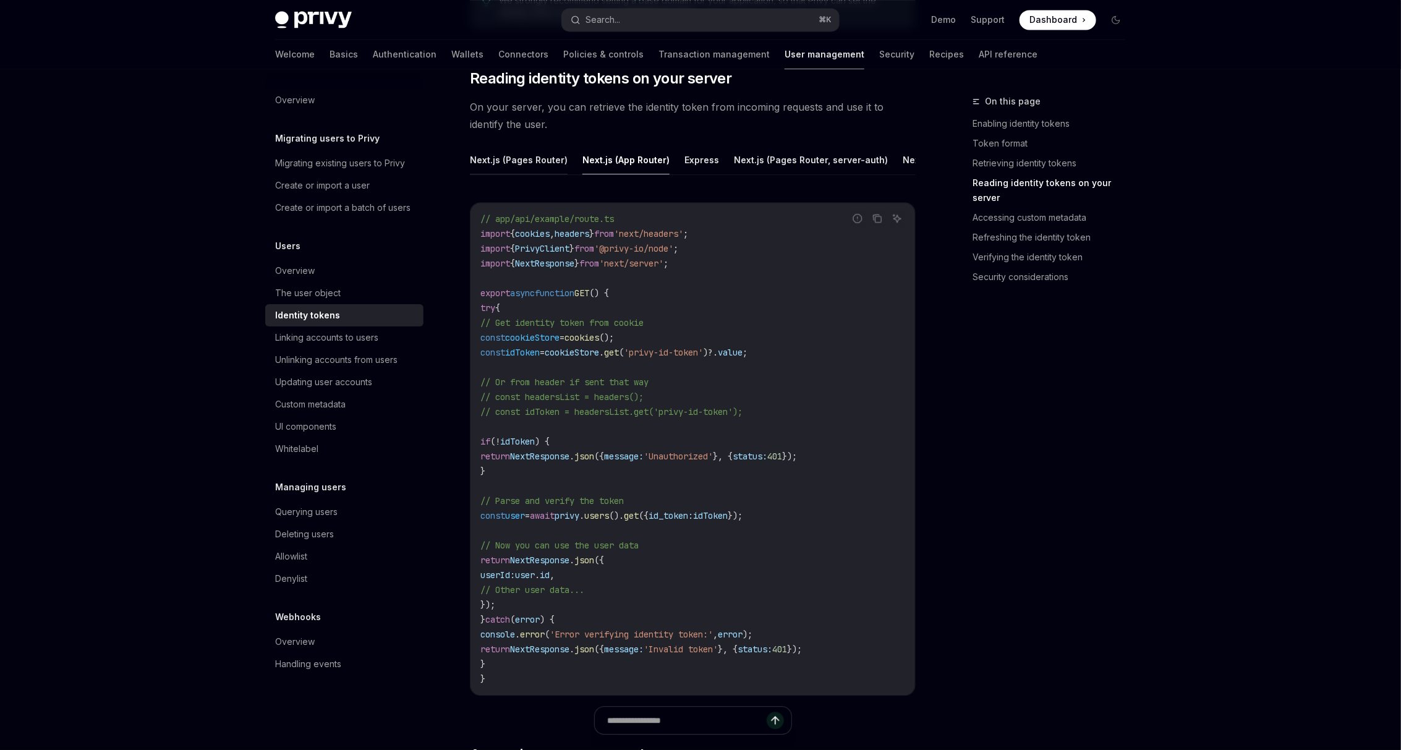
click at [498, 153] on button "Next.js (Pages Router)" at bounding box center [519, 159] width 98 height 29
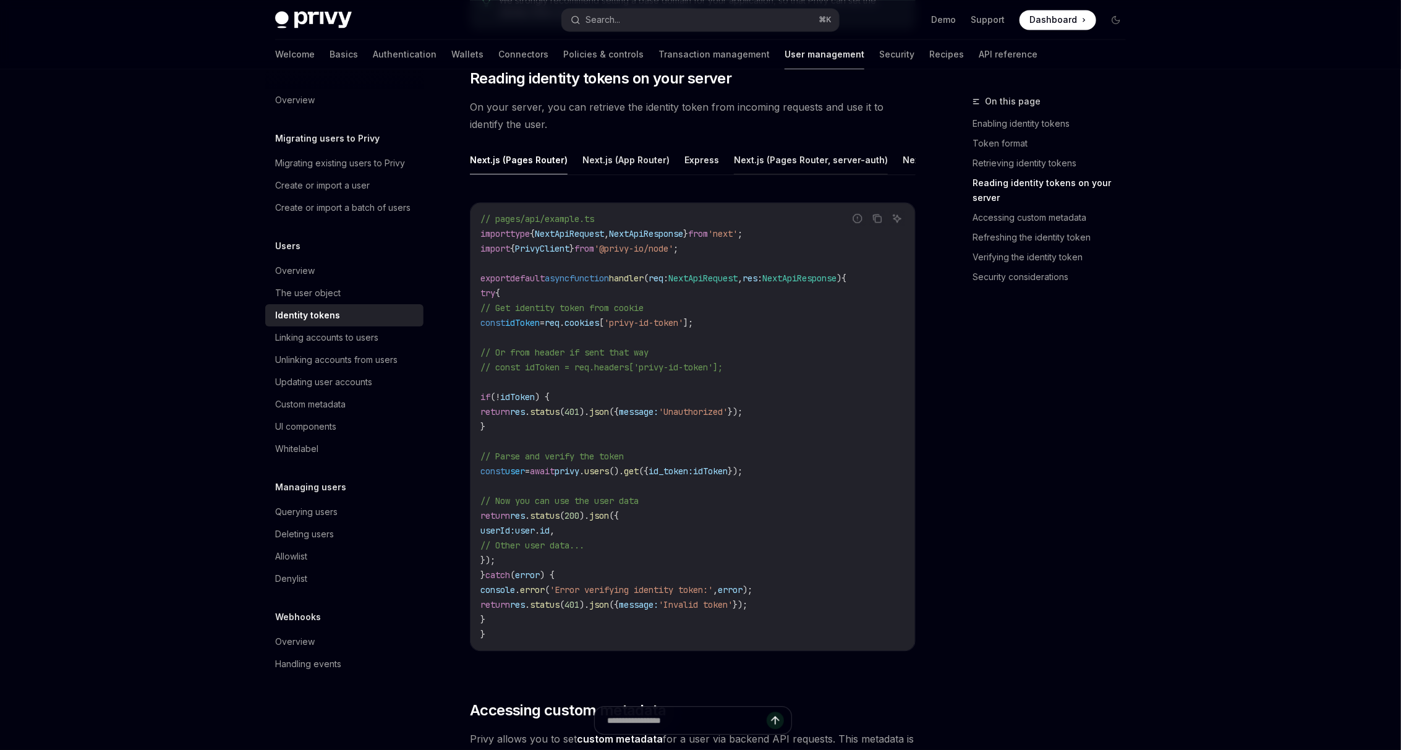
click at [775, 160] on button "Next.js (Pages Router, server-auth)" at bounding box center [811, 159] width 154 height 29
drag, startPoint x: 721, startPoint y: 471, endPoint x: 479, endPoint y: 448, distance: 243.4
click at [480, 448] on code "// pages/api/example.ts import type { NextApiRequest , NextApiResponse } from '…" at bounding box center [692, 426] width 425 height 430
copy code "// Parse and verify the token const user = await getUser ({ idToken });"
click at [543, 159] on button "Next.js (Pages Router)" at bounding box center [519, 159] width 98 height 29
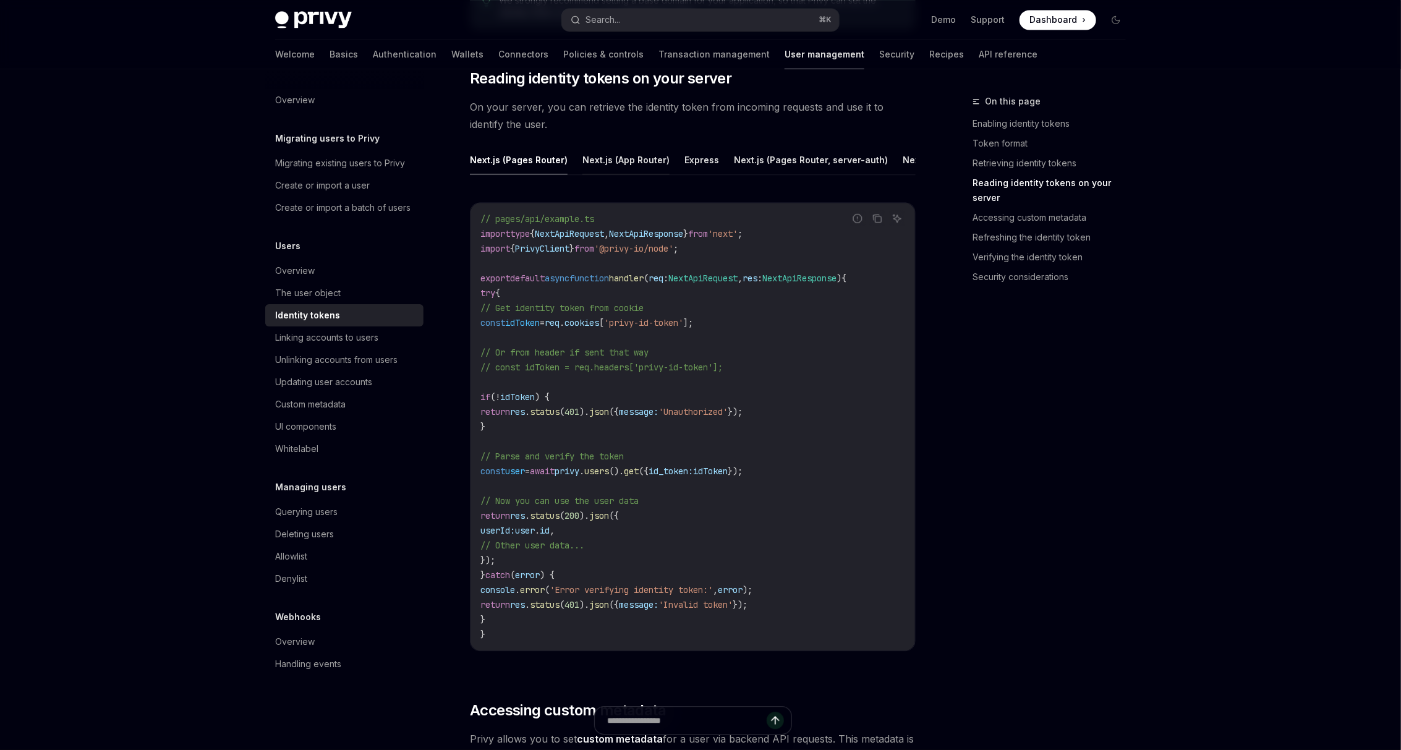
click at [611, 158] on button "Next.js (App Router)" at bounding box center [625, 159] width 87 height 29
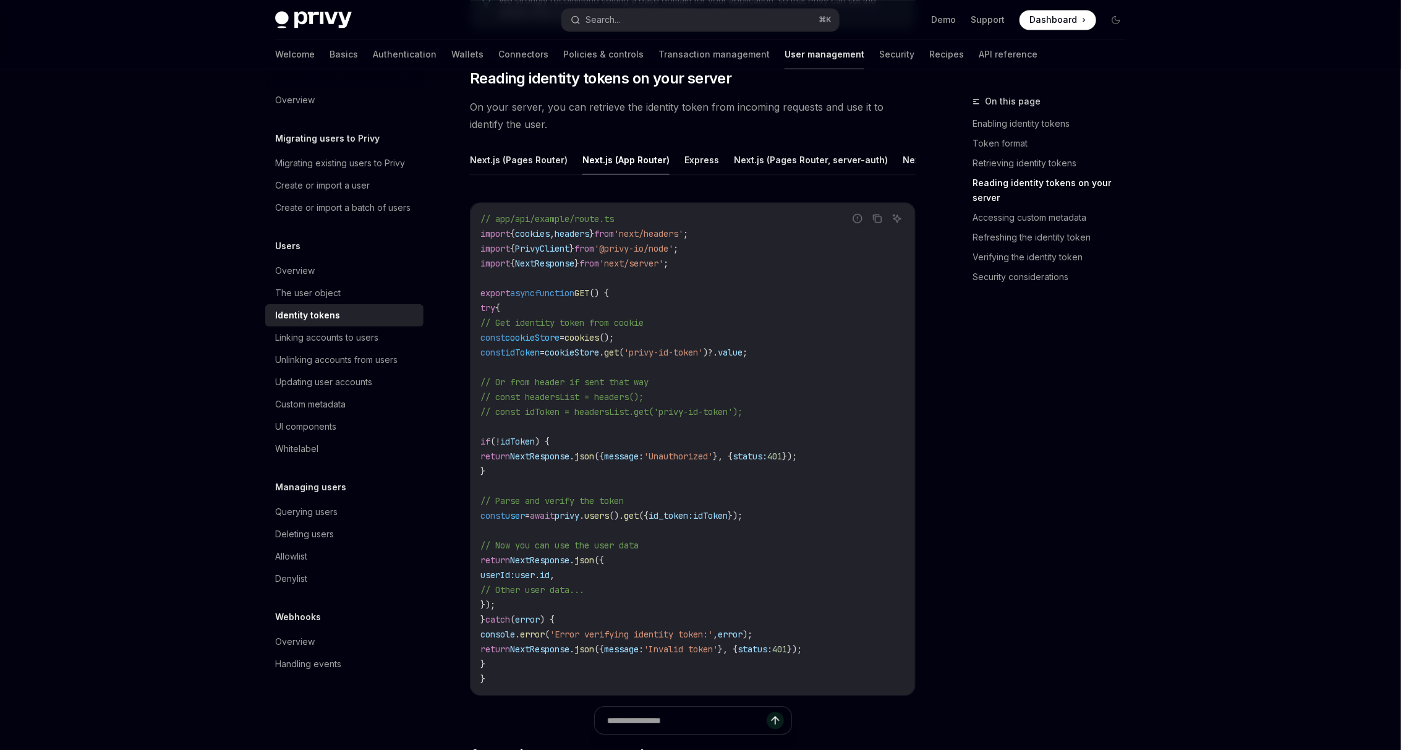
click at [629, 464] on code "// app/api/example/route.ts import { cookies , headers } from 'next/headers' ; …" at bounding box center [692, 448] width 425 height 475
drag, startPoint x: 493, startPoint y: 493, endPoint x: 857, endPoint y: 515, distance: 364.7
click at [857, 515] on code "// app/api/example/route.ts import { cookies , headers } from 'next/headers' ; …" at bounding box center [692, 448] width 425 height 475
click at [664, 340] on code "// app/api/example/route.ts import { cookies , headers } from 'next/headers' ; …" at bounding box center [692, 448] width 425 height 475
click at [662, 475] on code "// app/api/example/route.ts import { cookies , headers } from 'next/headers' ; …" at bounding box center [692, 448] width 425 height 475
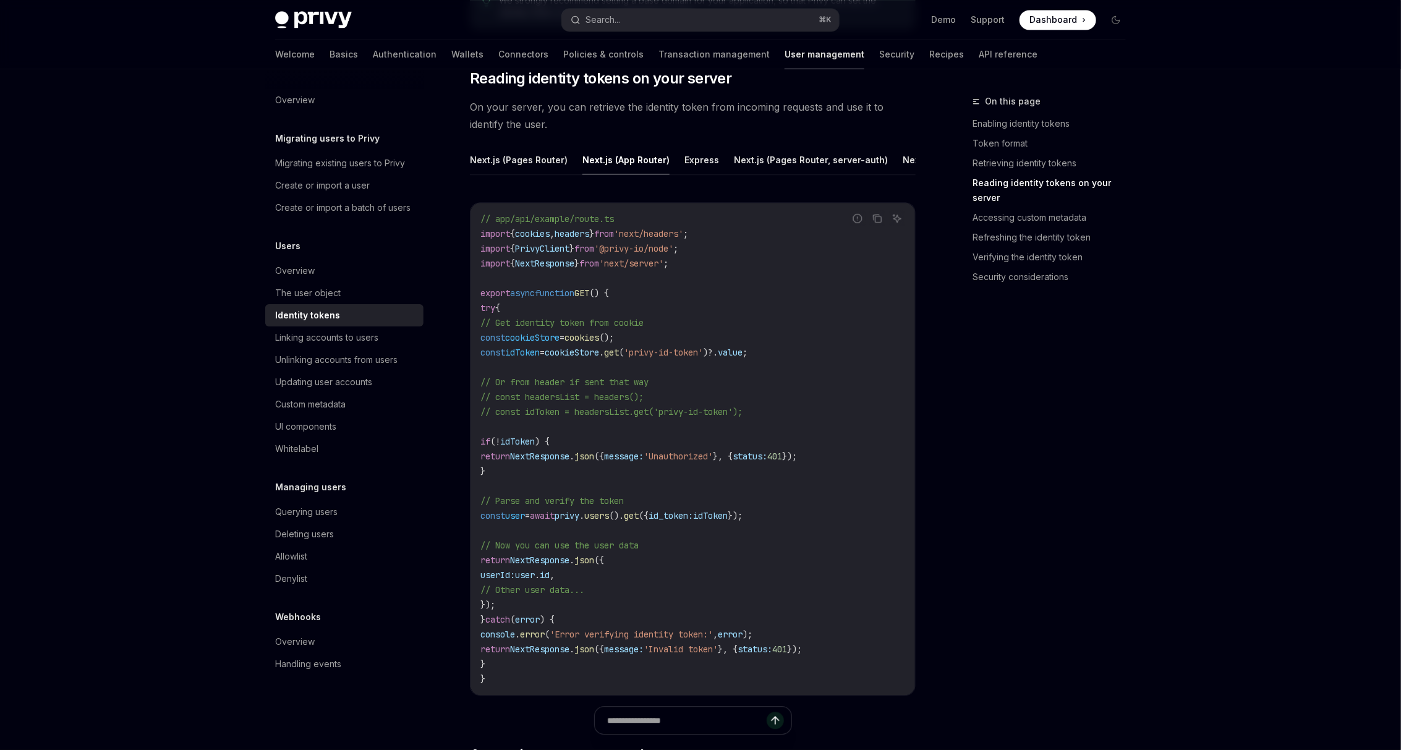
click at [580, 365] on code "// app/api/example/route.ts import { cookies , headers } from 'next/headers' ; …" at bounding box center [692, 448] width 425 height 475
click at [614, 21] on div "Search..." at bounding box center [602, 19] width 35 height 15
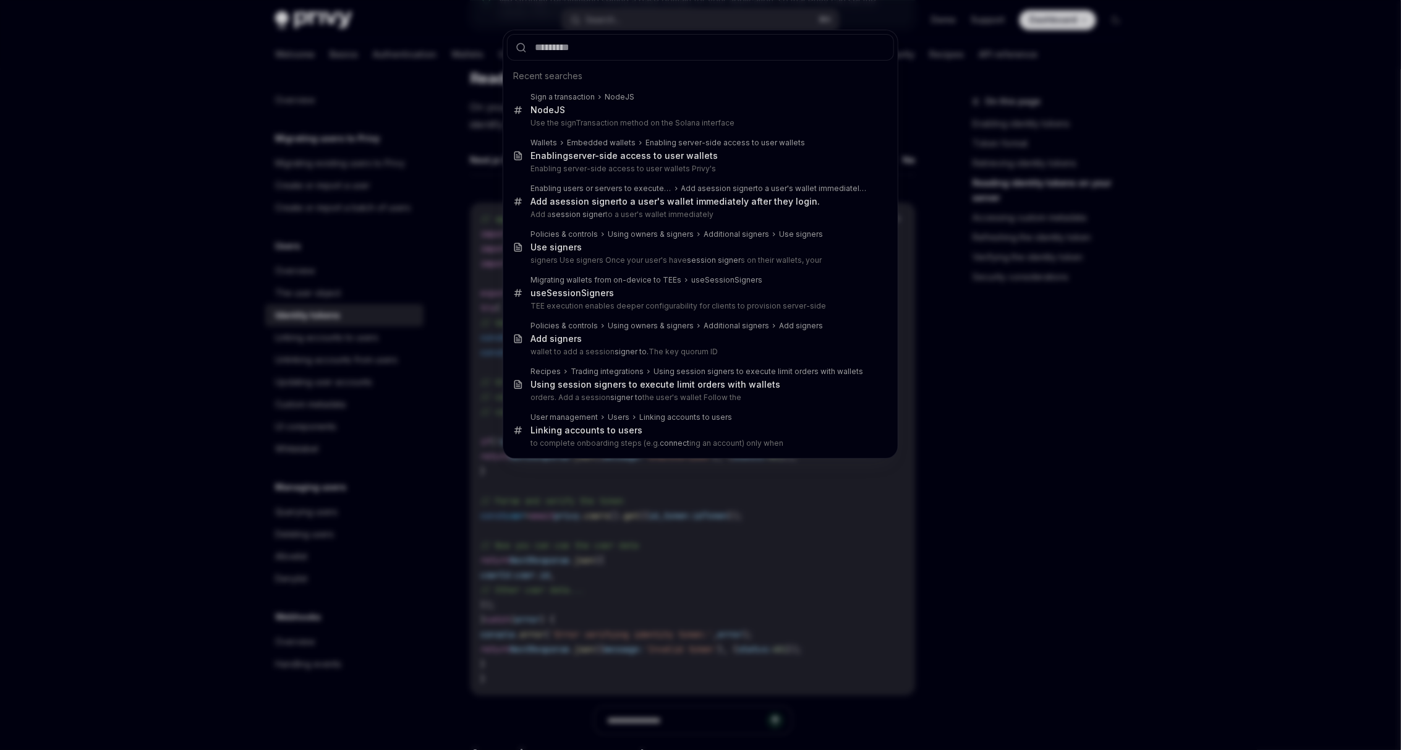
click at [310, 46] on div "Recent searches Sign a transaction Node JS Node JS Use the signTransaction meth…" at bounding box center [700, 375] width 1401 height 750
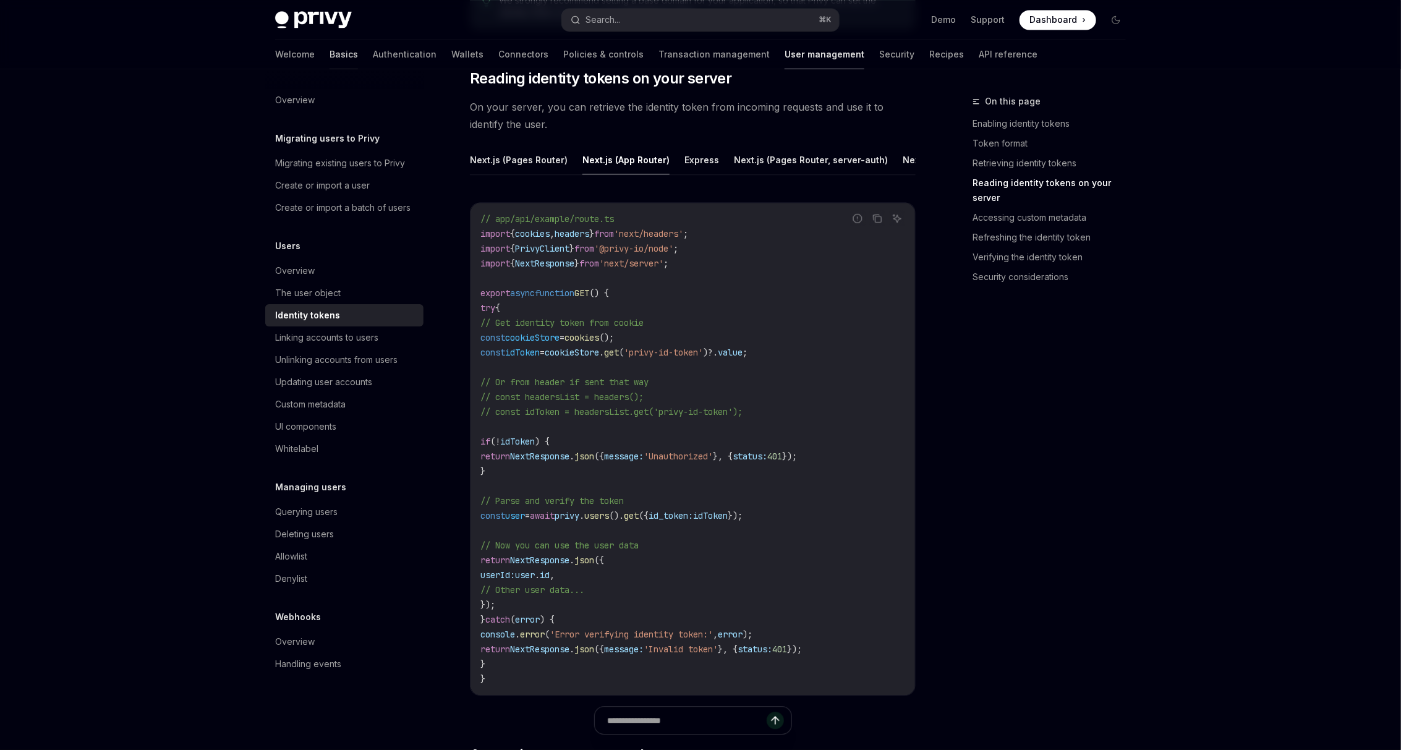
click at [329, 57] on link "Basics" at bounding box center [343, 55] width 28 height 30
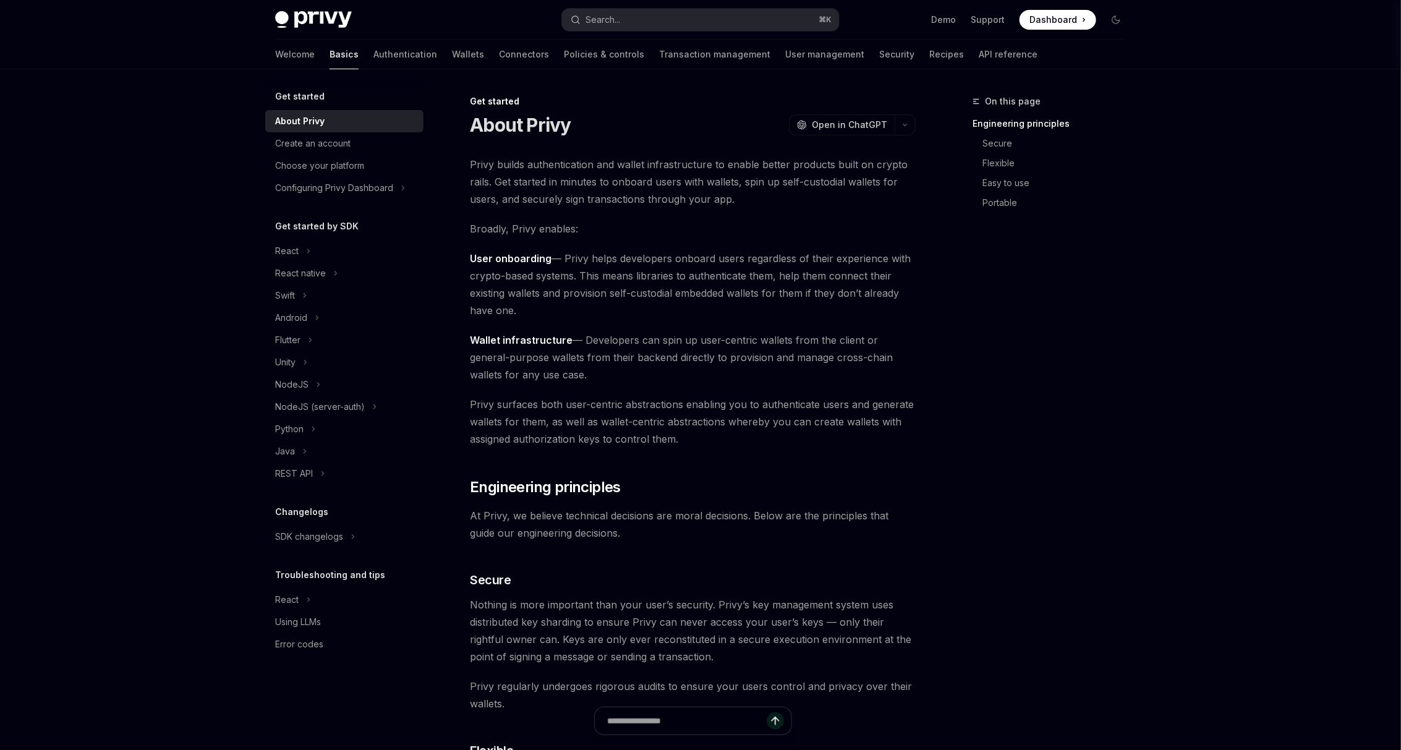
click at [305, 28] on img at bounding box center [313, 19] width 77 height 17
type textarea "*"
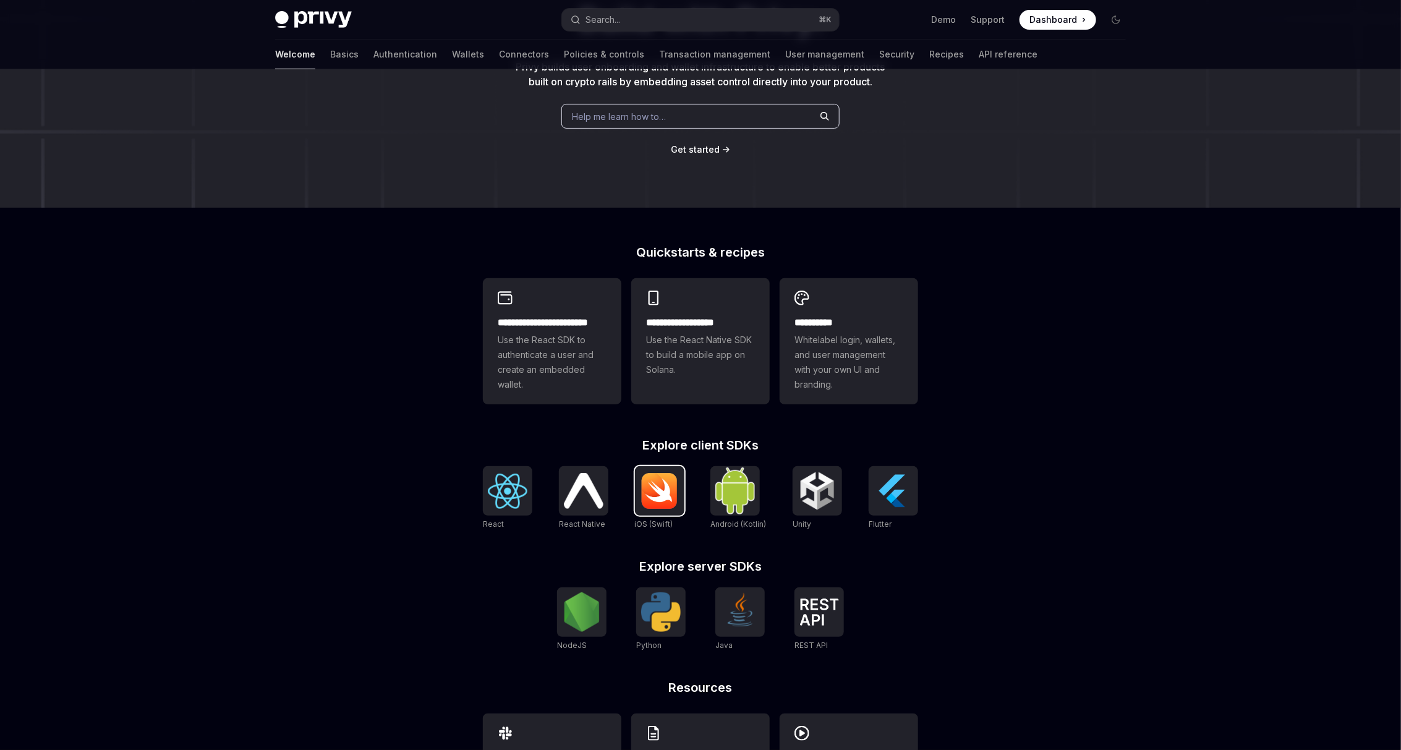
scroll to position [143, 0]
click at [592, 619] on img at bounding box center [582, 613] width 40 height 40
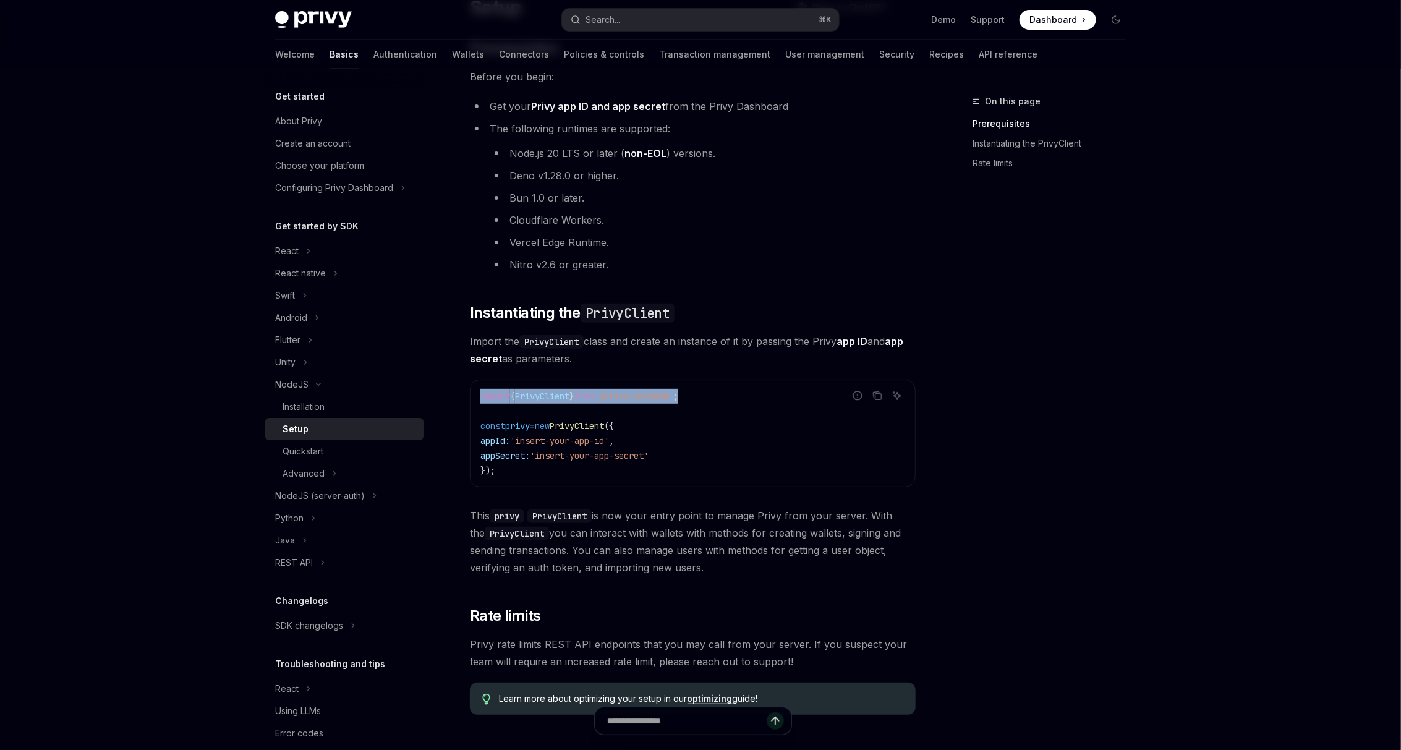
drag, startPoint x: 716, startPoint y: 393, endPoint x: 470, endPoint y: 392, distance: 246.0
click at [470, 392] on div "import { PrivyClient } from '@privy-io/node' ; const privy = new PrivyClient ({…" at bounding box center [692, 433] width 444 height 106
copy span "import { PrivyClient } from '@privy-io/node' ;"
click at [284, 410] on div "Installation" at bounding box center [303, 406] width 42 height 15
type textarea "*"
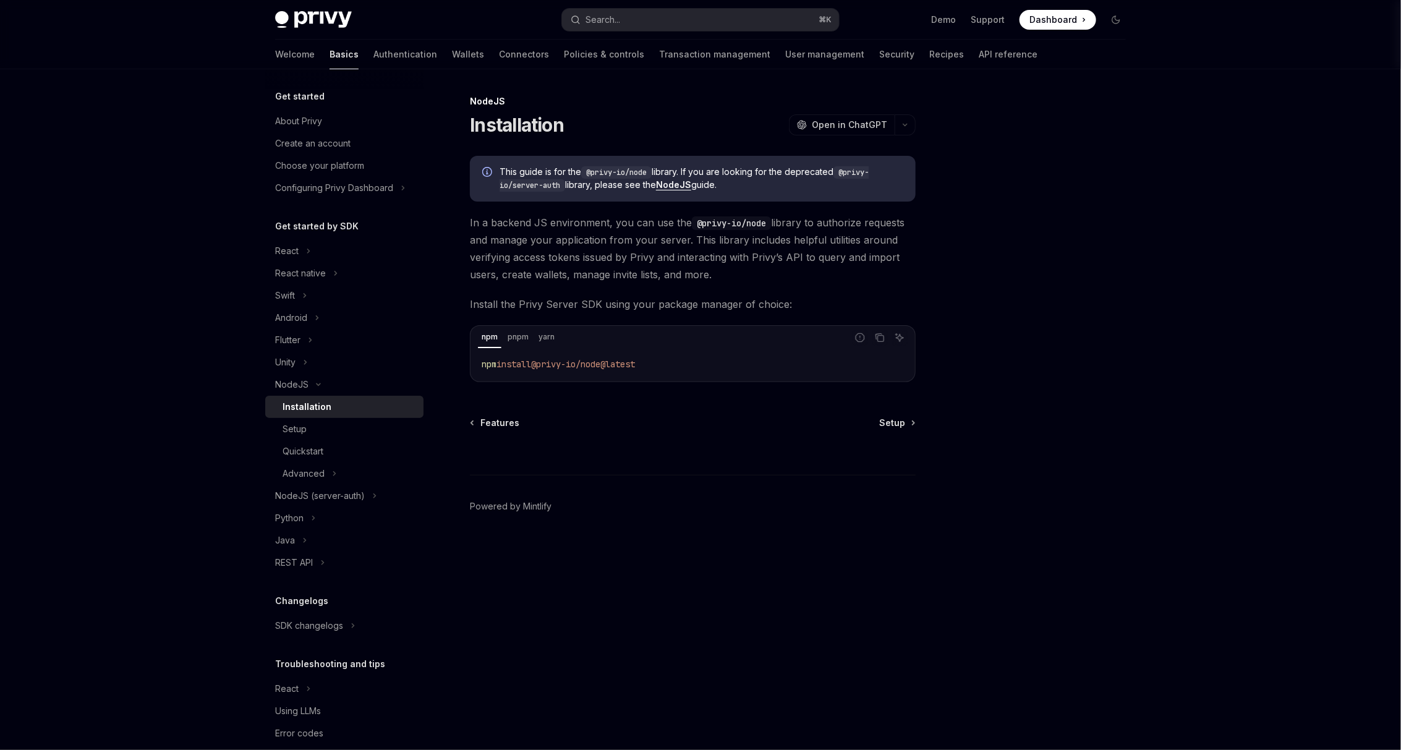
click at [666, 352] on div "npm install @privy-io/node@latest" at bounding box center [693, 364] width 442 height 32
drag, startPoint x: 666, startPoint y: 359, endPoint x: 479, endPoint y: 359, distance: 187.3
click at [479, 359] on div "npm install @privy-io/node@latest" at bounding box center [693, 364] width 442 height 32
copy span "npm install @privy-io/node@latest"
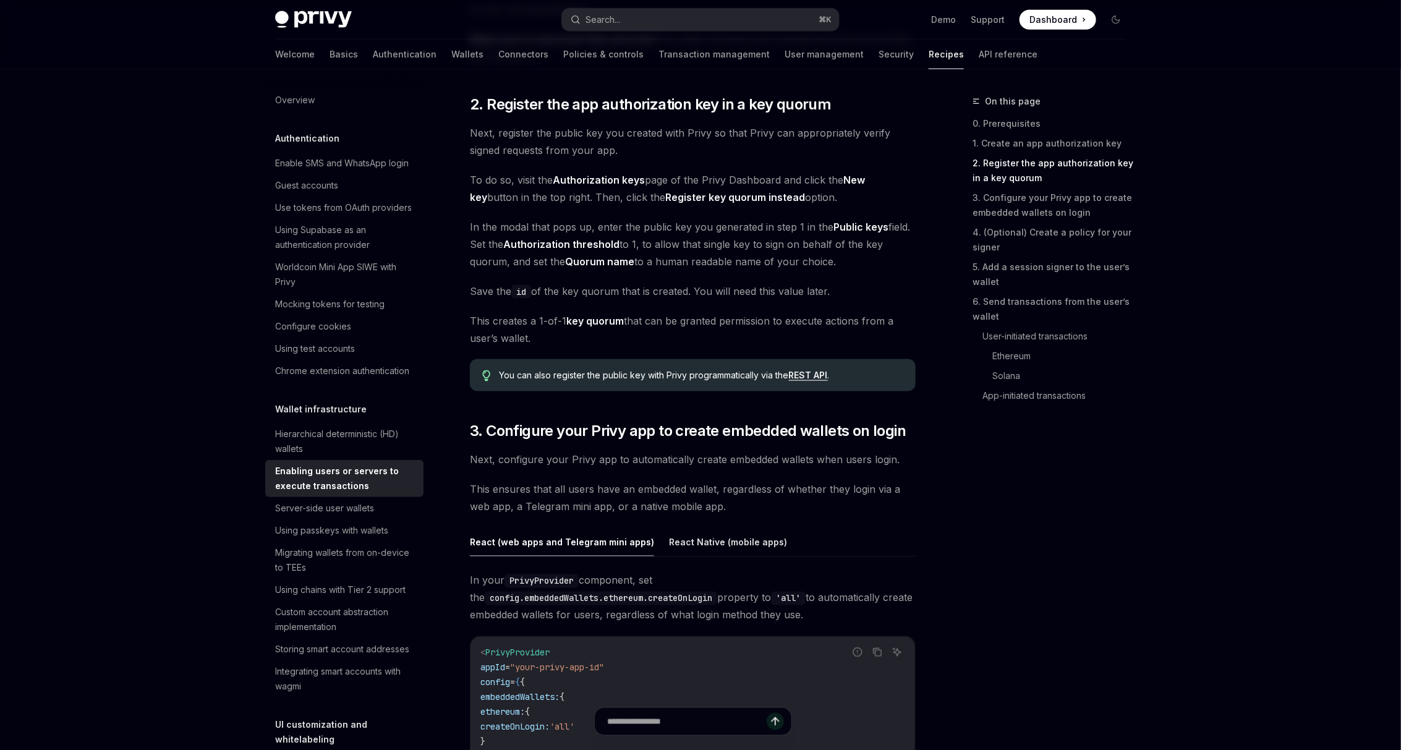
scroll to position [41, 0]
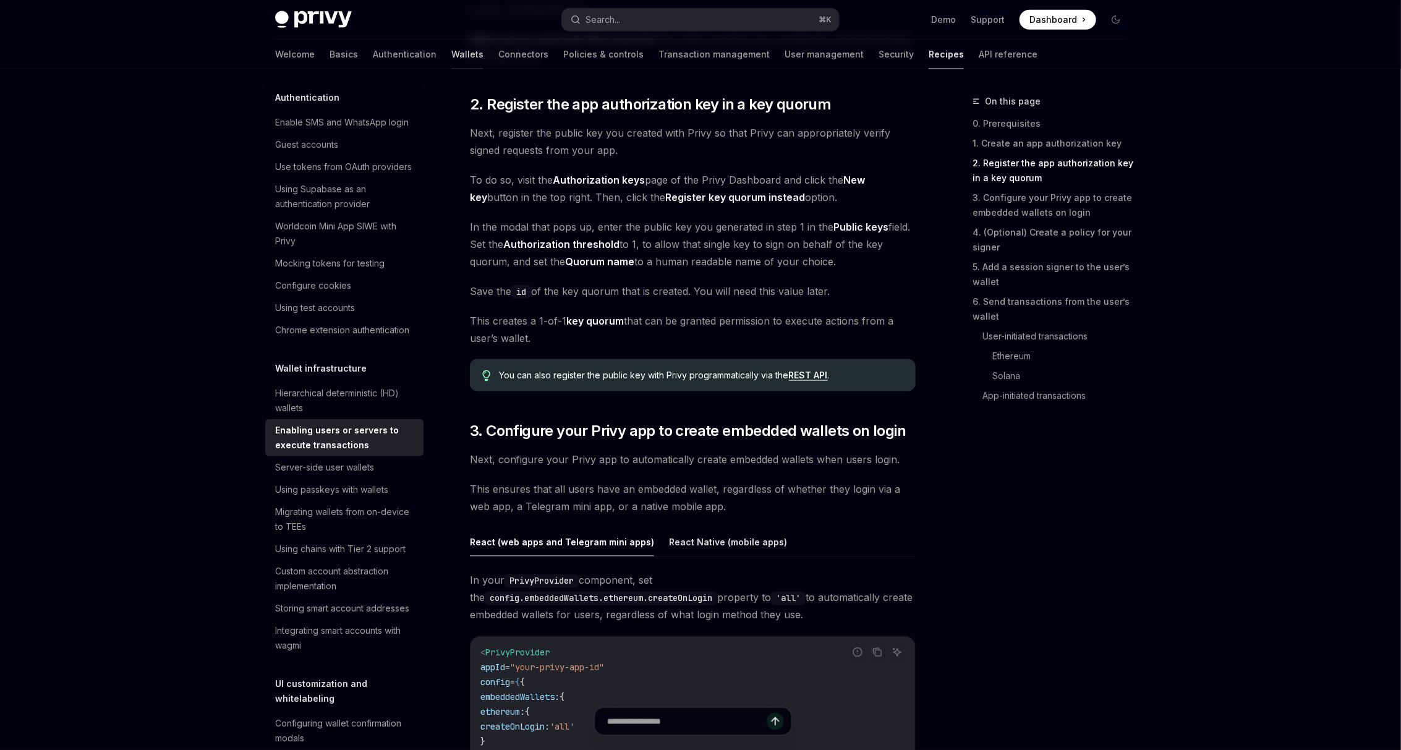
click at [451, 51] on link "Wallets" at bounding box center [467, 55] width 32 height 30
type textarea "*"
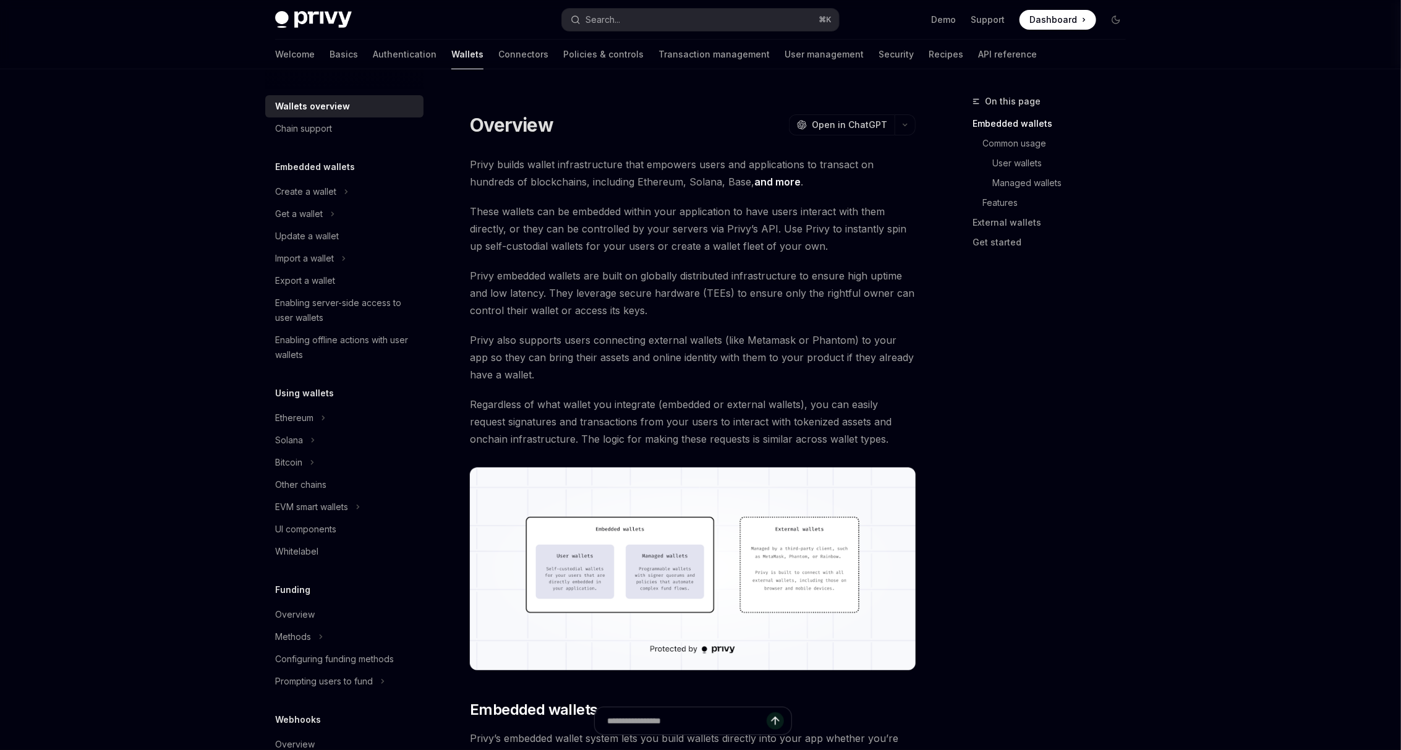
click at [331, 23] on img at bounding box center [313, 19] width 77 height 17
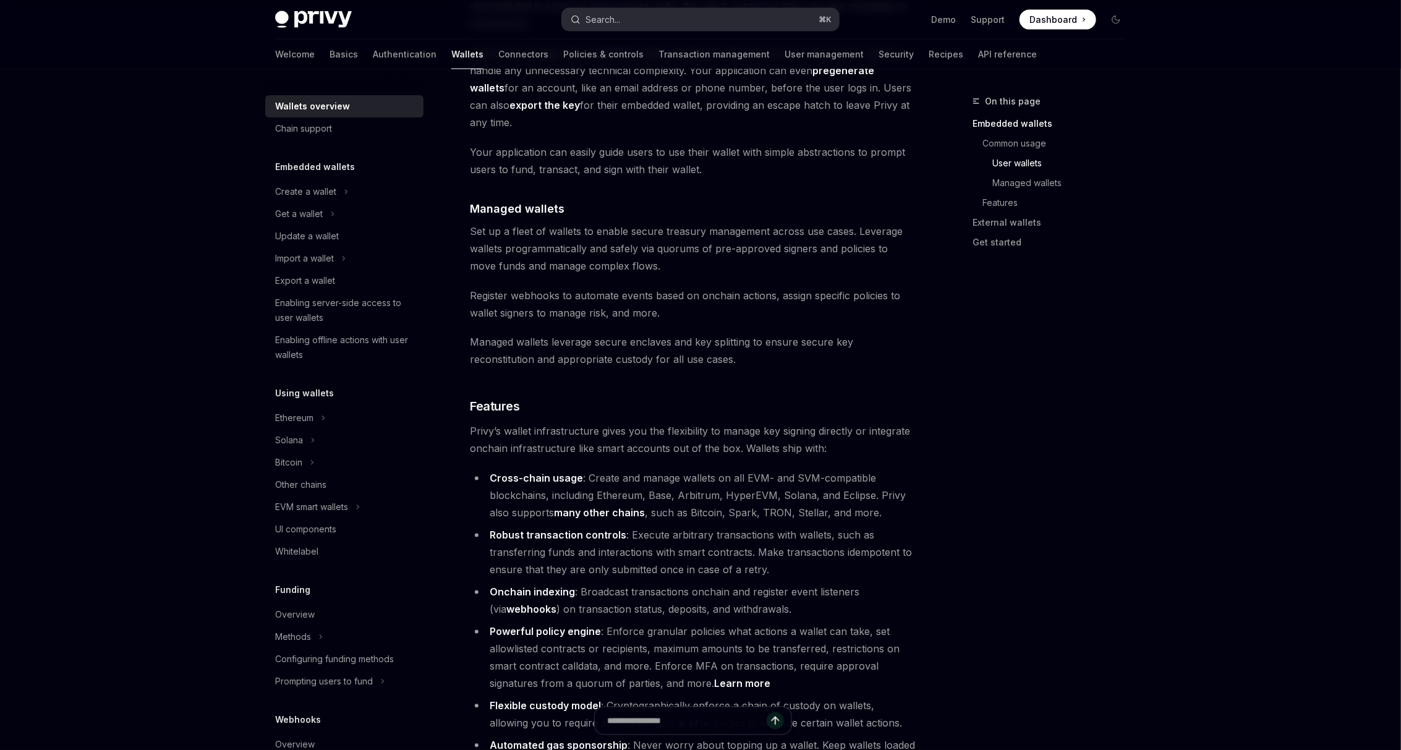
click at [572, 30] on button "Search... ⌘ K" at bounding box center [700, 20] width 277 height 22
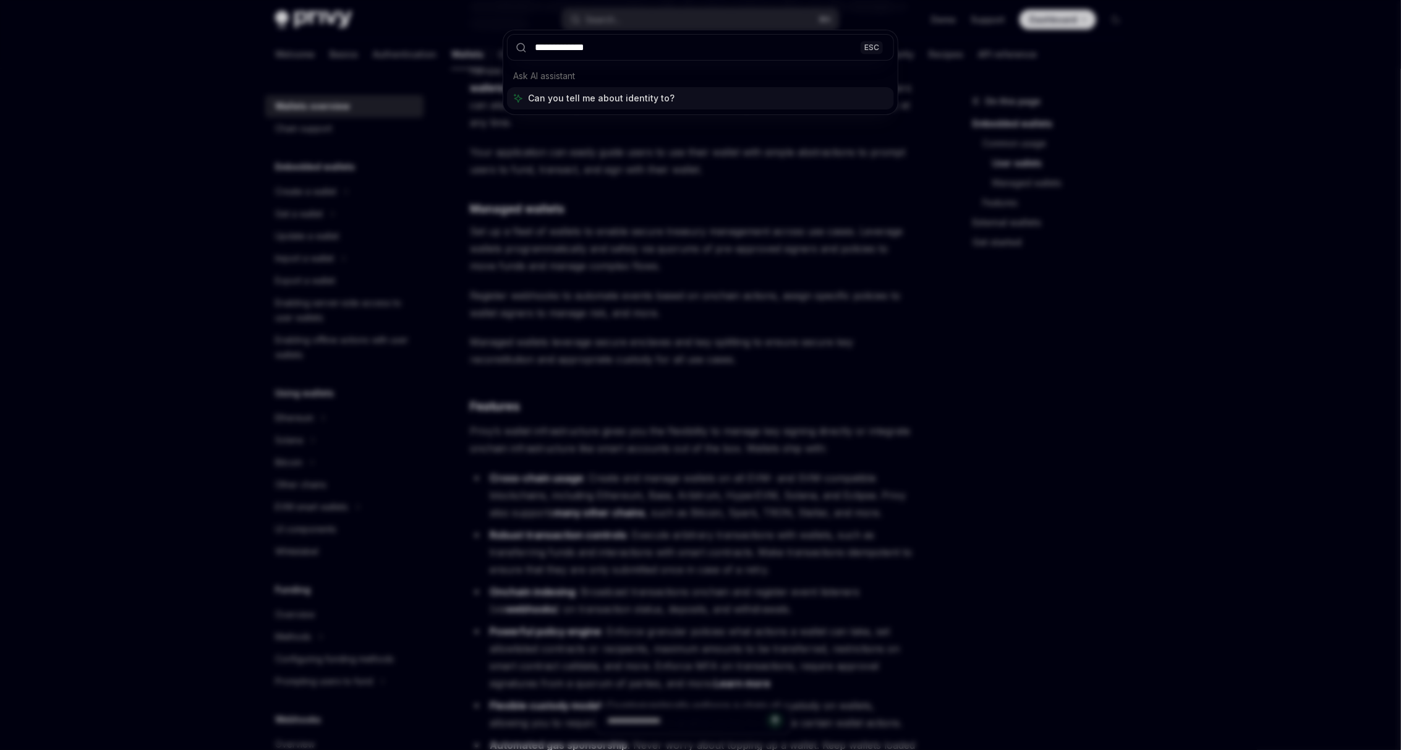
type input "**********"
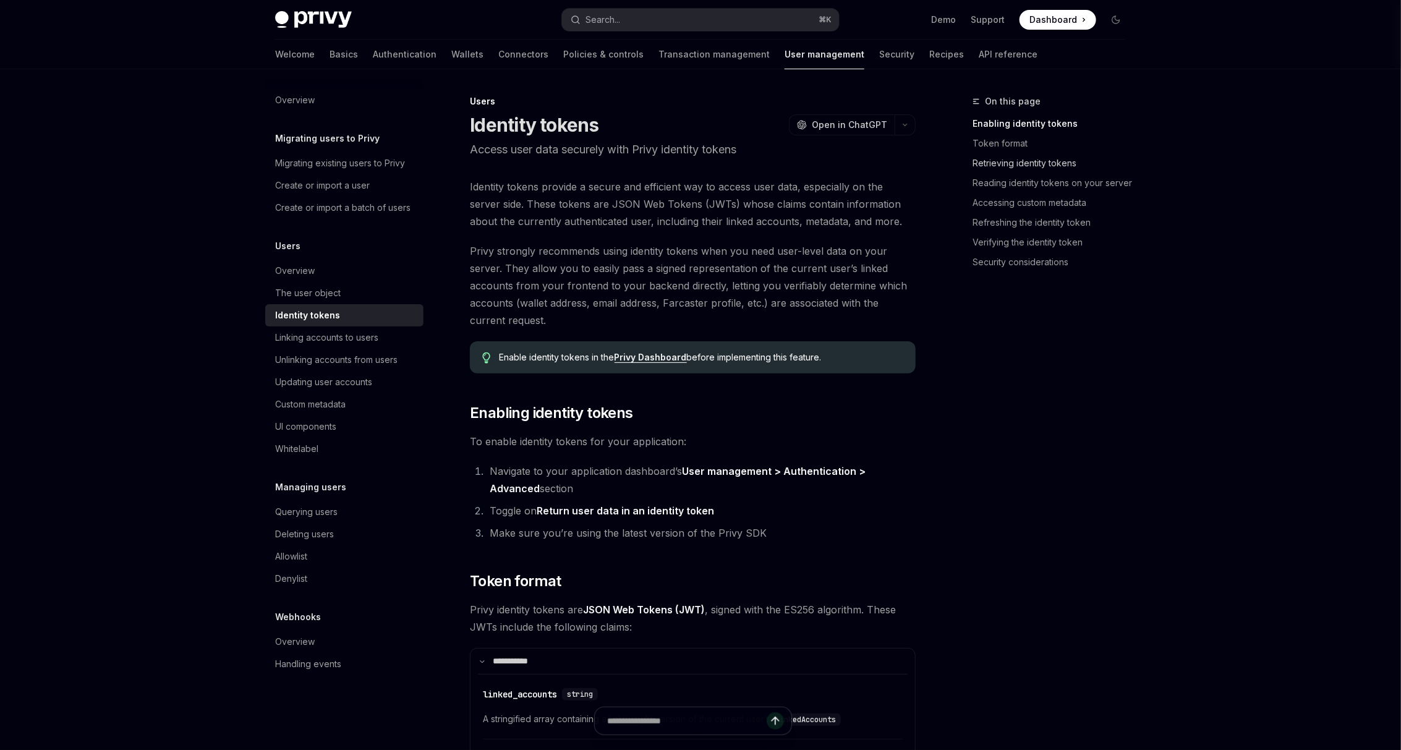
click at [1040, 163] on link "Retrieving identity tokens" at bounding box center [1053, 163] width 163 height 20
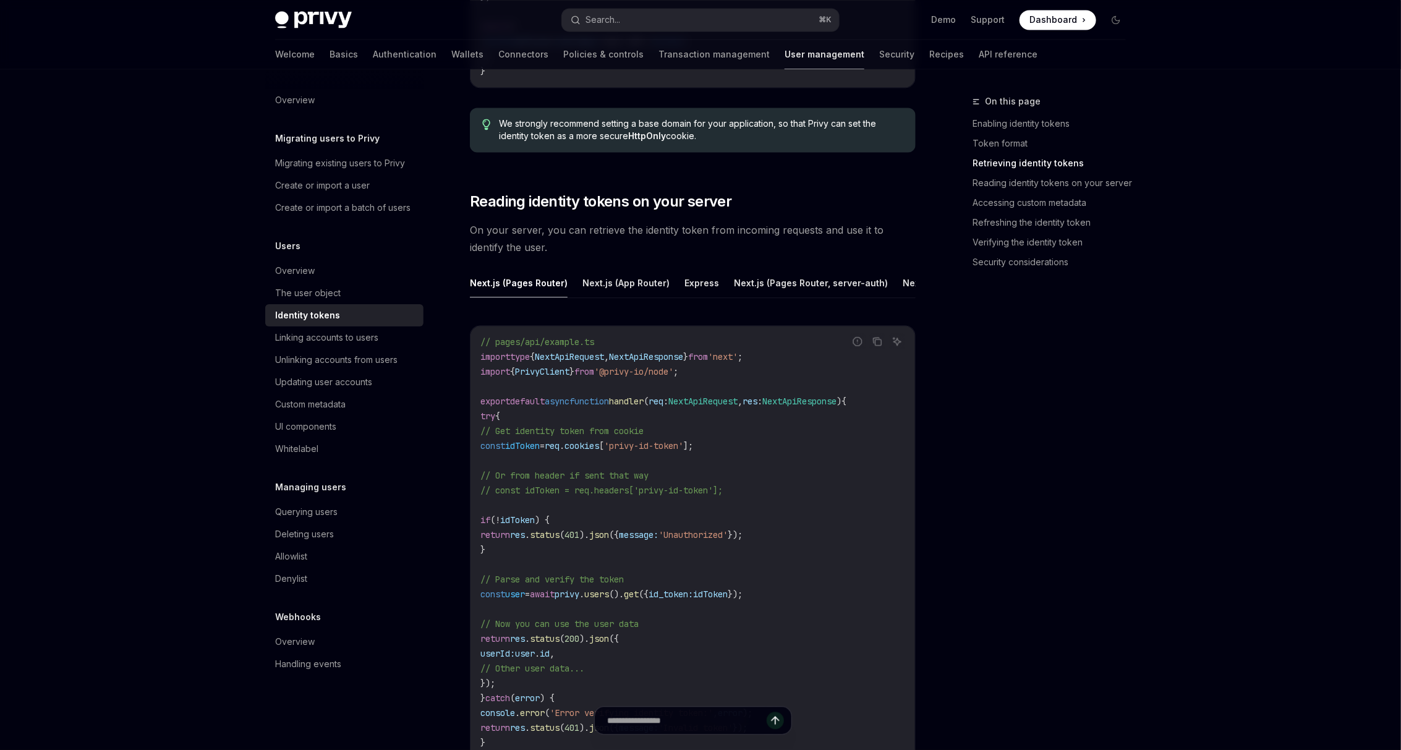
scroll to position [1574, 0]
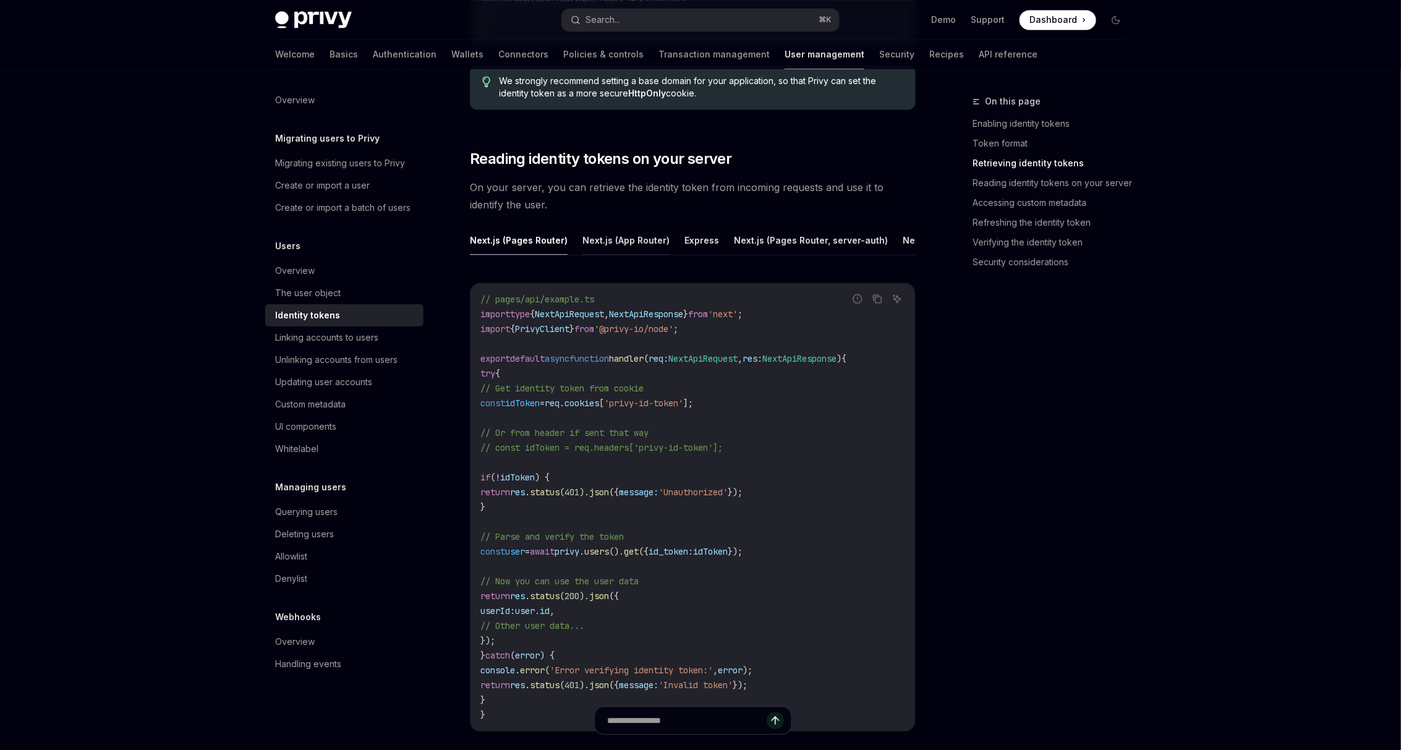
click at [622, 237] on button "Next.js (App Router)" at bounding box center [625, 240] width 87 height 29
type textarea "*"
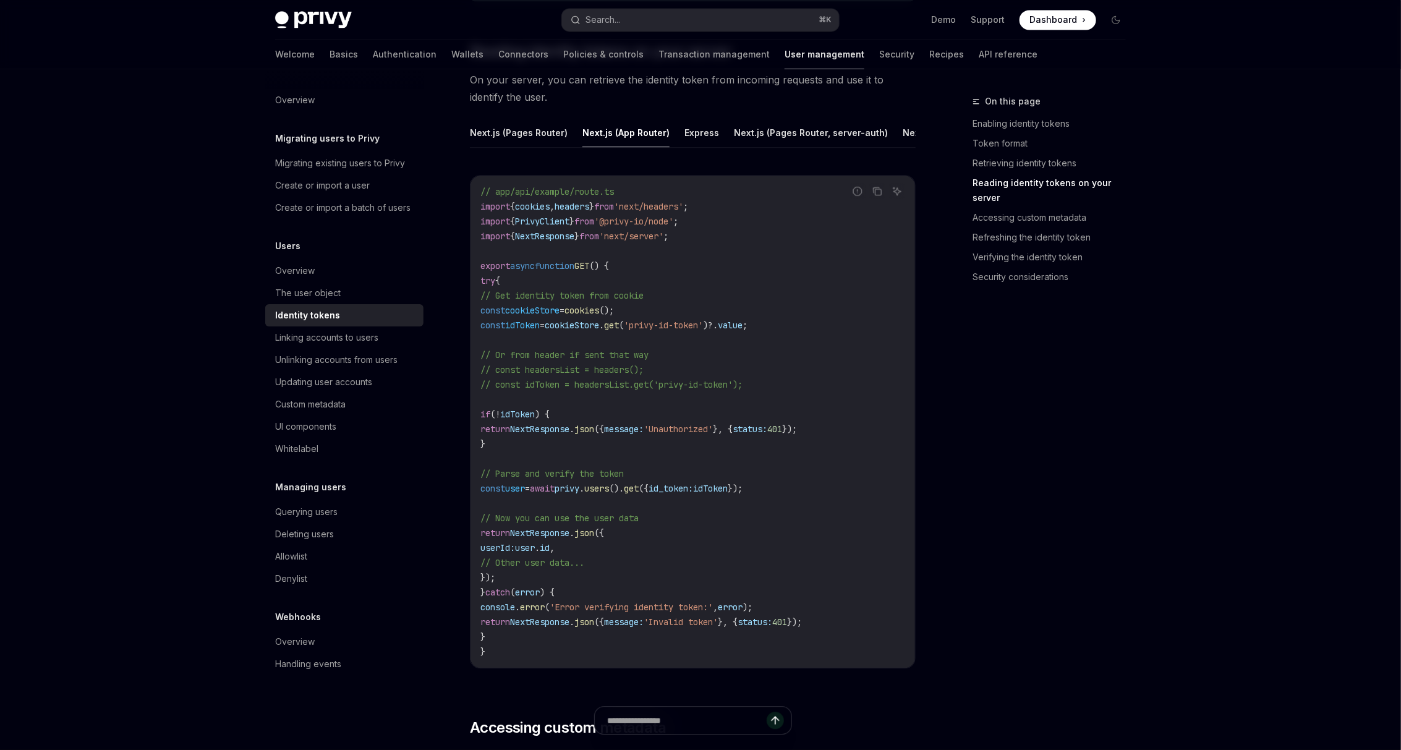
scroll to position [1700, 0]
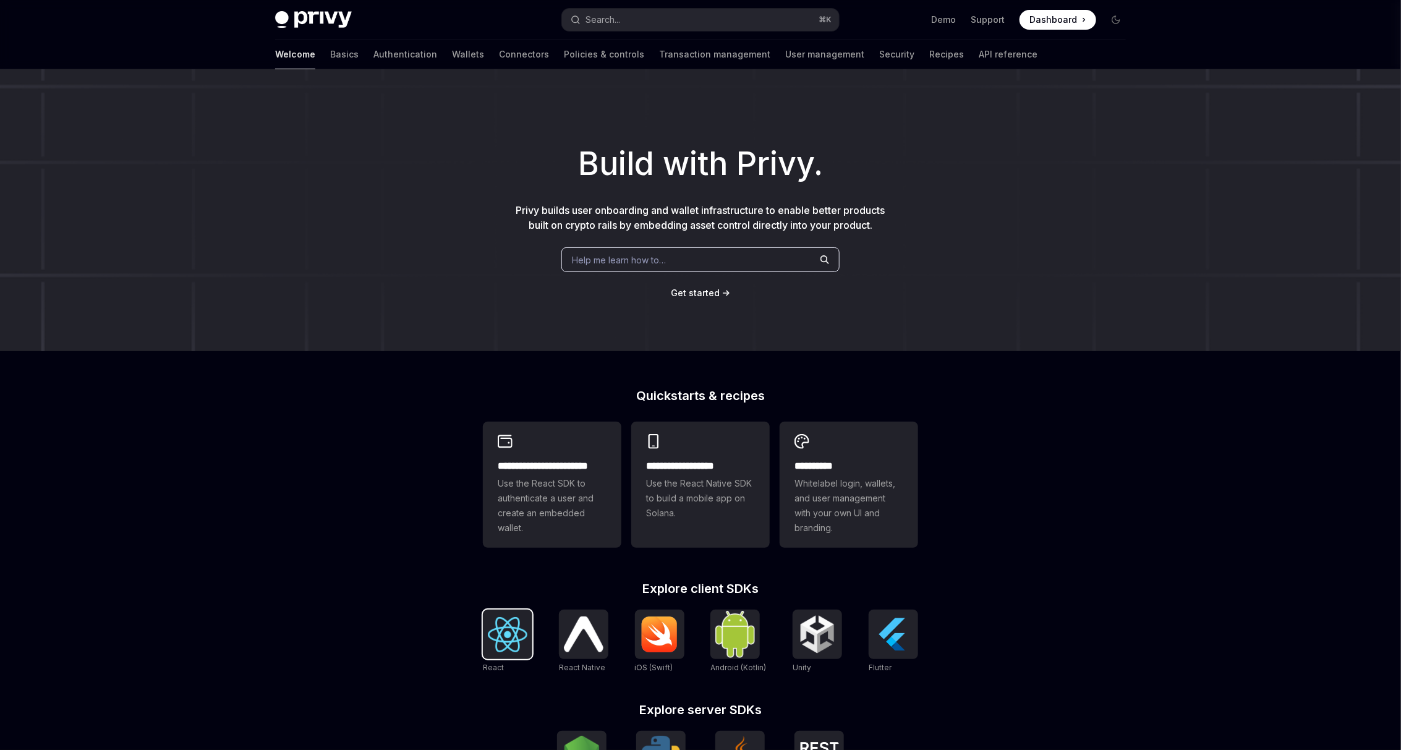
click at [513, 642] on img at bounding box center [508, 634] width 40 height 35
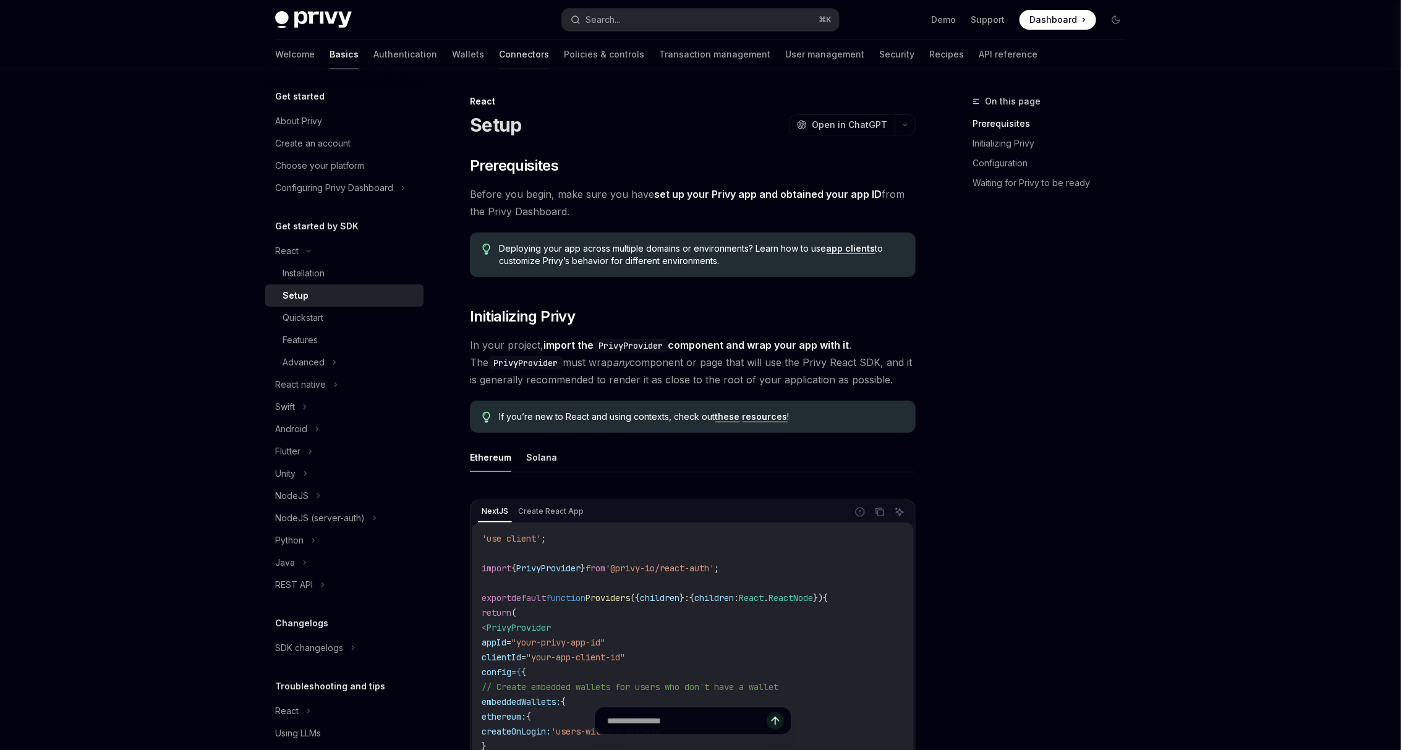
click at [499, 53] on link "Connectors" at bounding box center [524, 55] width 50 height 30
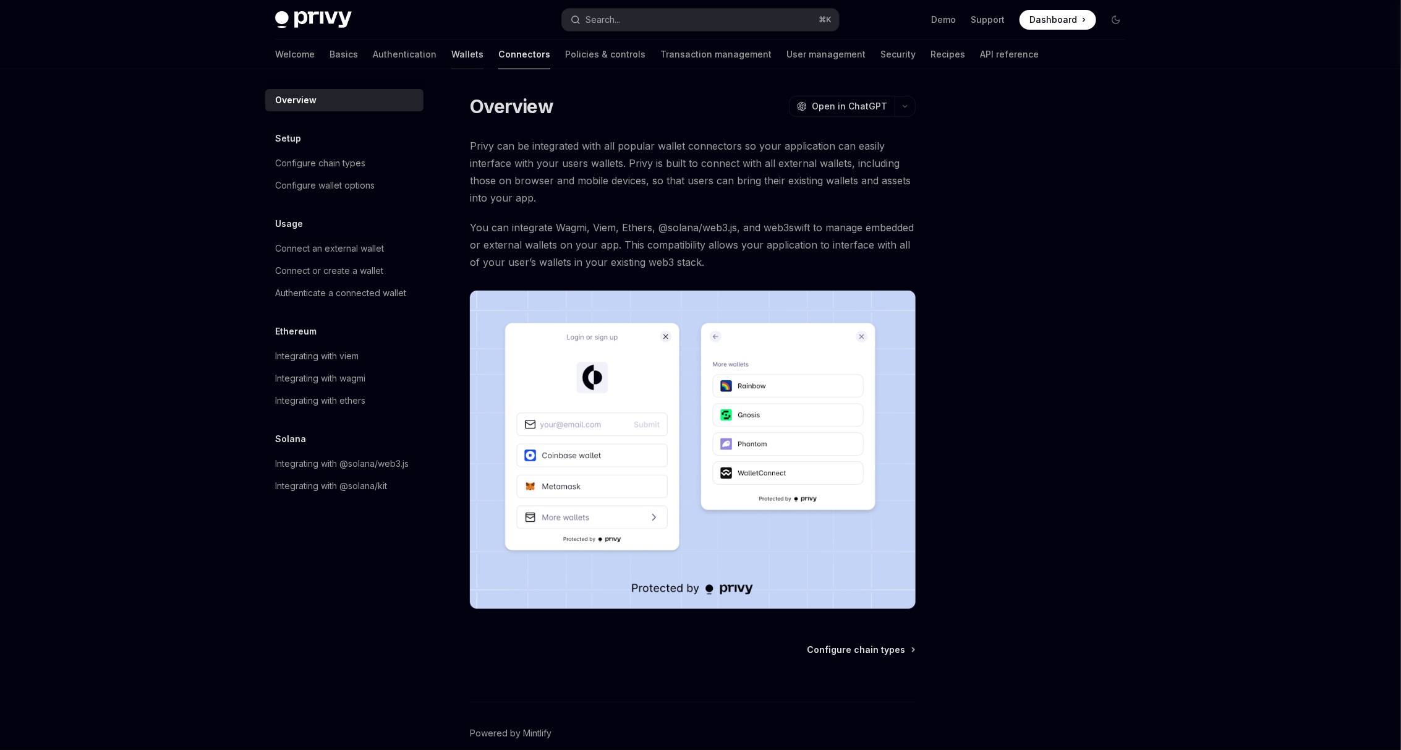
click at [451, 51] on link "Wallets" at bounding box center [467, 55] width 32 height 30
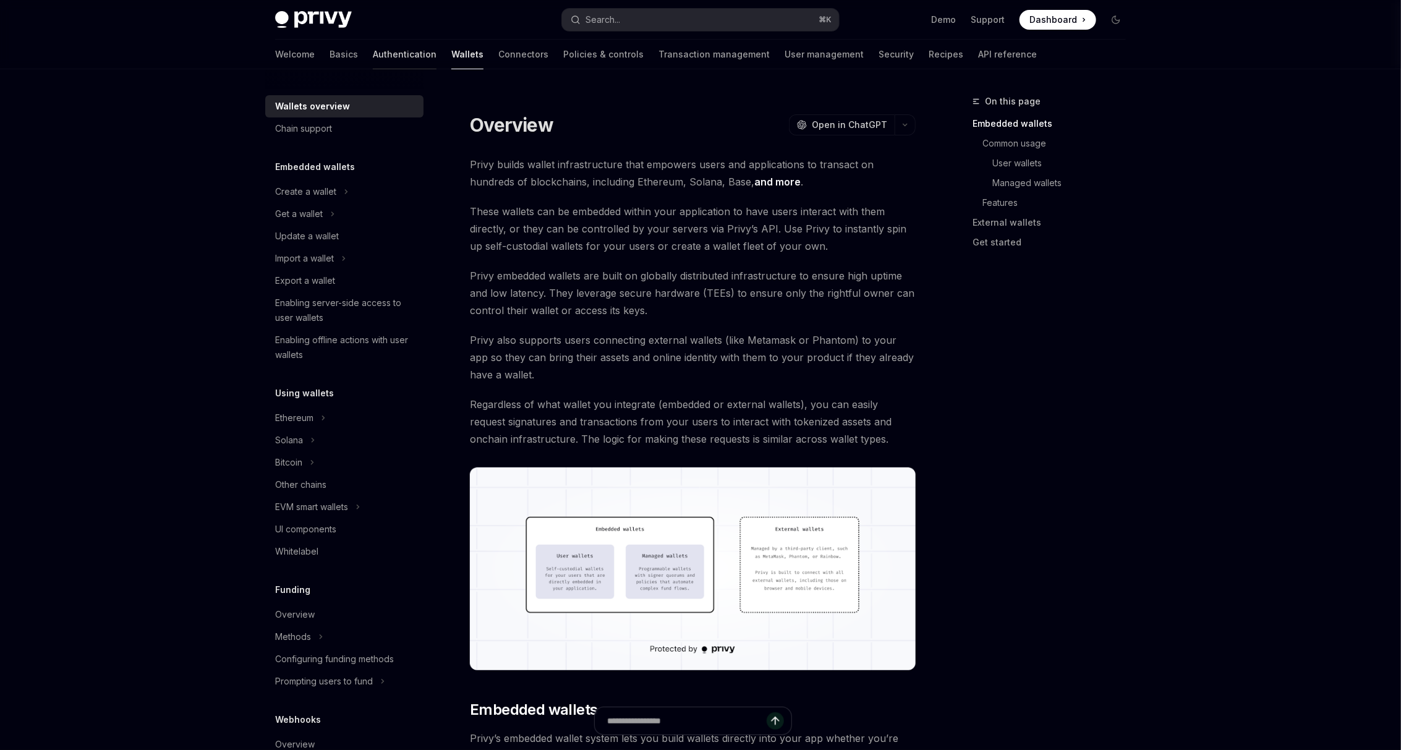
click at [373, 53] on link "Authentication" at bounding box center [405, 55] width 64 height 30
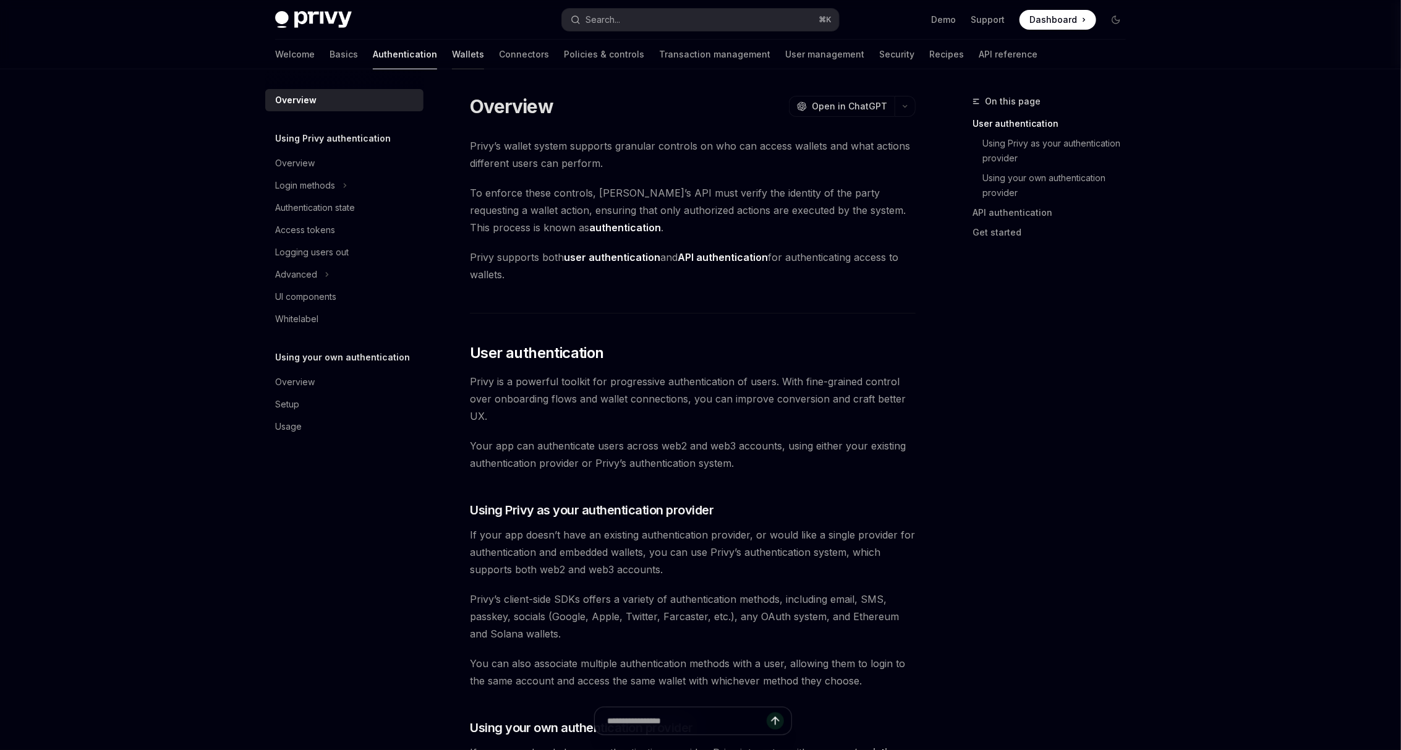
click at [452, 56] on link "Wallets" at bounding box center [468, 55] width 32 height 30
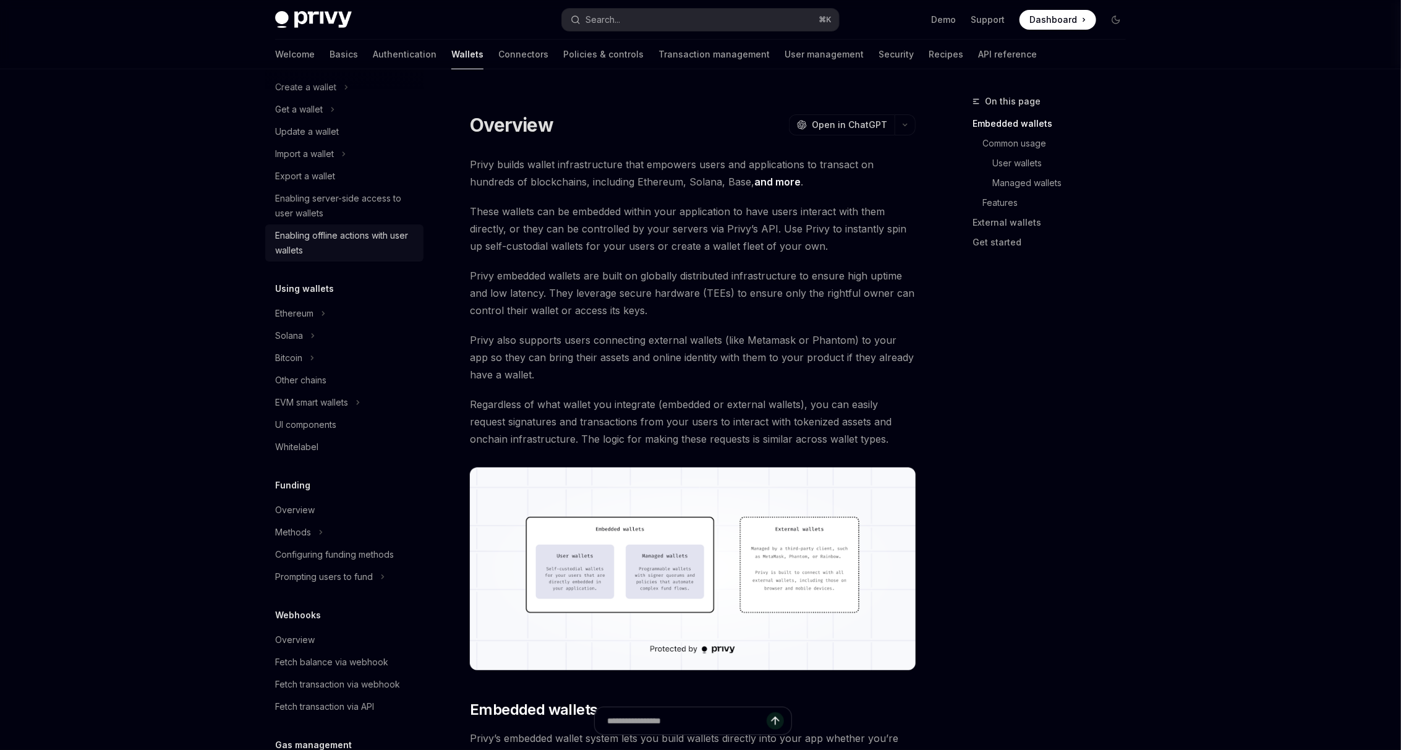
scroll to position [119, 0]
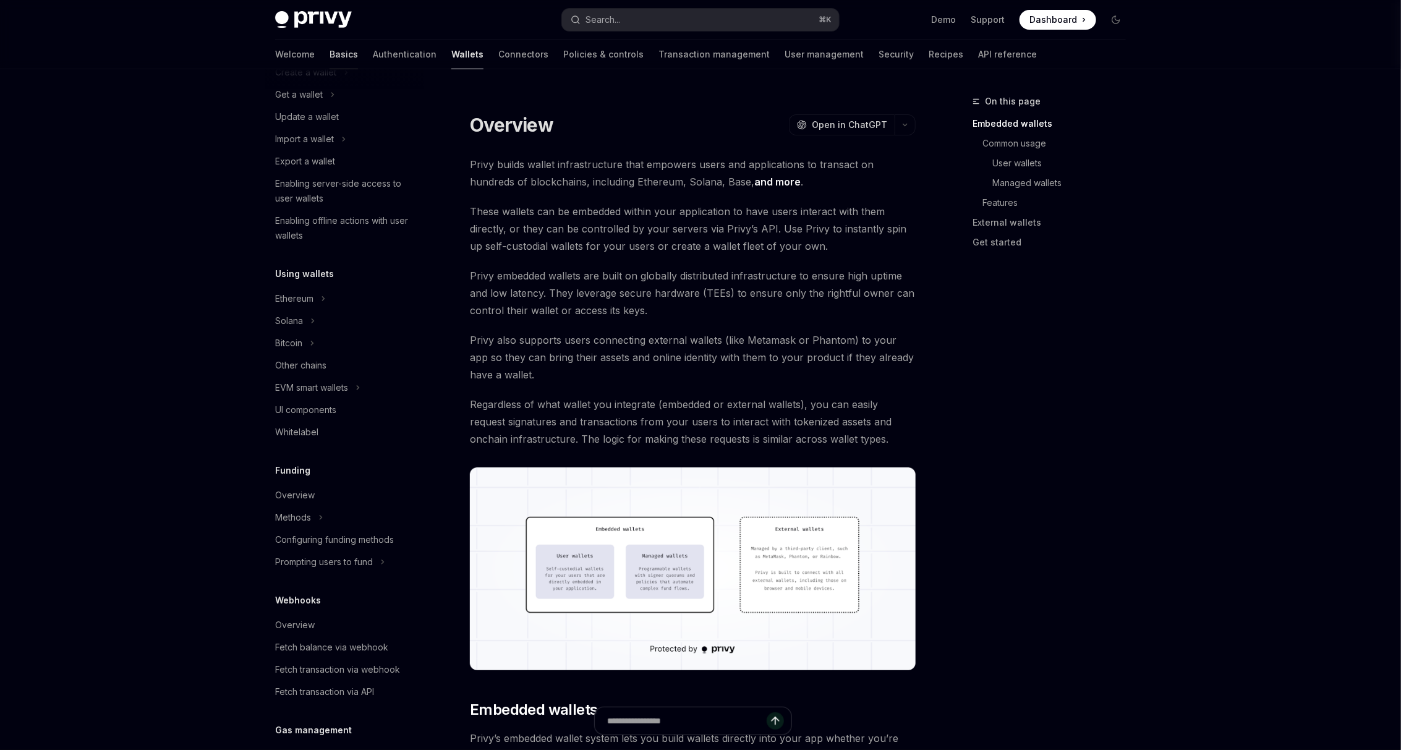
click at [329, 60] on link "Basics" at bounding box center [343, 55] width 28 height 30
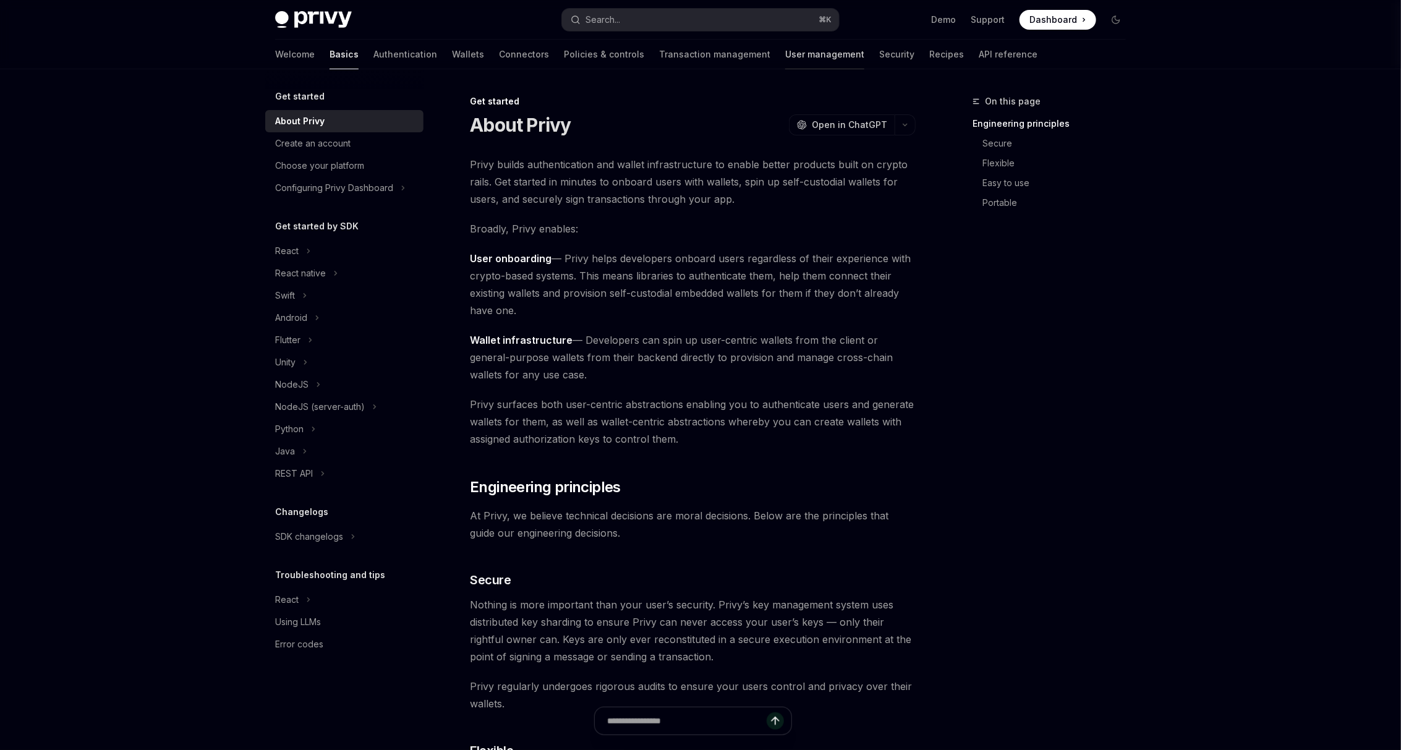
click at [785, 54] on link "User management" at bounding box center [824, 55] width 79 height 30
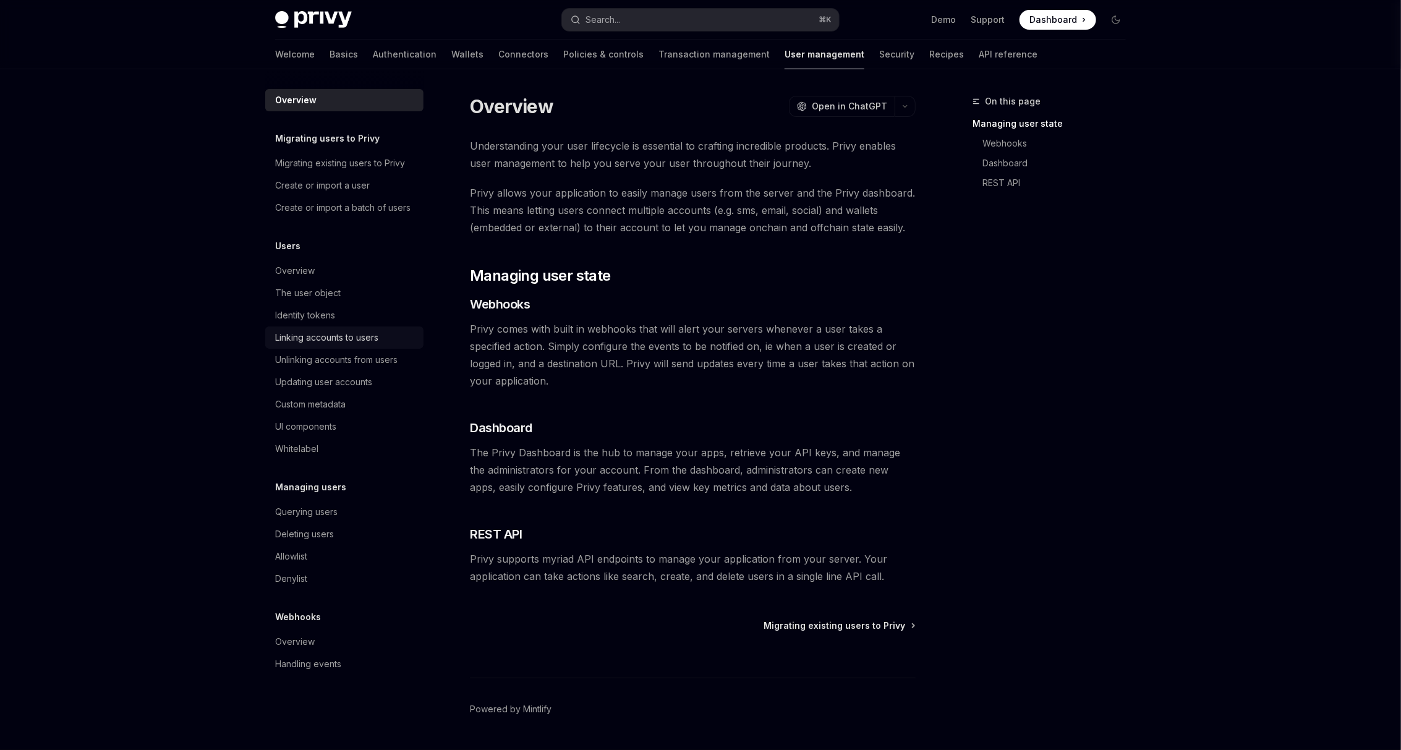
click at [312, 338] on div "Linking accounts to users" at bounding box center [326, 337] width 103 height 15
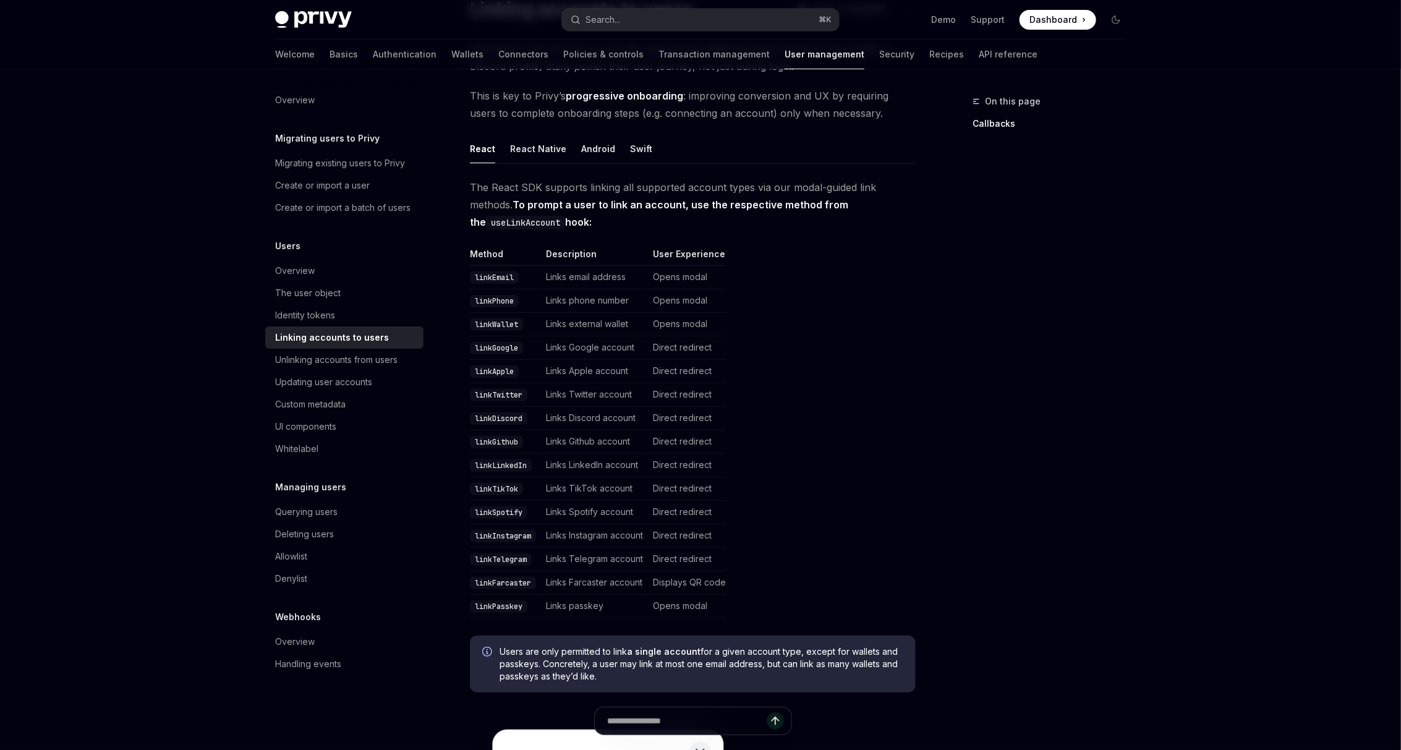
scroll to position [130, 0]
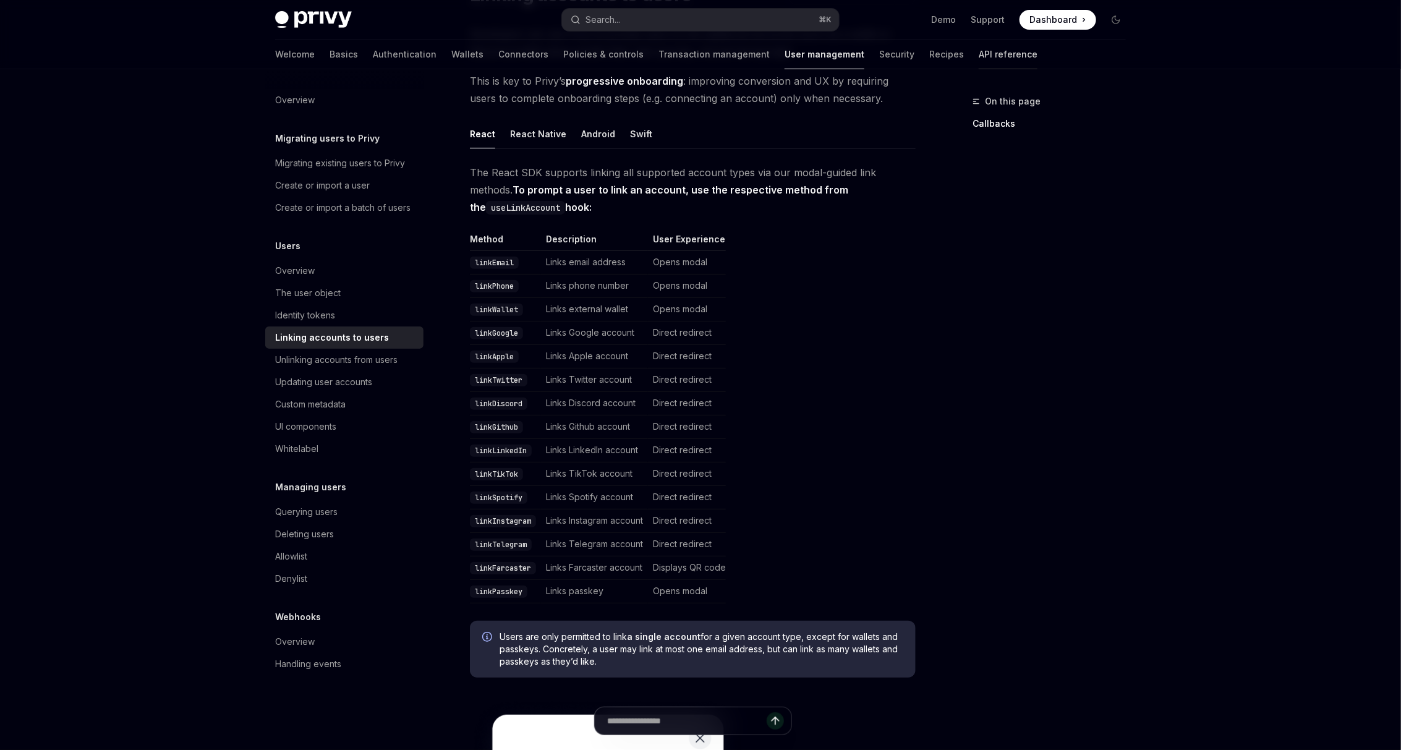
click at [978, 54] on link "API reference" at bounding box center [1007, 55] width 59 height 30
type textarea "*"
